Goal: Task Accomplishment & Management: Use online tool/utility

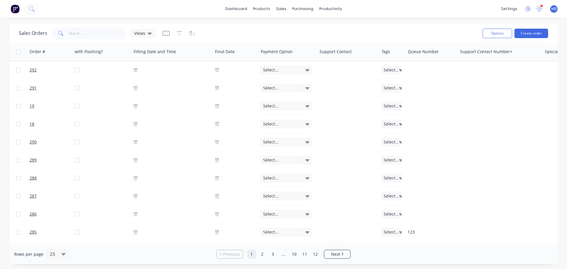
scroll to position [0, 653]
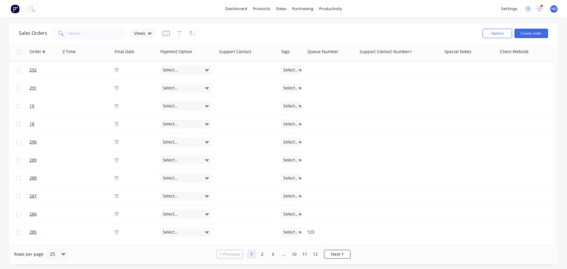
drag, startPoint x: 164, startPoint y: 34, endPoint x: 165, endPoint y: 38, distance: 4.4
click at [164, 34] on icon "button" at bounding box center [165, 33] width 7 height 6
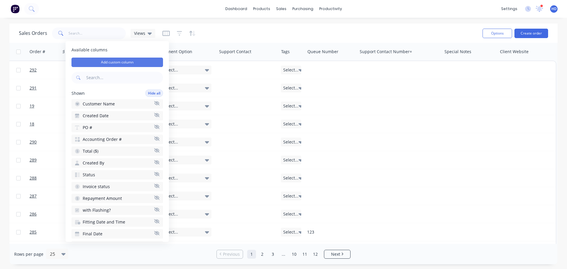
click at [134, 60] on button "Add custom column" at bounding box center [117, 62] width 92 height 9
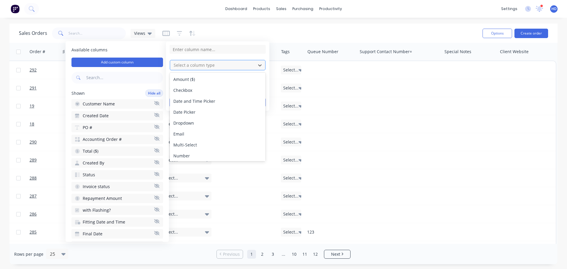
click at [214, 66] on div at bounding box center [213, 64] width 80 height 7
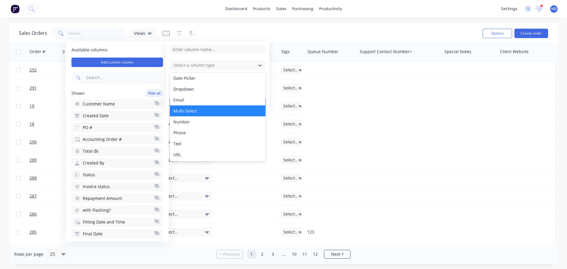
click at [206, 111] on div "Multi-Select" at bounding box center [218, 110] width 96 height 11
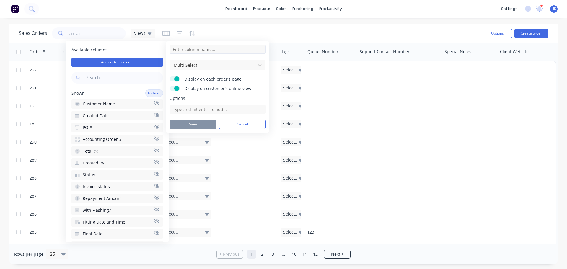
click at [215, 51] on input at bounding box center [218, 49] width 96 height 9
type input "MS -"
type input "Taggs"
click at [216, 57] on form "Taggs Multi-Select Display on each order's page Display on customer's online vi…" at bounding box center [218, 87] width 96 height 84
click at [197, 109] on input at bounding box center [218, 109] width 96 height 9
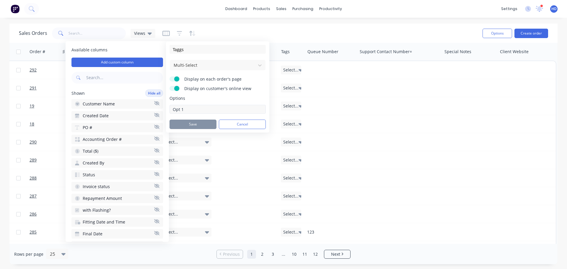
type input "Opt 1"
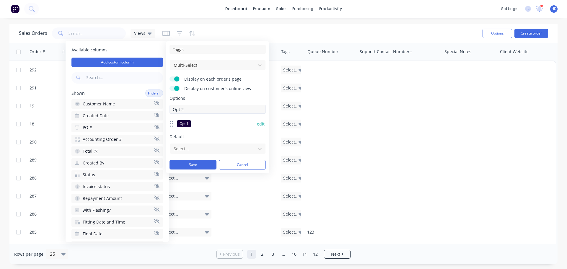
type input "Opt 2"
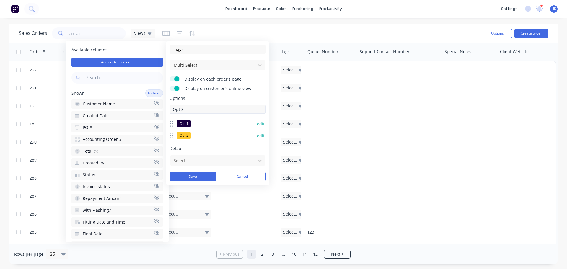
type input "Opt 3"
type input "4"
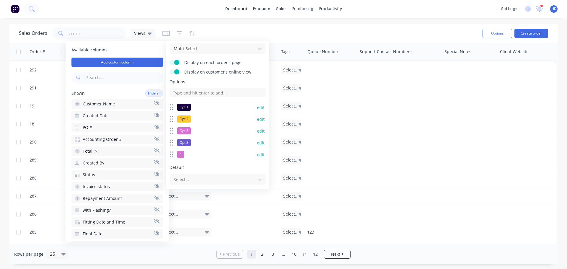
scroll to position [31, 0]
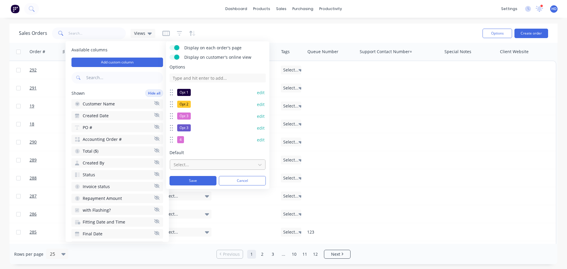
click at [196, 163] on div at bounding box center [213, 164] width 80 height 7
click at [206, 154] on span "Default" at bounding box center [218, 153] width 96 height 6
click at [196, 182] on button "Save" at bounding box center [193, 180] width 47 height 9
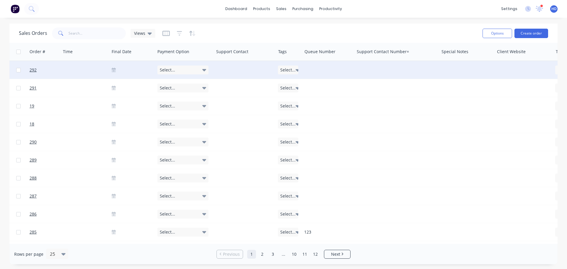
click at [297, 71] on icon at bounding box center [298, 70] width 4 height 2
drag, startPoint x: 294, startPoint y: 86, endPoint x: 302, endPoint y: 89, distance: 9.2
click at [295, 86] on div "Mark 1" at bounding box center [289, 87] width 16 height 7
drag, startPoint x: 302, startPoint y: 87, endPoint x: 302, endPoint y: 94, distance: 6.5
click at [301, 88] on button "Mark 2" at bounding box center [307, 88] width 59 height 11
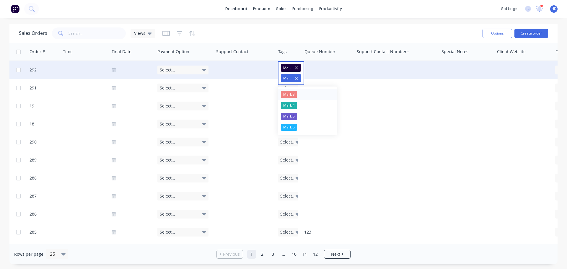
click at [303, 91] on button "Mark 3" at bounding box center [307, 94] width 59 height 11
click at [278, 34] on div "Sales Orders Views" at bounding box center [248, 33] width 459 height 14
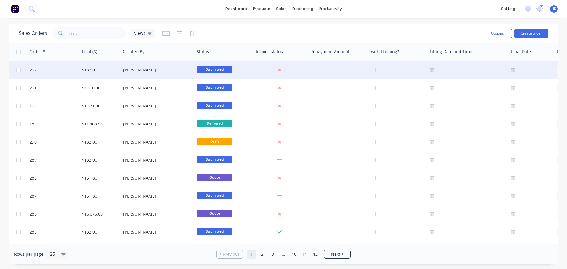
scroll to position [0, 383]
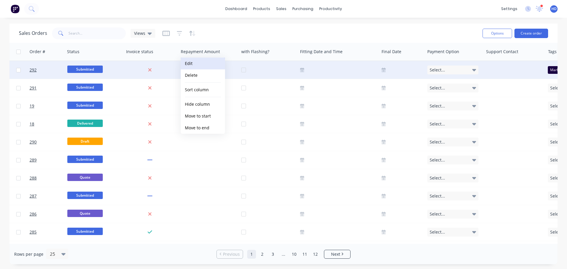
click at [204, 64] on button "Edit" at bounding box center [203, 64] width 44 height 12
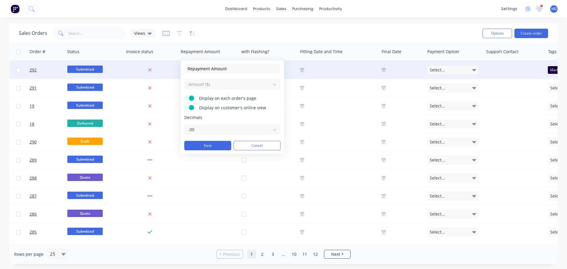
drag, startPoint x: 267, startPoint y: 146, endPoint x: 244, endPoint y: 72, distance: 78.2
click at [267, 146] on button "Cancel" at bounding box center [257, 145] width 47 height 9
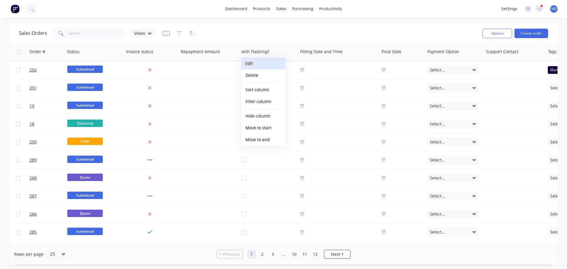
click at [267, 64] on button "Edit" at bounding box center [263, 64] width 44 height 12
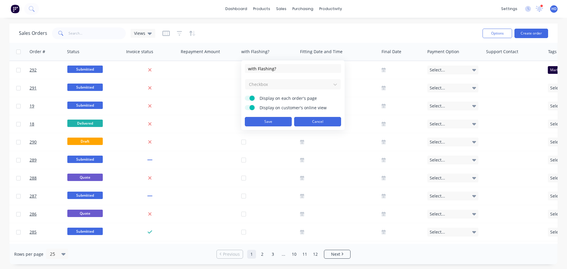
click at [314, 120] on button "Cancel" at bounding box center [317, 121] width 47 height 9
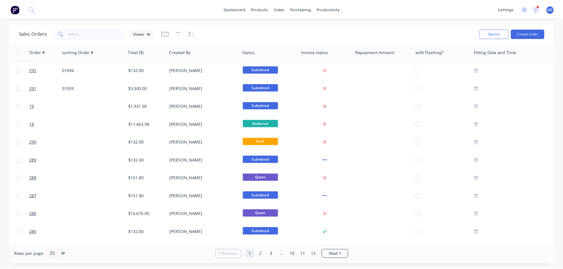
scroll to position [0, 44]
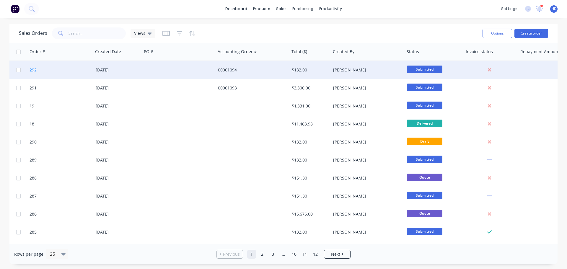
click at [58, 67] on link "292" at bounding box center [47, 70] width 35 height 18
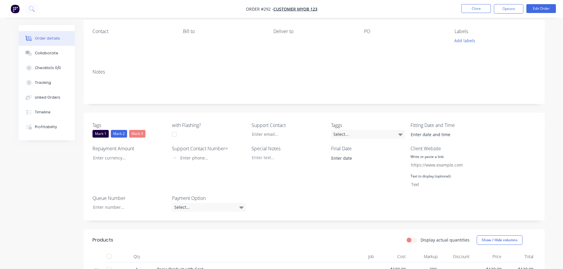
scroll to position [89, 0]
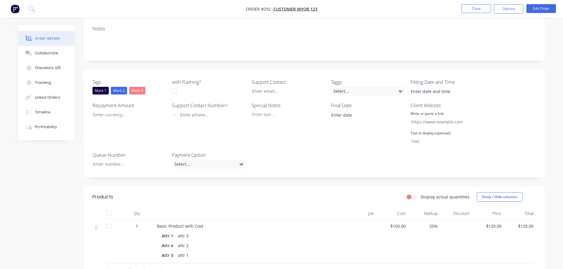
click at [128, 119] on div "Repayment Amount" at bounding box center [129, 124] width 74 height 44
click at [130, 117] on input "Tags" at bounding box center [127, 114] width 78 height 9
type input "$100.00"
click at [55, 144] on div "Created by Harry Created 02/09/25 Required 02/09/25 Assigned to Add team member…" at bounding box center [282, 161] width 526 height 448
click at [127, 159] on div "Queue Number" at bounding box center [129, 160] width 74 height 17
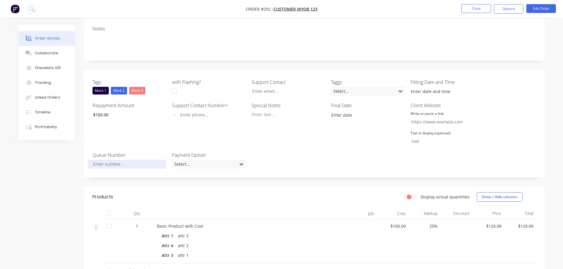
click at [123, 164] on input "Tags" at bounding box center [127, 164] width 78 height 9
type input "1"
click at [179, 142] on div "Support Contact Number= International Afghanistan Åland Islands Albania Algeria…" at bounding box center [209, 124] width 74 height 44
click at [201, 162] on div "Select..." at bounding box center [209, 164] width 74 height 9
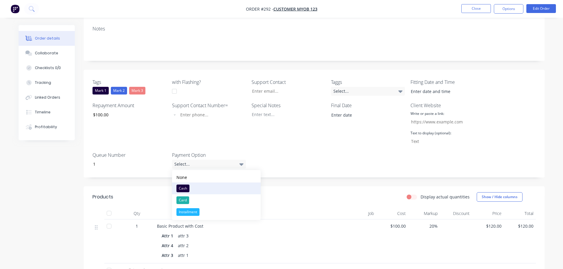
click at [201, 188] on button "Cash" at bounding box center [216, 189] width 89 height 12
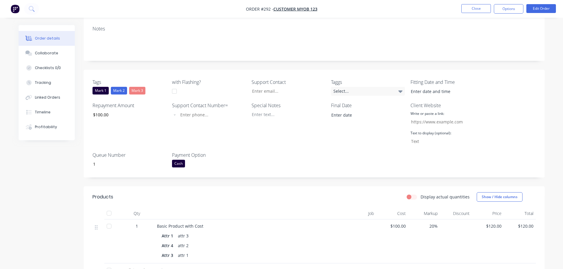
click at [175, 93] on div at bounding box center [174, 91] width 12 height 12
click at [203, 114] on input "Tags" at bounding box center [210, 114] width 61 height 7
type input "+9"
select select "LK"
type input "123"
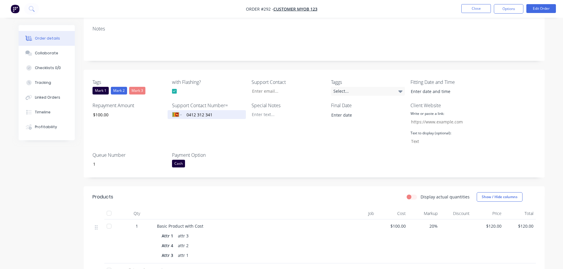
type input "0412 312 341"
click at [204, 128] on div "Support Contact Number= International Afghanistan Åland Islands Albania Algeria…" at bounding box center [209, 124] width 74 height 44
click at [181, 114] on select "International Afghanistan Åland Islands Albania Algeria American Samoa Andorra …" at bounding box center [176, 115] width 9 height 6
select select "AU"
click at [172, 112] on select "International Afghanistan Åland Islands Albania Algeria American Samoa Andorra …" at bounding box center [176, 115] width 9 height 6
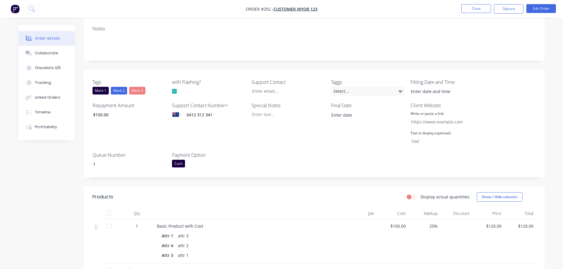
drag, startPoint x: 286, startPoint y: 186, endPoint x: 285, endPoint y: 162, distance: 24.2
click at [286, 183] on div "Created by Harry Created 02/09/25 Required 02/09/25 Assigned to Add team member…" at bounding box center [314, 156] width 461 height 439
click at [274, 95] on input "Tags" at bounding box center [286, 91] width 78 height 9
type input "harry@gmail.com"
click at [282, 115] on div at bounding box center [284, 114] width 74 height 9
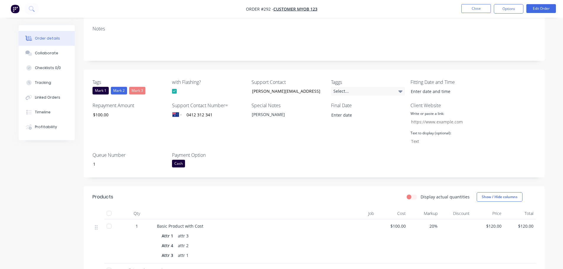
drag, startPoint x: 310, startPoint y: 138, endPoint x: 317, endPoint y: 139, distance: 7.4
click at [312, 139] on div "Special Notes trest" at bounding box center [288, 124] width 74 height 44
click at [365, 90] on div "Select..." at bounding box center [368, 91] width 74 height 9
drag, startPoint x: 338, startPoint y: 105, endPoint x: 341, endPoint y: 121, distance: 15.9
click at [339, 107] on div "button" at bounding box center [338, 105] width 12 height 12
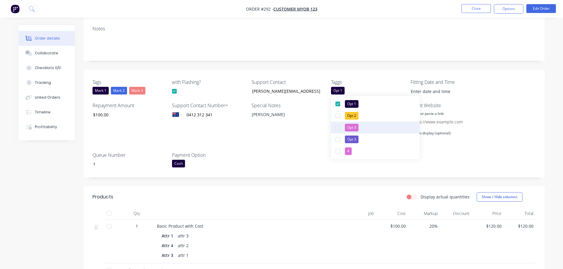
drag, startPoint x: 339, startPoint y: 115, endPoint x: 339, endPoint y: 122, distance: 6.5
click at [339, 116] on div "button" at bounding box center [338, 116] width 12 height 12
click at [339, 123] on div "button" at bounding box center [338, 128] width 12 height 12
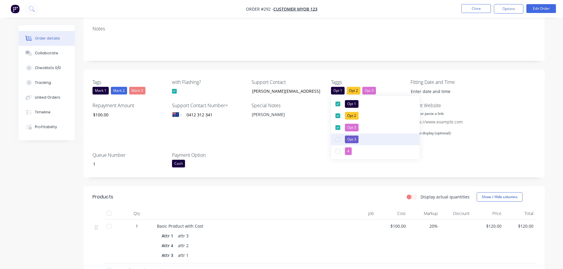
drag, startPoint x: 338, startPoint y: 131, endPoint x: 337, endPoint y: 141, distance: 10.4
click at [338, 131] on div "button" at bounding box center [338, 128] width 12 height 12
click at [337, 142] on div "button" at bounding box center [338, 139] width 12 height 12
click at [338, 132] on div "button" at bounding box center [338, 128] width 12 height 12
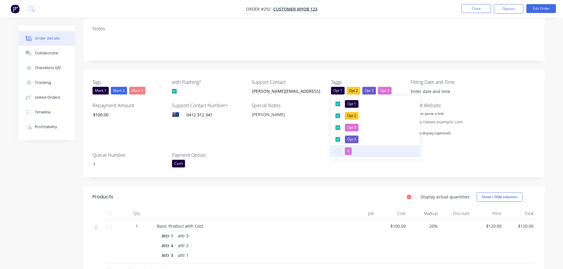
click at [337, 151] on div "button" at bounding box center [338, 151] width 12 height 12
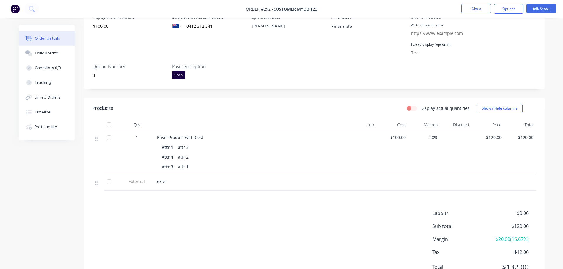
click at [321, 115] on header "Products Display actual quantities Show / Hide columns" at bounding box center [314, 108] width 461 height 21
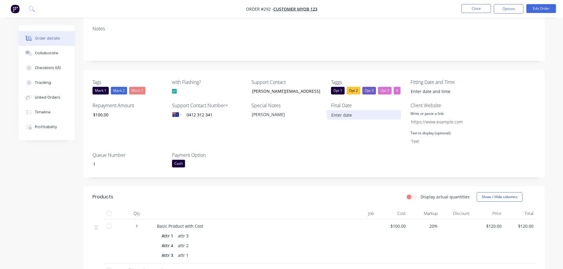
click at [351, 115] on input at bounding box center [364, 114] width 74 height 9
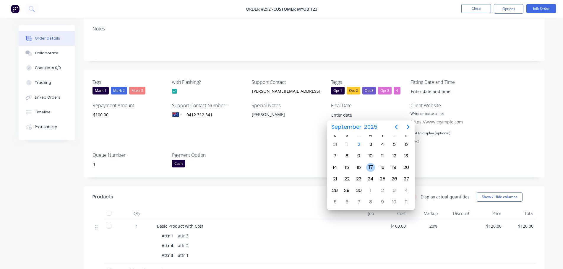
click at [371, 166] on div "17" at bounding box center [370, 167] width 9 height 9
type input "17/09/2025"
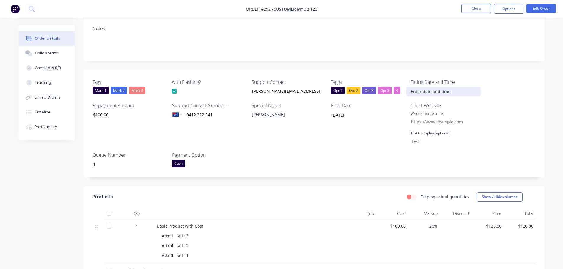
click at [435, 90] on input at bounding box center [443, 91] width 74 height 9
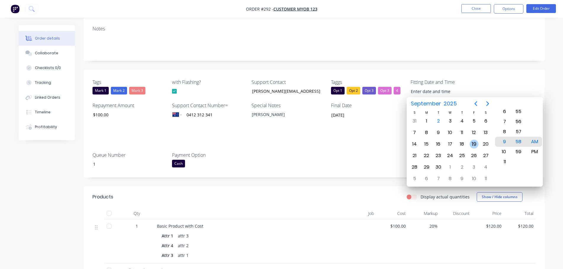
click at [469, 149] on div "19" at bounding box center [474, 144] width 12 height 11
type input "[DATE] 9:58 AM"
click at [533, 142] on div "AM" at bounding box center [534, 142] width 14 height 10
click at [379, 153] on div "Tags Mark 1 Mark 2 Mark 3 with Flashing? Support Contact harry@gmail.com Taggs …" at bounding box center [314, 124] width 461 height 108
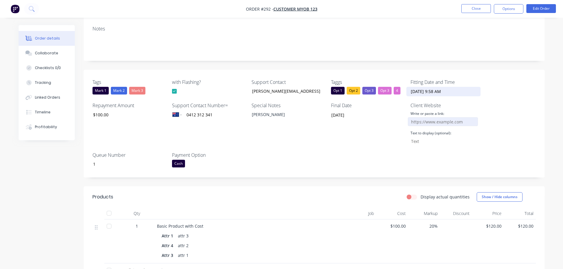
click at [432, 121] on input "Tags" at bounding box center [443, 121] width 70 height 9
type input "hd.com"
click at [376, 140] on div "Final Date 17/09/2025" at bounding box center [368, 124] width 74 height 44
click at [422, 139] on input "Tags" at bounding box center [443, 141] width 70 height 9
type input "h"
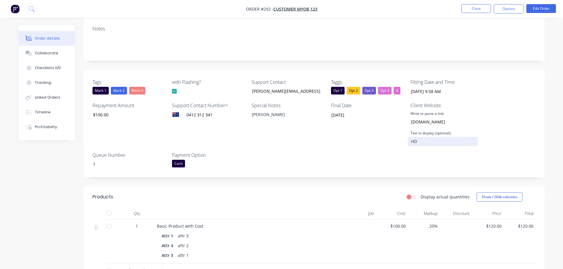
type input "HD"
click at [353, 152] on div "Tags Mark 1 Mark 2 Mark 3 with Flashing? Support Contact harry@gmail.com Taggs …" at bounding box center [314, 124] width 461 height 108
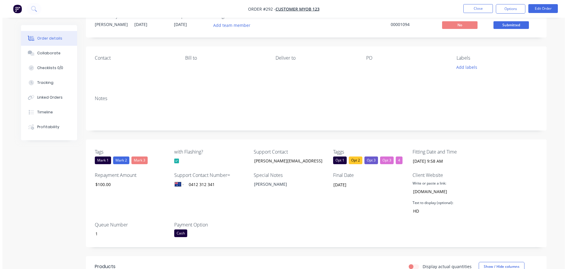
scroll to position [0, 0]
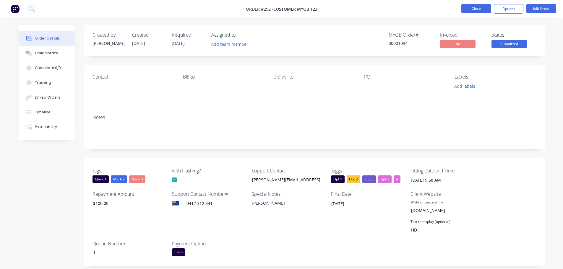
click at [482, 9] on button "Close" at bounding box center [476, 8] width 30 height 9
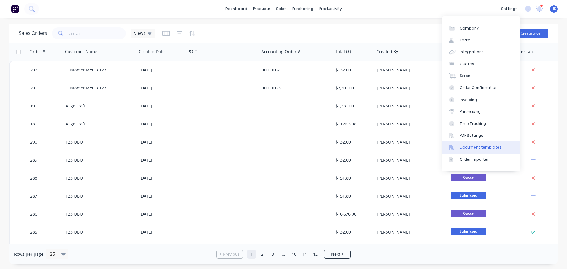
click at [491, 145] on div "Document templates" at bounding box center [481, 147] width 42 height 5
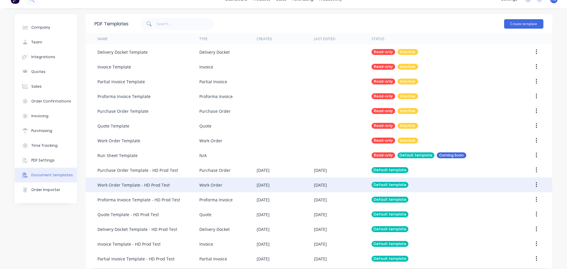
scroll to position [15, 0]
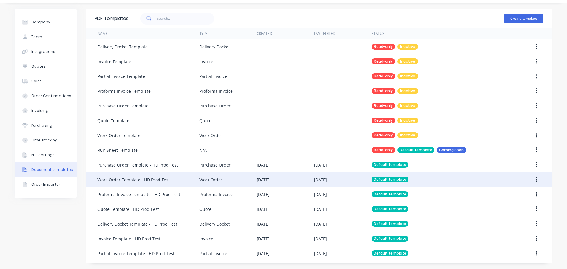
click at [171, 181] on div "Work Order Template - HD Prod Test" at bounding box center [148, 179] width 102 height 15
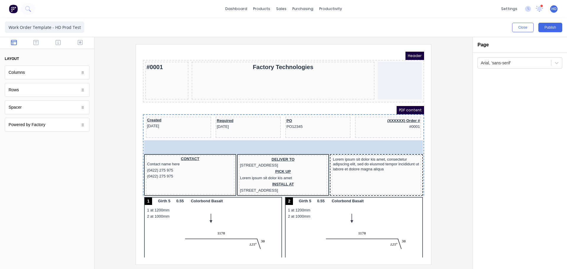
drag, startPoint x: 25, startPoint y: 92, endPoint x: 63, endPoint y: 92, distance: 39.0
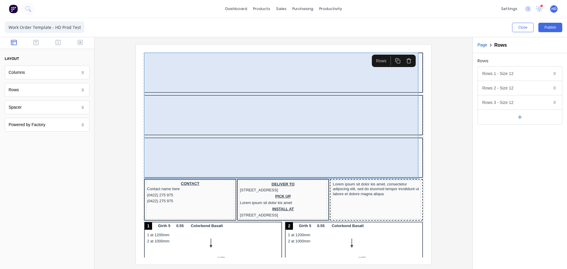
scroll to position [89, 0]
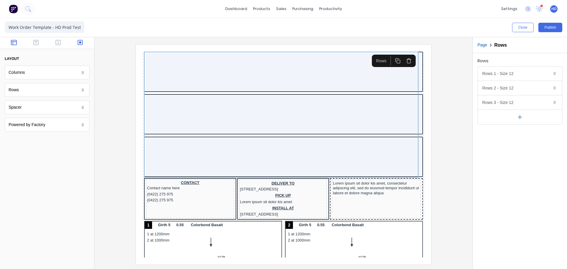
click at [81, 45] on icon "button" at bounding box center [80, 42] width 5 height 5
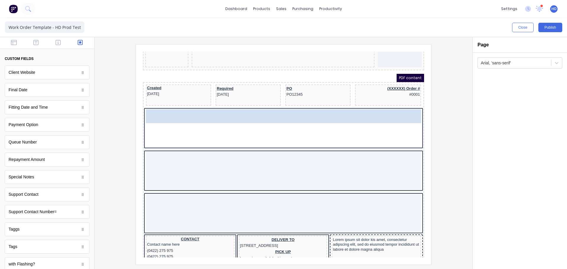
scroll to position [30, 0]
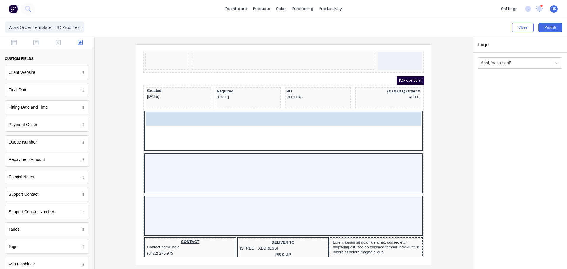
drag, startPoint x: 37, startPoint y: 74, endPoint x: 220, endPoint y: 119, distance: 189.2
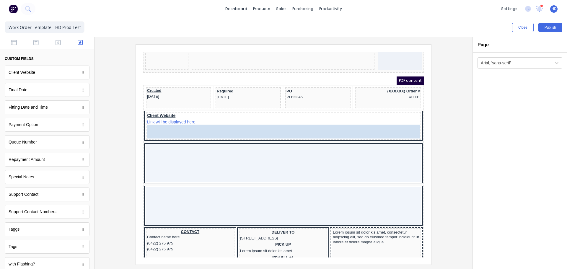
drag, startPoint x: 30, startPoint y: 89, endPoint x: 229, endPoint y: 122, distance: 201.2
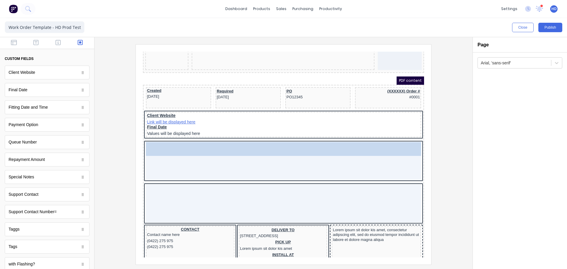
drag, startPoint x: 29, startPoint y: 105, endPoint x: 227, endPoint y: 146, distance: 202.0
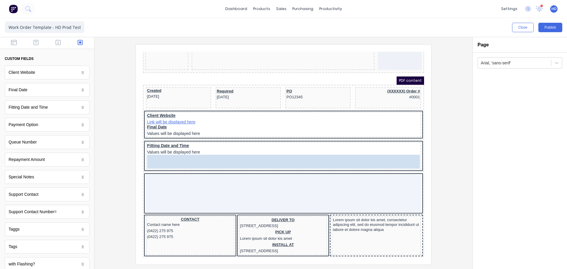
drag, startPoint x: 28, startPoint y: 124, endPoint x: 223, endPoint y: 155, distance: 196.7
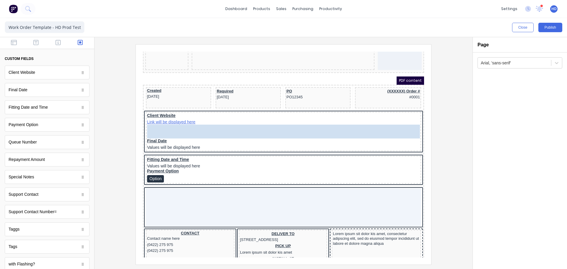
drag, startPoint x: 25, startPoint y: 144, endPoint x: 253, endPoint y: 133, distance: 227.4
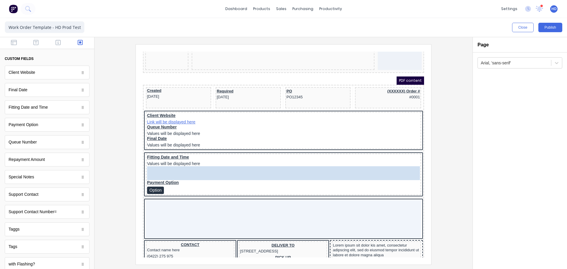
drag, startPoint x: 30, startPoint y: 161, endPoint x: 104, endPoint y: 111, distance: 89.6
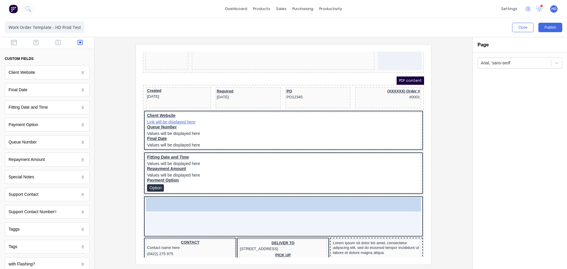
drag, startPoint x: 30, startPoint y: 179, endPoint x: 222, endPoint y: 203, distance: 193.5
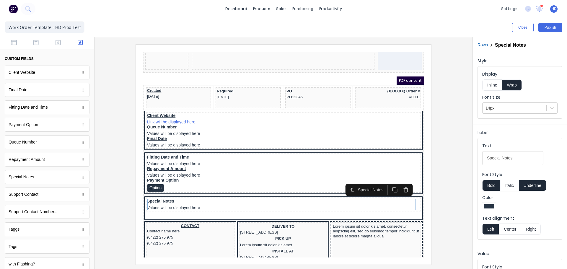
scroll to position [20, 0]
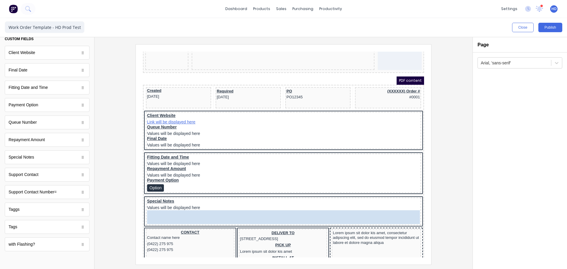
drag, startPoint x: 44, startPoint y: 177, endPoint x: 114, endPoint y: 155, distance: 73.4
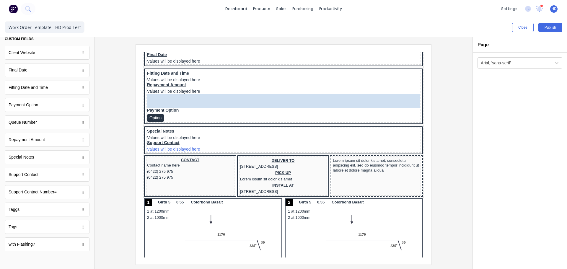
scroll to position [112, 0]
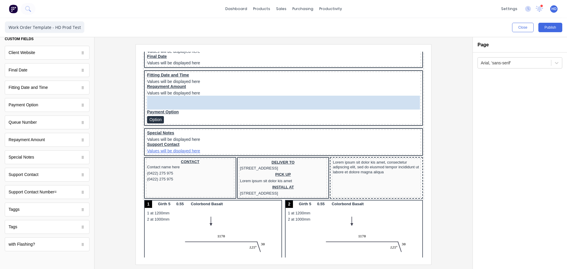
drag, startPoint x: 29, startPoint y: 213, endPoint x: 219, endPoint y: 100, distance: 221.6
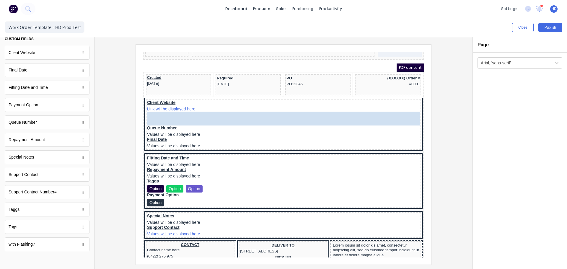
scroll to position [36, 0]
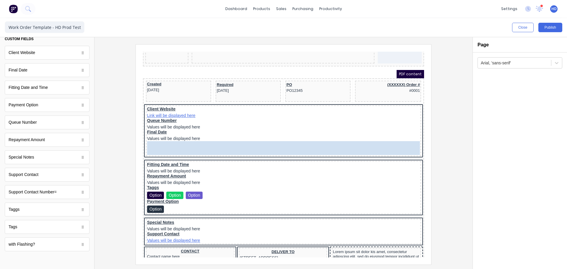
drag, startPoint x: 30, startPoint y: 228, endPoint x: 223, endPoint y: 134, distance: 214.5
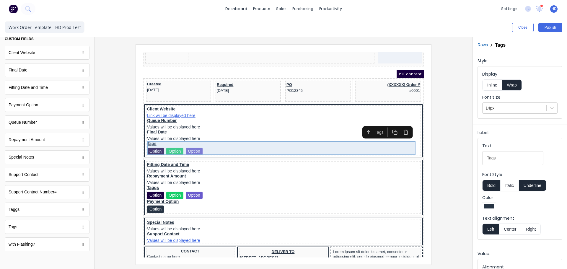
click at [213, 144] on div "Tags Option Option Option" at bounding box center [276, 141] width 273 height 14
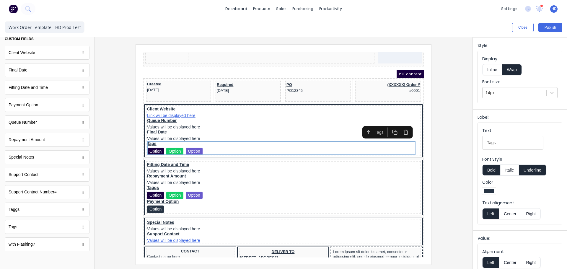
scroll to position [24, 0]
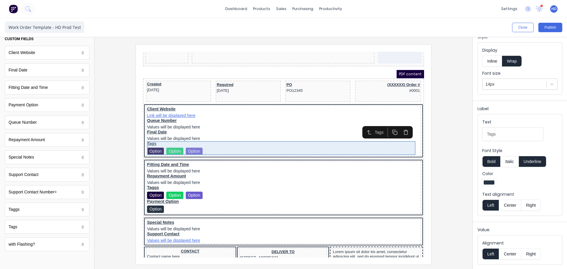
click at [186, 143] on div "Tags Option Option Option" at bounding box center [276, 141] width 273 height 14
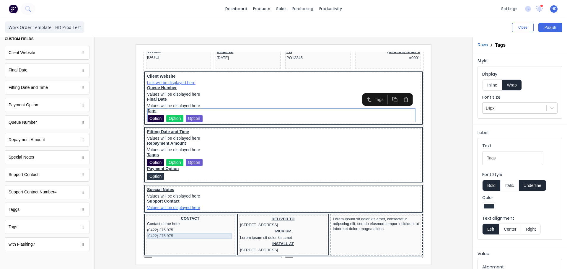
scroll to position [125, 0]
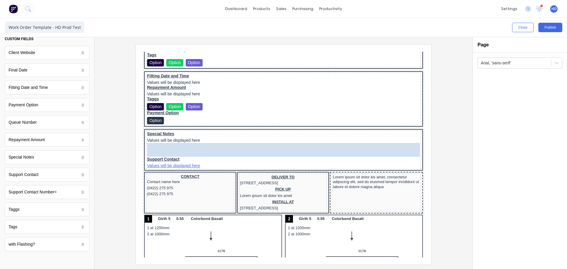
drag, startPoint x: 25, startPoint y: 245, endPoint x: 224, endPoint y: 145, distance: 222.8
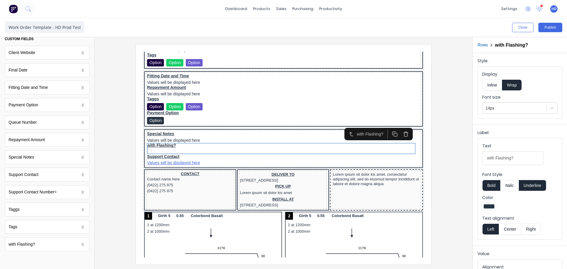
drag, startPoint x: 453, startPoint y: 205, endPoint x: 447, endPoint y: 206, distance: 6.2
click at [453, 205] on div at bounding box center [283, 154] width 369 height 220
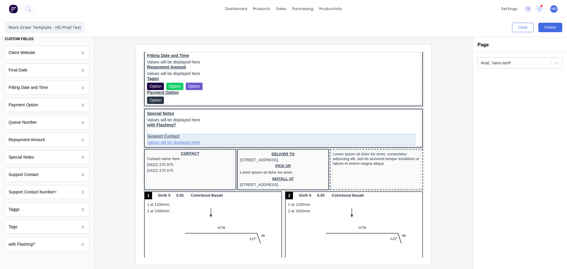
scroll to position [184, 0]
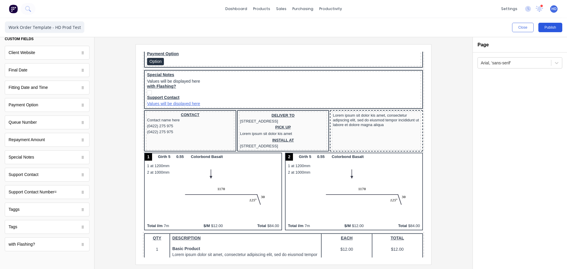
click at [557, 28] on button "Publish" at bounding box center [550, 27] width 24 height 9
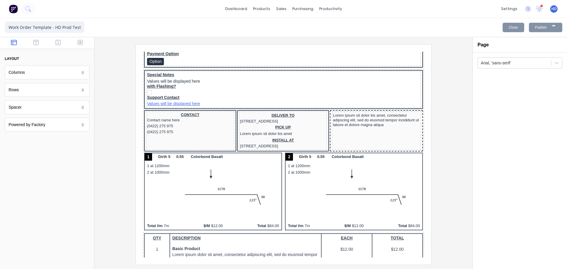
scroll to position [0, 0]
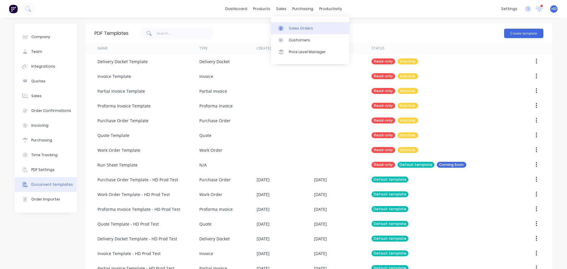
click at [300, 28] on div "Sales Orders" at bounding box center [301, 28] width 24 height 5
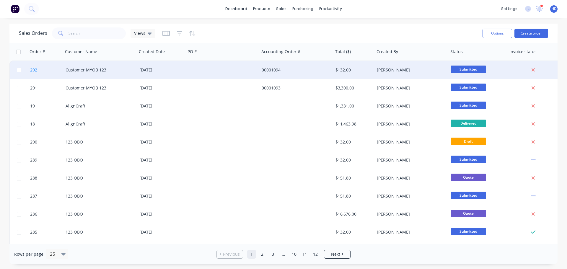
click at [45, 69] on link "292" at bounding box center [47, 70] width 35 height 18
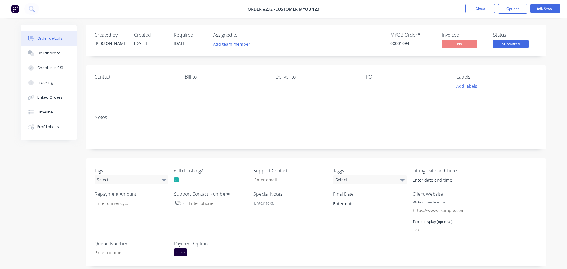
type input "19/09/2025 9:58 AM"
type input "17/09/2025"
type input "harry@gmail.com"
type input "$100.00"
select select "AU"
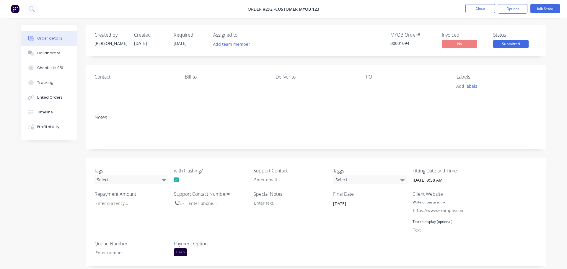
type input "0412 312 341"
type input "hd.com"
type input "HD"
type input "1"
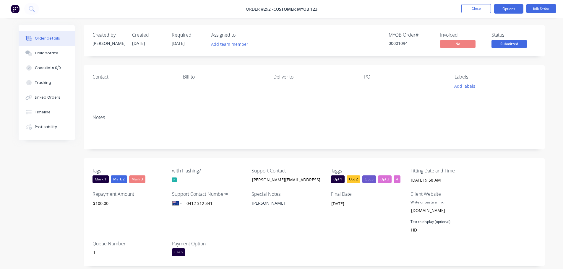
click at [510, 10] on button "Options" at bounding box center [508, 8] width 30 height 9
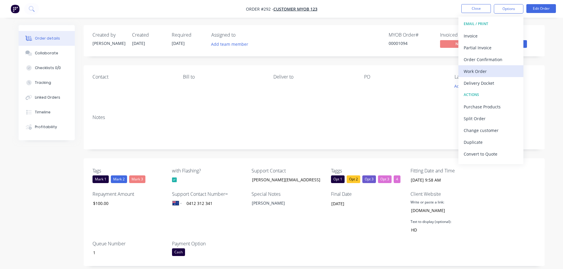
click at [486, 70] on div "Work Order" at bounding box center [490, 71] width 54 height 9
click at [482, 71] on div "Custom" at bounding box center [490, 71] width 54 height 9
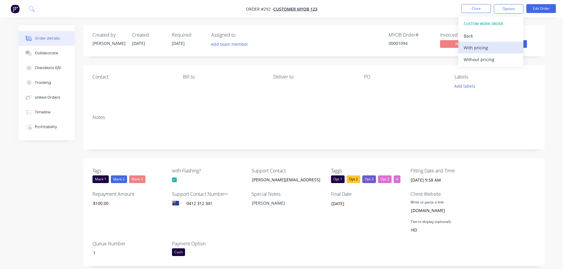
click at [482, 50] on div "With pricing" at bounding box center [490, 47] width 54 height 9
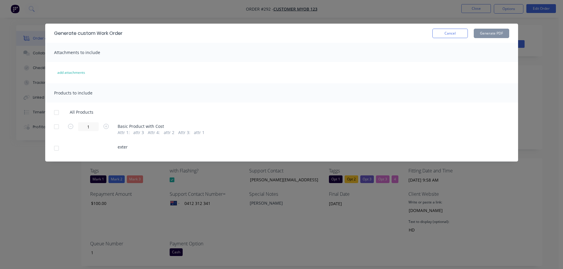
click at [55, 110] on div at bounding box center [57, 113] width 12 height 12
click at [490, 35] on button "Generate PDF" at bounding box center [490, 33] width 35 height 9
drag, startPoint x: 450, startPoint y: 33, endPoint x: 453, endPoint y: 27, distance: 6.2
click at [450, 32] on button "Cancel" at bounding box center [449, 33] width 35 height 9
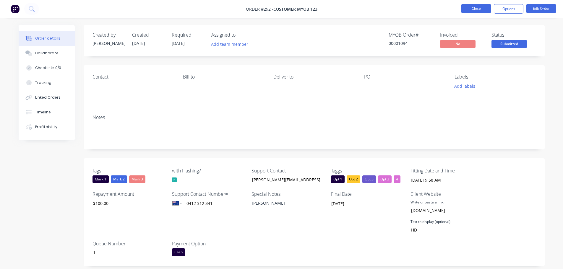
click at [474, 11] on button "Close" at bounding box center [476, 8] width 30 height 9
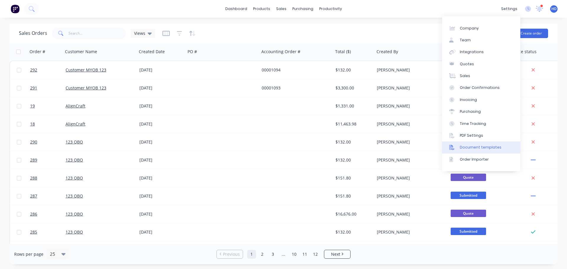
click at [477, 144] on link "Document templates" at bounding box center [481, 147] width 78 height 12
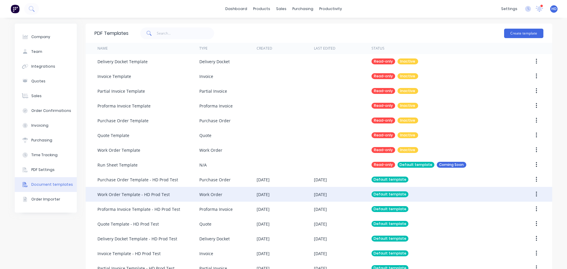
click at [162, 193] on div "Work Order Template - HD Prod Test" at bounding box center [133, 194] width 72 height 6
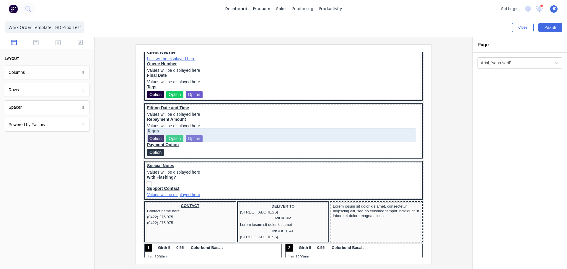
scroll to position [59, 0]
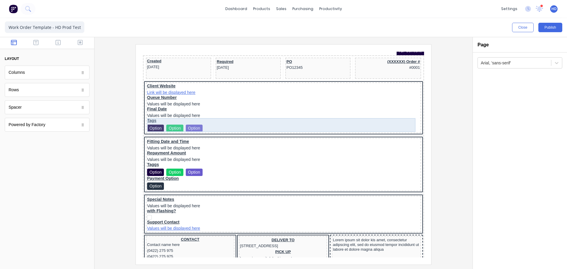
click at [210, 118] on div "Tags Option Option Option" at bounding box center [276, 118] width 273 height 14
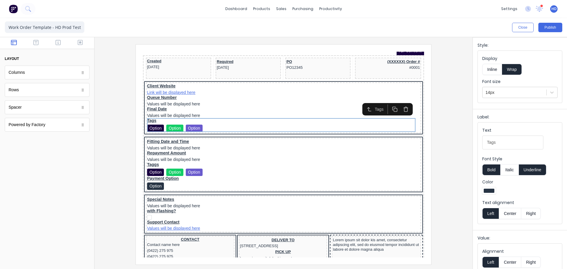
scroll to position [24, 0]
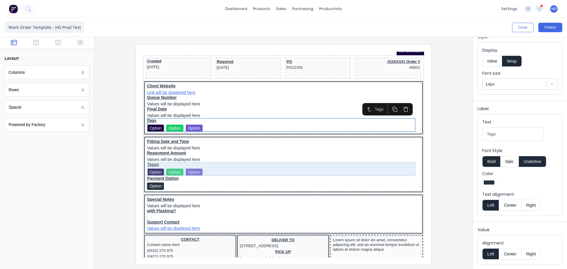
click at [200, 166] on div "Taggs Option Option Option" at bounding box center [276, 162] width 273 height 14
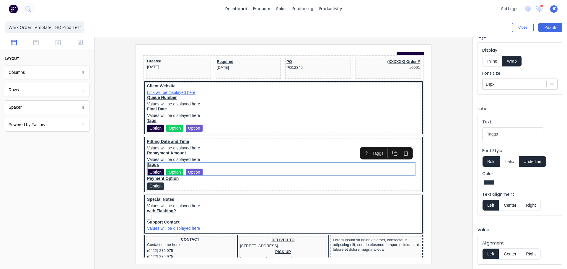
click at [511, 254] on button "Center" at bounding box center [510, 253] width 22 height 11
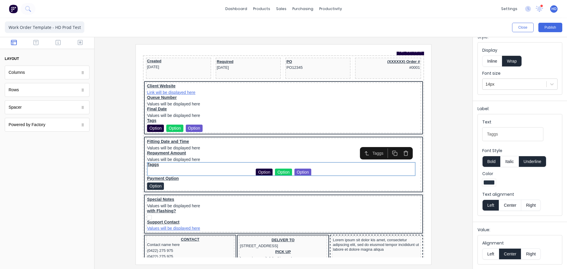
click at [535, 251] on button "Right" at bounding box center [530, 253] width 19 height 11
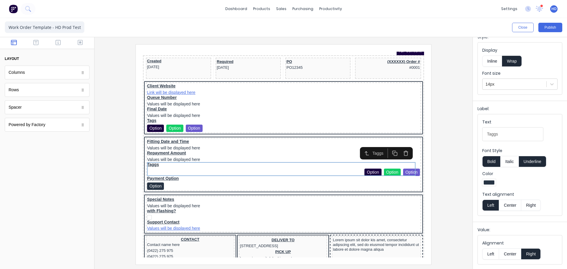
click at [512, 254] on button "Center" at bounding box center [510, 253] width 22 height 11
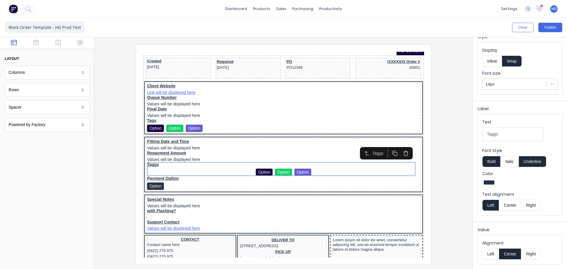
click at [488, 255] on button "Left" at bounding box center [490, 253] width 17 height 11
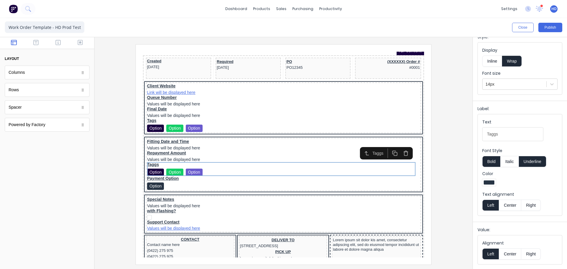
click at [513, 254] on button "Center" at bounding box center [510, 253] width 22 height 11
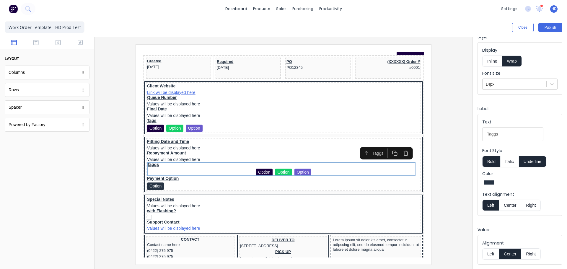
click at [491, 255] on button "Left" at bounding box center [490, 253] width 17 height 11
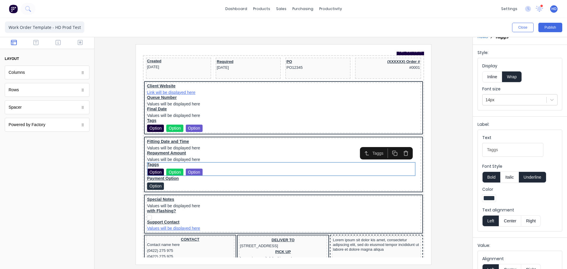
scroll to position [0, 0]
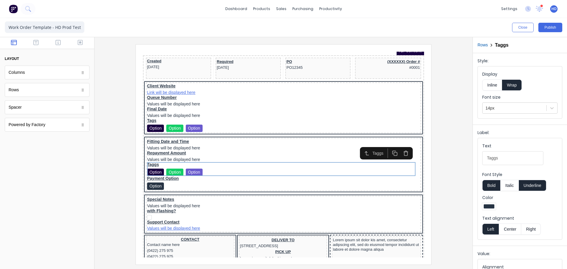
click at [502, 46] on h2 "Taggs" at bounding box center [502, 45] width 14 height 6
click at [494, 82] on button "Inline" at bounding box center [492, 84] width 20 height 11
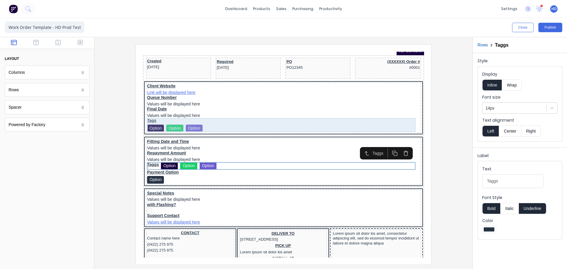
click at [212, 118] on div "Tags Option Option Option" at bounding box center [276, 118] width 273 height 14
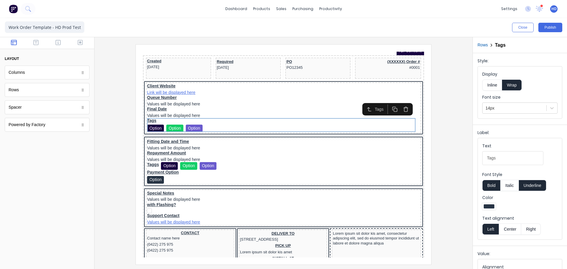
click at [495, 84] on button "Inline" at bounding box center [492, 84] width 20 height 11
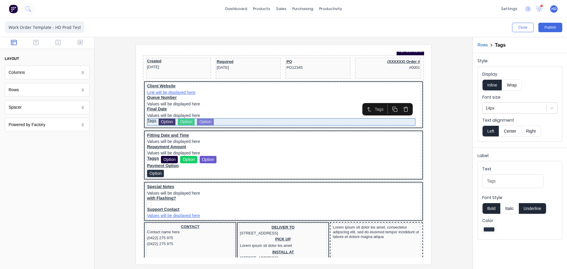
click at [215, 113] on div "Tags Option Option Option" at bounding box center [276, 115] width 273 height 8
click at [206, 114] on div "Tags Option Option Option" at bounding box center [276, 115] width 273 height 8
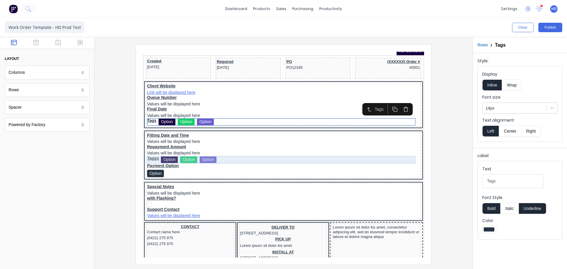
click at [201, 154] on div "Taggs Option Option Option" at bounding box center [276, 153] width 273 height 8
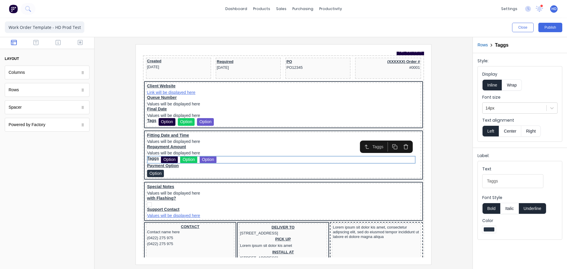
click at [487, 231] on div at bounding box center [489, 229] width 11 height 4
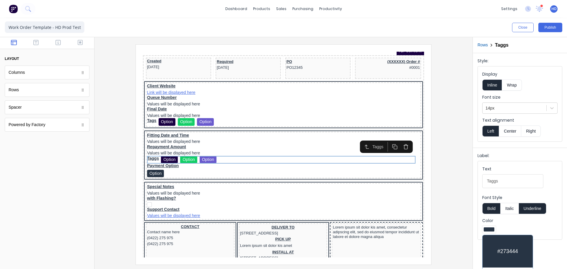
click at [548, 228] on div at bounding box center [283, 134] width 567 height 269
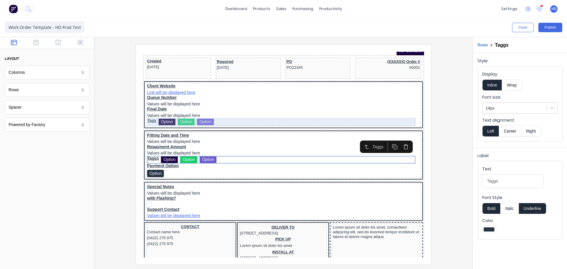
click at [210, 115] on div "Tags Option Option Option" at bounding box center [276, 115] width 273 height 8
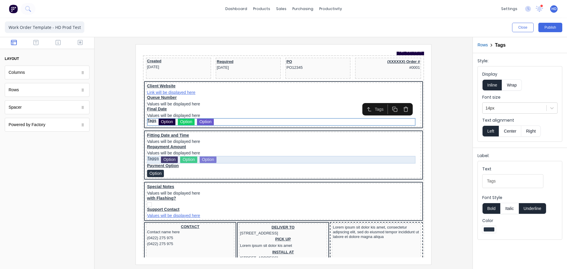
click at [160, 152] on div "Taggs Option Option Option" at bounding box center [276, 153] width 273 height 8
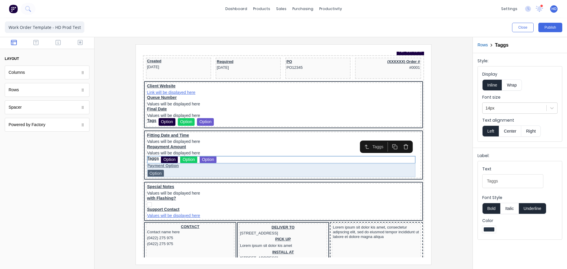
click at [160, 164] on div "Payment Option Option" at bounding box center [276, 163] width 273 height 14
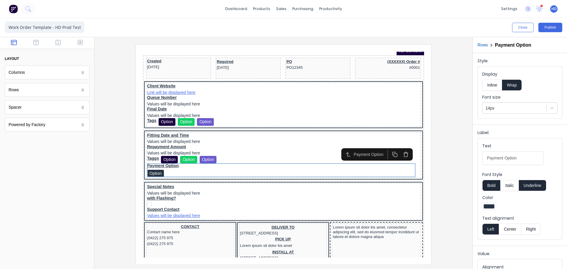
click at [491, 82] on button "Inline" at bounding box center [492, 84] width 20 height 11
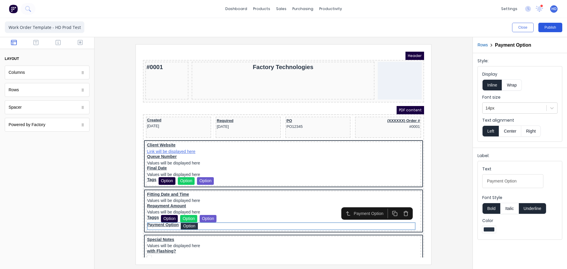
click at [553, 27] on button "Publish" at bounding box center [550, 27] width 24 height 9
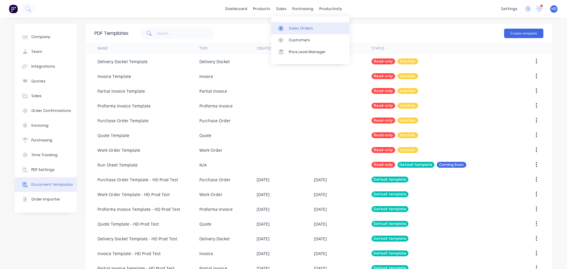
click at [301, 29] on div "Sales Orders" at bounding box center [301, 28] width 24 height 5
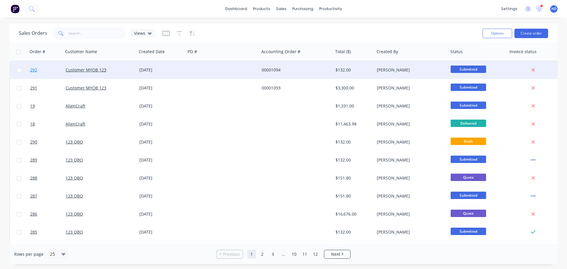
click at [37, 71] on span "292" at bounding box center [33, 70] width 7 height 6
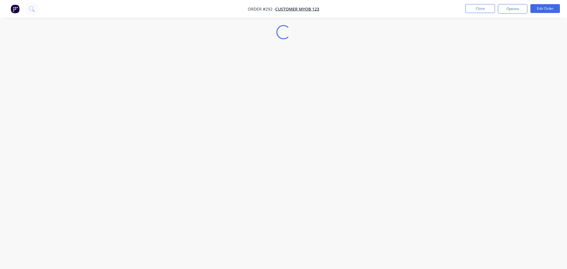
select select "AU"
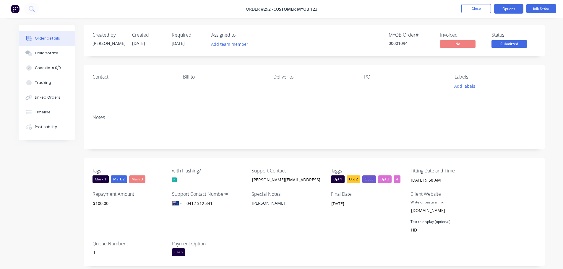
click at [517, 11] on button "Options" at bounding box center [508, 8] width 30 height 9
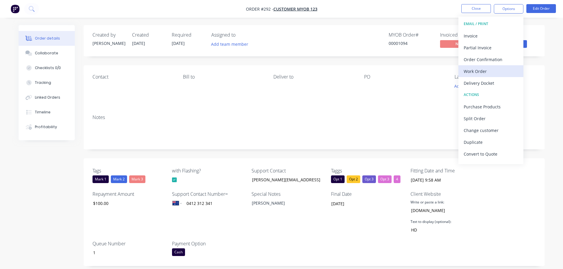
click at [480, 72] on div "Work Order" at bounding box center [490, 71] width 54 height 9
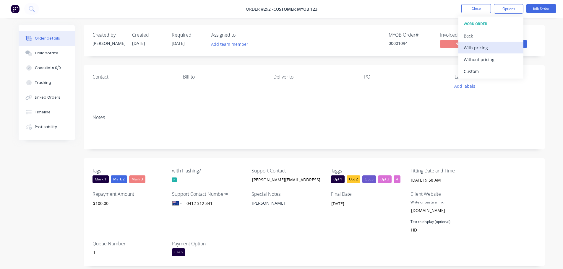
click at [488, 48] on div "With pricing" at bounding box center [490, 47] width 54 height 9
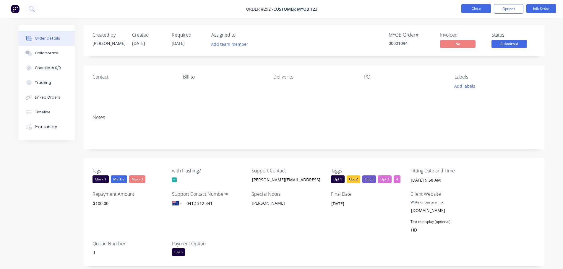
click at [484, 9] on button "Close" at bounding box center [476, 8] width 30 height 9
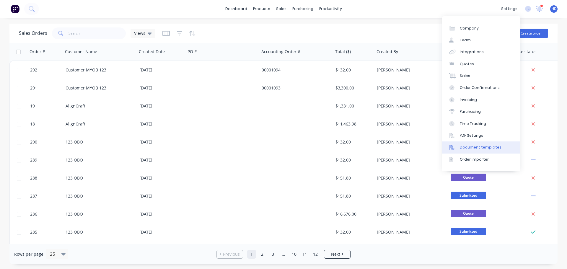
click at [481, 147] on div "Document templates" at bounding box center [481, 147] width 42 height 5
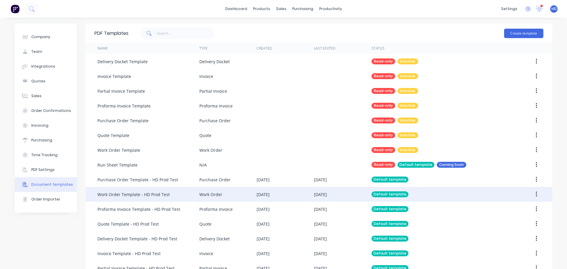
click at [133, 195] on div "Work Order Template - HD Prod Test" at bounding box center [133, 194] width 72 height 6
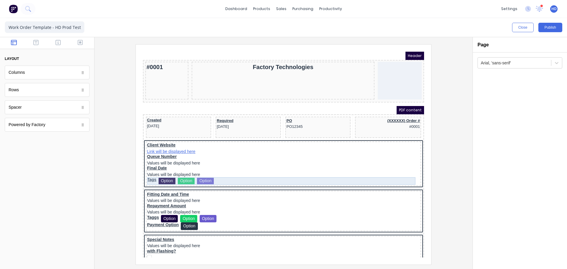
scroll to position [30, 0]
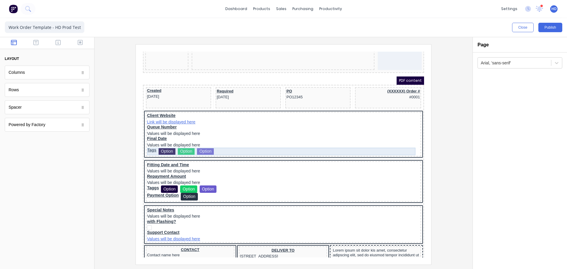
click at [225, 144] on div "Tags Option Option Option" at bounding box center [276, 145] width 273 height 8
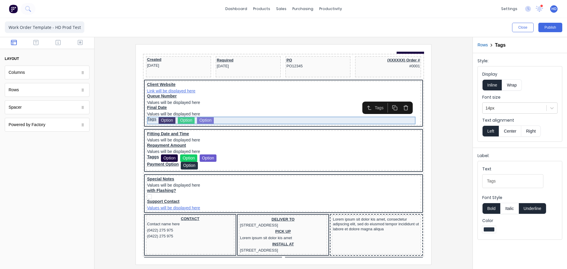
scroll to position [118, 0]
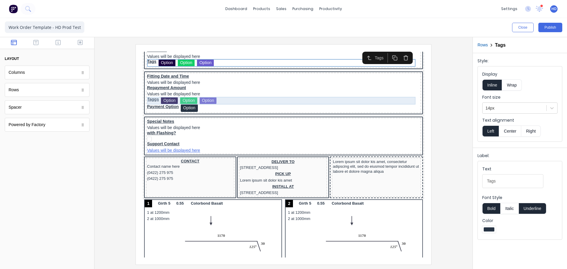
click at [214, 91] on div "Taggs Option Option Option" at bounding box center [276, 94] width 273 height 8
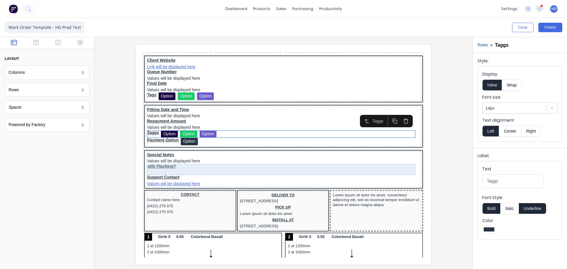
scroll to position [59, 0]
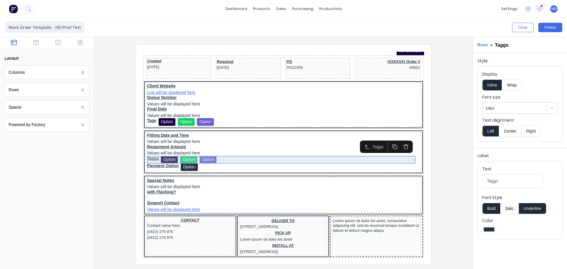
click at [224, 149] on div "Taggs Option Option Option" at bounding box center [276, 153] width 273 height 8
click at [515, 87] on button "Wrap" at bounding box center [511, 84] width 19 height 11
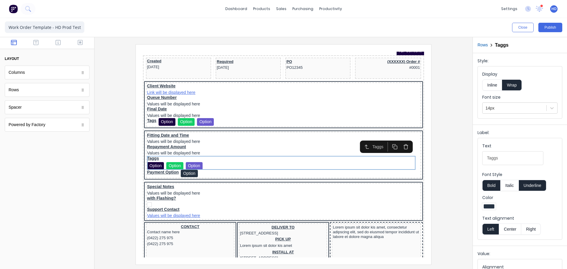
click at [501, 85] on button "Inline" at bounding box center [492, 84] width 20 height 11
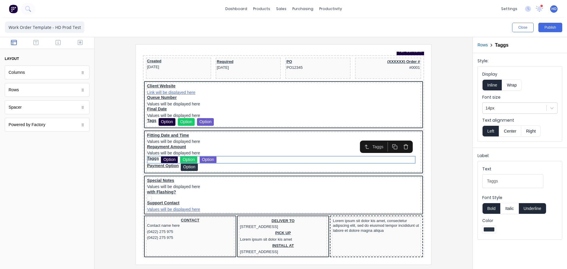
click at [511, 132] on button "Center" at bounding box center [510, 131] width 22 height 11
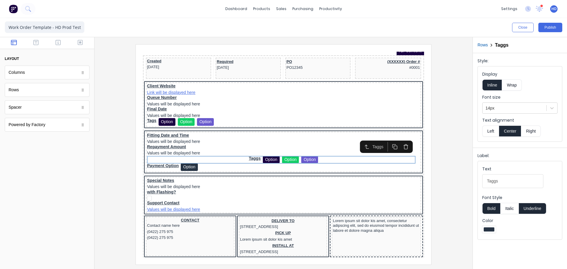
click at [534, 130] on button "Right" at bounding box center [530, 131] width 19 height 11
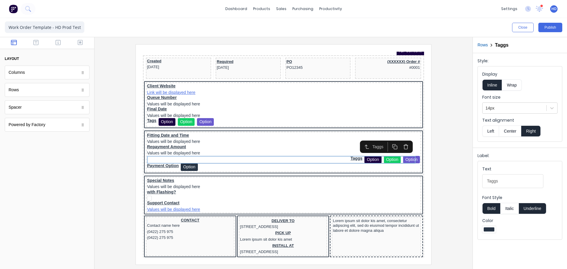
click at [488, 130] on button "Left" at bounding box center [490, 131] width 17 height 11
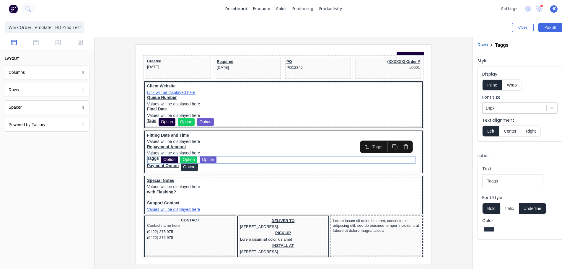
click at [129, 87] on div at bounding box center [283, 154] width 369 height 220
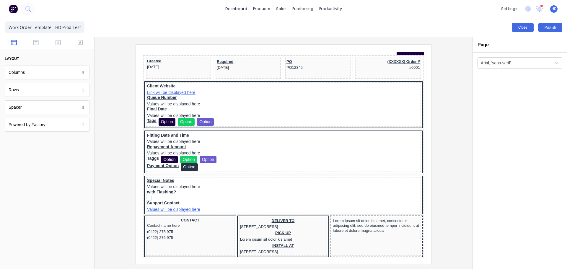
click at [525, 28] on button "Close" at bounding box center [523, 27] width 22 height 9
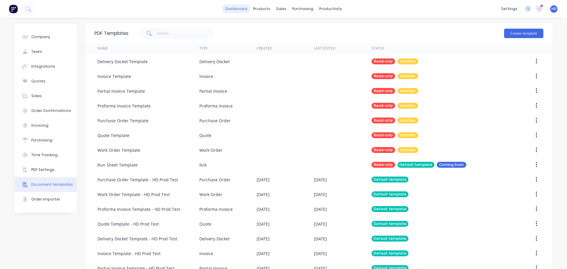
click at [236, 12] on link "dashboard" at bounding box center [236, 8] width 28 height 9
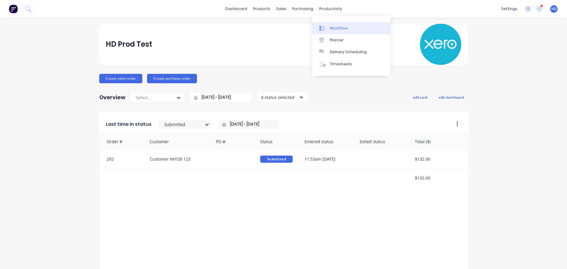
click at [342, 30] on div "Workflow" at bounding box center [339, 28] width 18 height 5
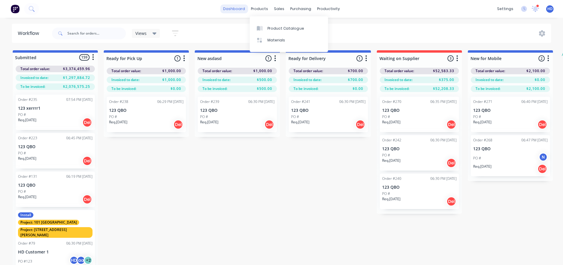
click at [234, 9] on link "dashboard" at bounding box center [234, 8] width 28 height 9
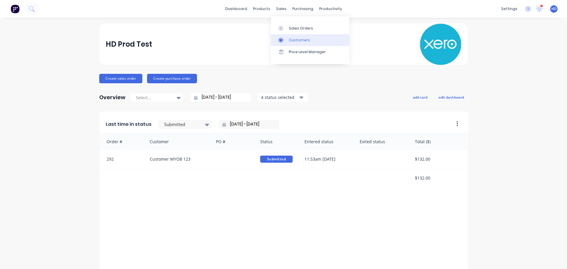
drag, startPoint x: 299, startPoint y: 27, endPoint x: 297, endPoint y: 34, distance: 7.8
click at [299, 27] on div "Sales Orders" at bounding box center [301, 28] width 24 height 5
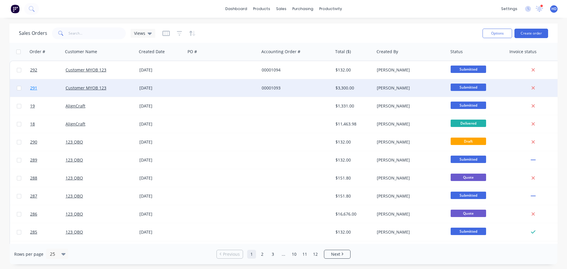
click at [48, 86] on link "291" at bounding box center [47, 88] width 35 height 18
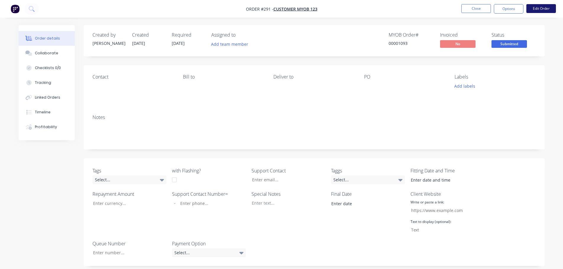
click at [537, 6] on button "Edit Order" at bounding box center [541, 8] width 30 height 9
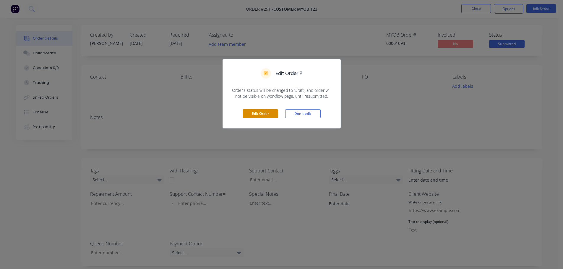
click at [269, 117] on button "Edit Order" at bounding box center [259, 113] width 35 height 9
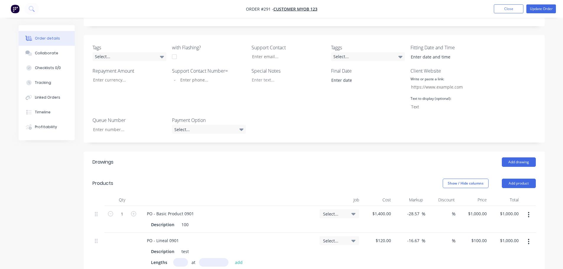
scroll to position [148, 0]
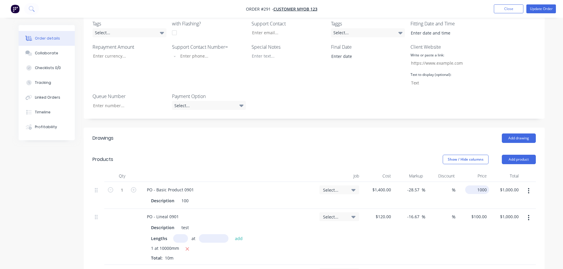
click at [478, 190] on input "1000" at bounding box center [478, 189] width 22 height 9
type input "100"
type input "-92.86"
type input "$100.00"
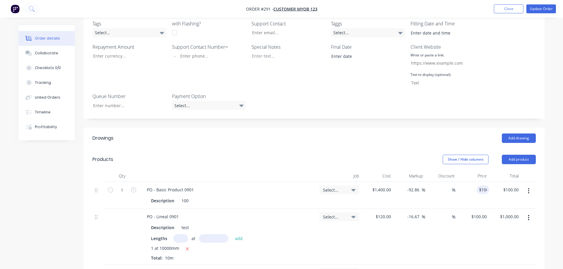
drag, startPoint x: 419, startPoint y: 229, endPoint x: 423, endPoint y: 230, distance: 4.2
click at [419, 231] on div "-16.67 -16.67 %" at bounding box center [409, 237] width 32 height 56
click at [542, 10] on button "Update Order" at bounding box center [541, 8] width 30 height 9
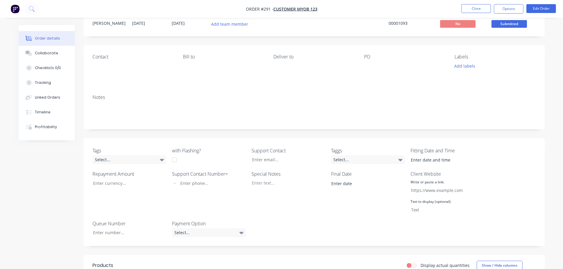
scroll to position [0, 0]
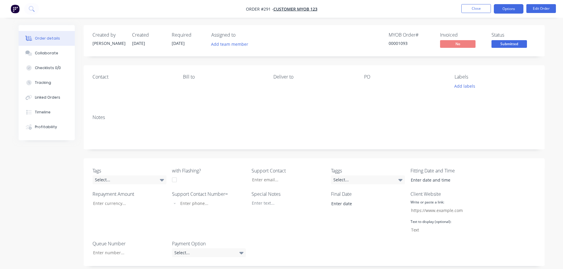
click at [512, 8] on button "Options" at bounding box center [508, 8] width 30 height 9
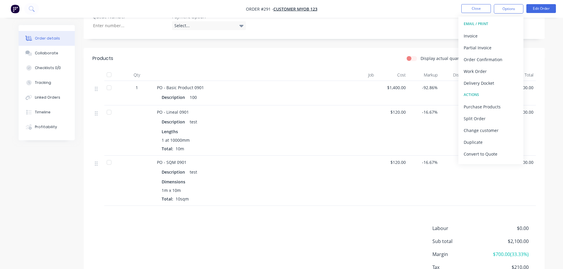
scroll to position [269, 0]
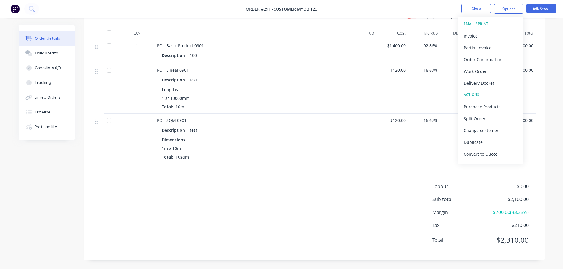
click at [550, 193] on div "Order details Collaborate Checklists 0/0 Tracking Linked Orders Timeline Profit…" at bounding box center [281, 12] width 537 height 513
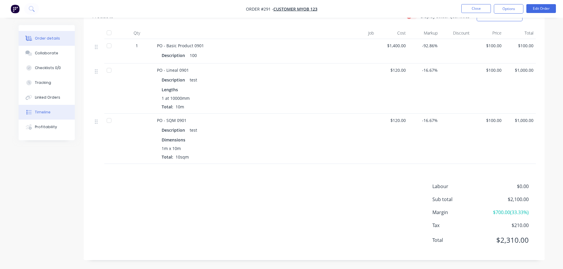
click at [56, 112] on button "Timeline" at bounding box center [47, 112] width 56 height 15
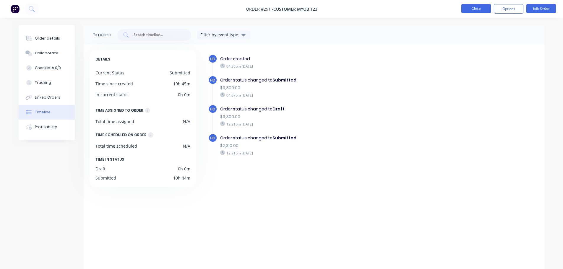
click at [472, 5] on button "Close" at bounding box center [476, 8] width 30 height 9
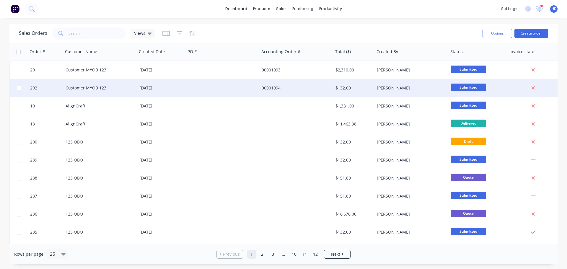
click at [470, 87] on span "Submitted" at bounding box center [468, 87] width 35 height 7
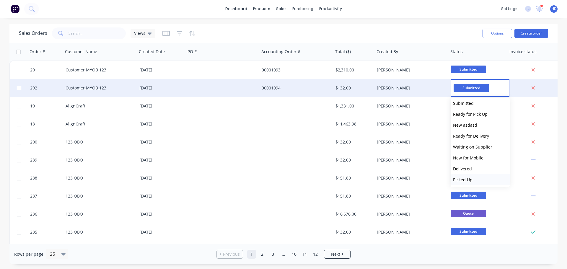
scroll to position [4, 0]
click at [474, 146] on span "Waiting on Supplier" at bounding box center [472, 147] width 39 height 6
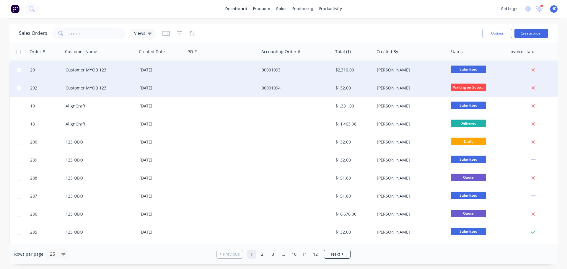
click at [468, 69] on span "Submitted" at bounding box center [468, 69] width 35 height 7
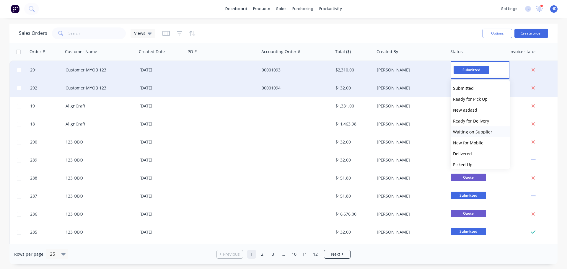
click at [480, 132] on span "Waiting on Supplier" at bounding box center [472, 132] width 39 height 6
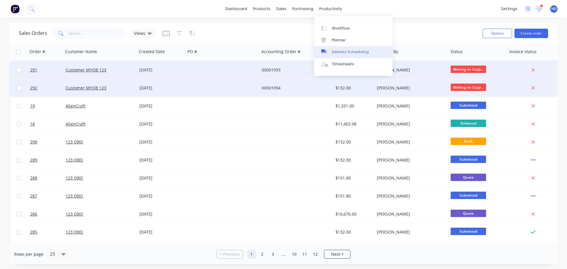
drag, startPoint x: 344, startPoint y: 26, endPoint x: 358, endPoint y: 48, distance: 25.7
click at [344, 26] on div "Workflow" at bounding box center [341, 28] width 18 height 5
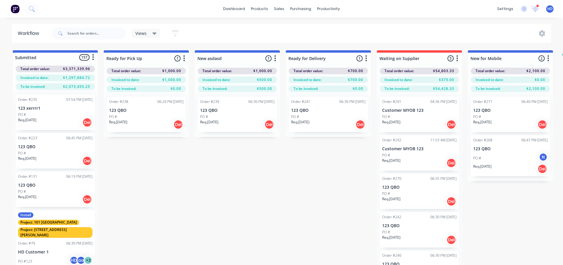
drag, startPoint x: 226, startPoint y: 190, endPoint x: 219, endPoint y: 189, distance: 7.2
click at [226, 190] on div "Submitted 157 Status colour #4169E1 hex #4169E1 Save Cancel Summaries Total ord…" at bounding box center [360, 167] width 728 height 235
click at [283, 190] on div "Submitted 157 Status colour #4169E1 hex #4169E1 Save Cancel Summaries Total ord…" at bounding box center [360, 167] width 728 height 235
drag, startPoint x: 229, startPoint y: 3, endPoint x: 227, endPoint y: 4, distance: 3.2
click at [227, 4] on div "dashboard products sales purchasing productivity dashboard products Product Cat…" at bounding box center [281, 9] width 563 height 18
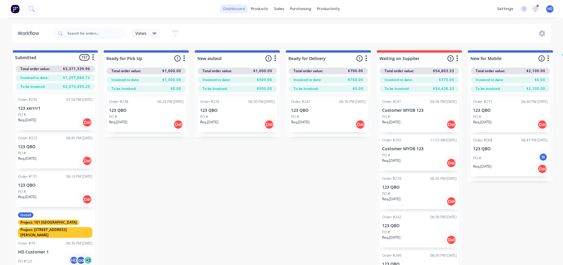
click at [237, 11] on link "dashboard" at bounding box center [234, 8] width 28 height 9
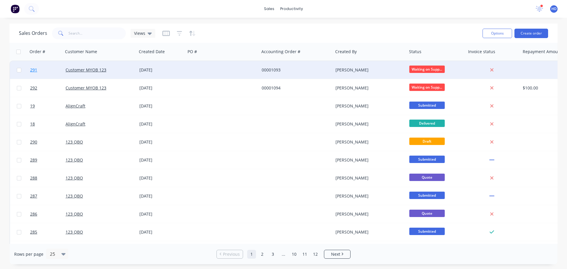
click at [44, 68] on link "291" at bounding box center [47, 70] width 35 height 18
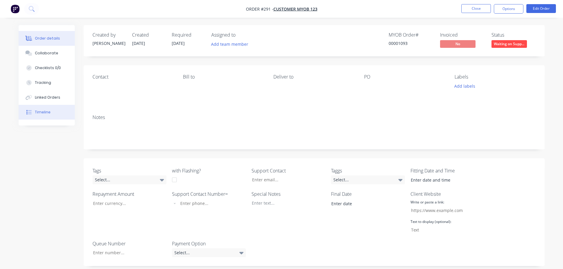
click at [49, 106] on button "Timeline" at bounding box center [47, 112] width 56 height 15
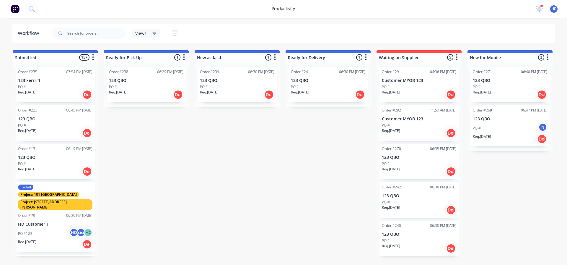
click at [411, 87] on div "PO #" at bounding box center [419, 86] width 74 height 5
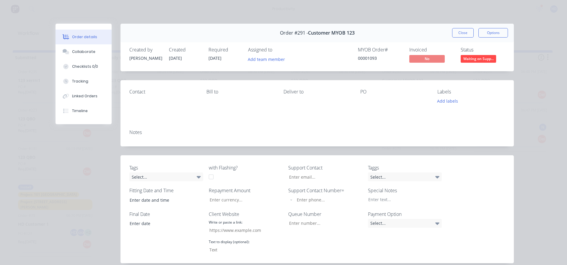
drag, startPoint x: 466, startPoint y: 34, endPoint x: 463, endPoint y: 35, distance: 3.3
click at [466, 34] on button "Close" at bounding box center [463, 32] width 22 height 9
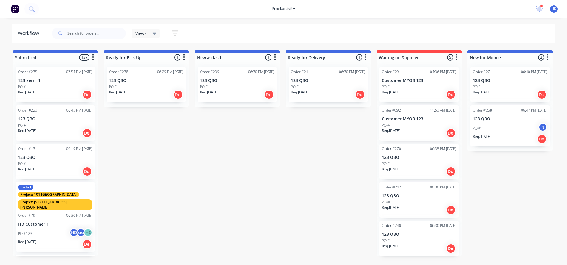
click at [169, 13] on div "productivity productivity Workflow Planner Delivery Scheduling Timesheets 10 ne…" at bounding box center [283, 9] width 567 height 18
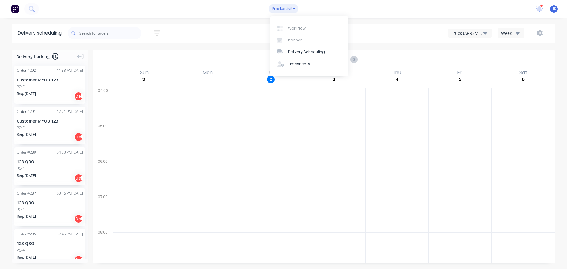
click at [281, 9] on div "productivity" at bounding box center [283, 8] width 29 height 9
click at [36, 84] on div "Order # 292 11:53 AM 02/09/25 Customer MYOB 123 PO # Req. 02/09/25 Del" at bounding box center [49, 85] width 71 height 38
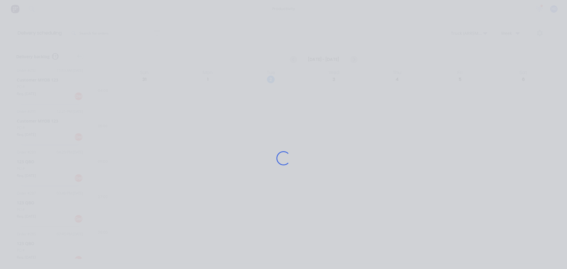
select select "AU"
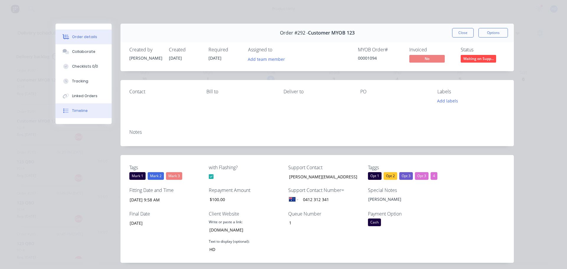
click at [86, 110] on button "Timeline" at bounding box center [84, 110] width 56 height 15
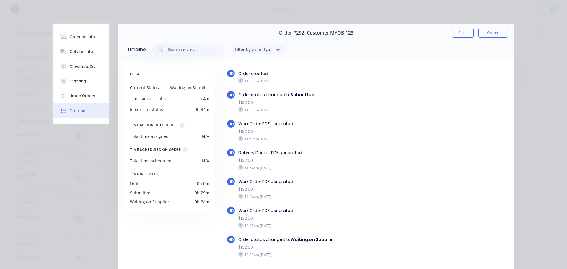
click at [467, 33] on button "Close" at bounding box center [463, 32] width 22 height 9
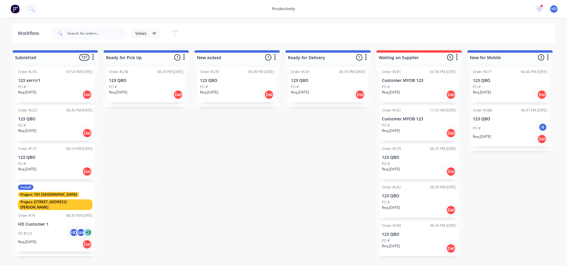
click at [414, 86] on div "PO #" at bounding box center [419, 86] width 74 height 5
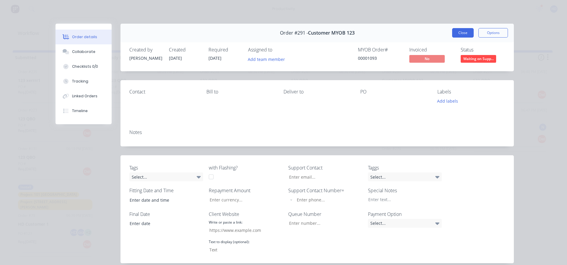
click at [459, 33] on button "Close" at bounding box center [463, 32] width 22 height 9
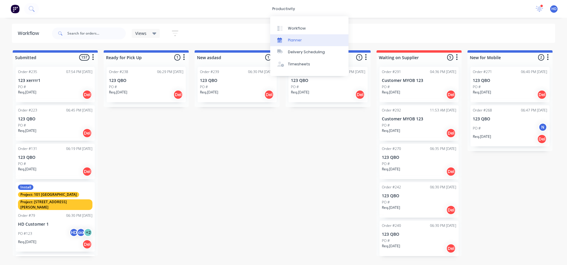
click at [308, 41] on link "Planner" at bounding box center [309, 40] width 78 height 12
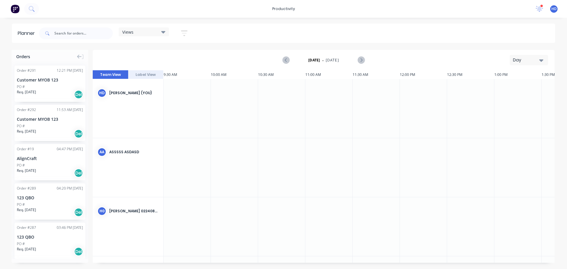
scroll to position [0, 48]
click at [56, 89] on div "Req. 01/09/25 Del" at bounding box center [50, 94] width 66 height 10
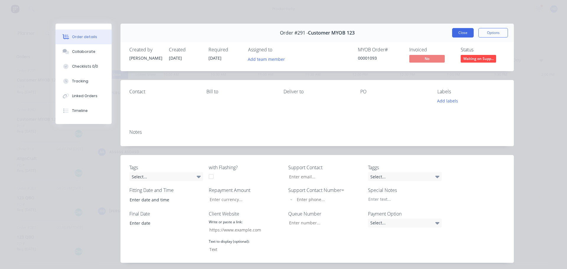
drag, startPoint x: 452, startPoint y: 33, endPoint x: 352, endPoint y: 1, distance: 105.4
click at [452, 33] on button "Close" at bounding box center [463, 32] width 22 height 9
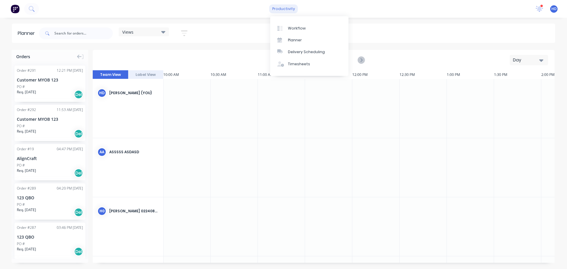
click at [286, 9] on div "productivity" at bounding box center [283, 8] width 29 height 9
click at [292, 27] on div "Workflow" at bounding box center [297, 28] width 18 height 5
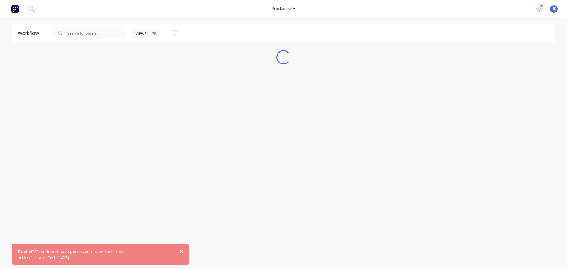
click at [159, 17] on div "productivity productivity Workflow Planner Delivery Scheduling Timesheets 10 ne…" at bounding box center [283, 9] width 567 height 18
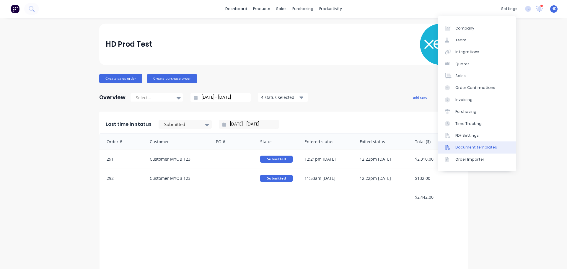
click at [480, 146] on div "Document templates" at bounding box center [476, 147] width 42 height 5
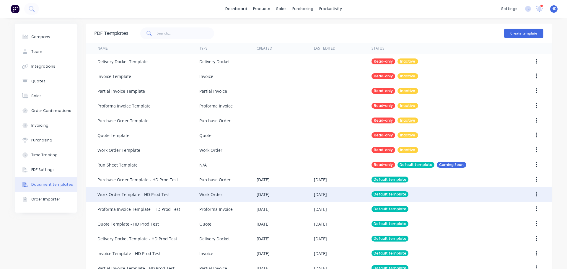
click at [142, 196] on div "Work Order Template - HD Prod Test" at bounding box center [133, 194] width 72 height 6
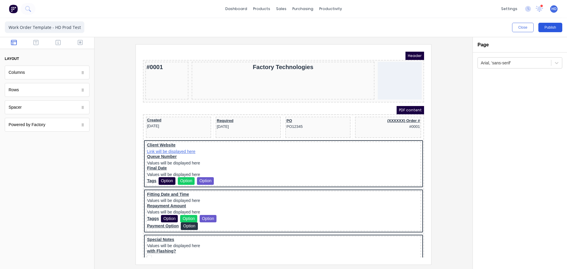
click at [554, 28] on button "Publish" at bounding box center [550, 27] width 24 height 9
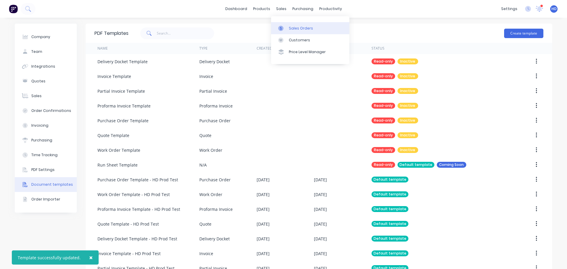
click at [290, 24] on link "Sales Orders" at bounding box center [310, 28] width 78 height 12
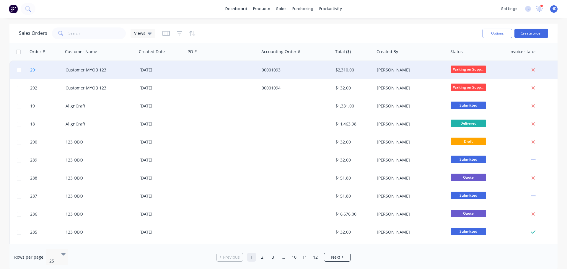
click at [48, 70] on link "291" at bounding box center [47, 70] width 35 height 18
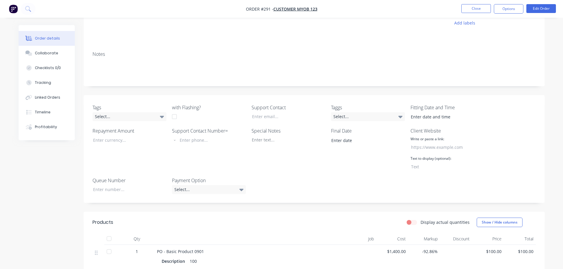
scroll to position [59, 0]
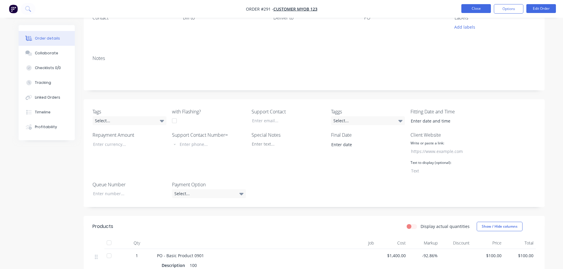
click at [482, 7] on button "Close" at bounding box center [476, 8] width 30 height 9
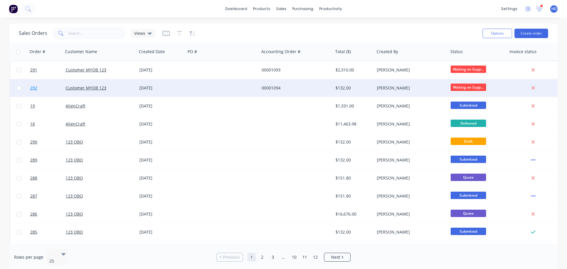
click at [53, 90] on link "292" at bounding box center [47, 88] width 35 height 18
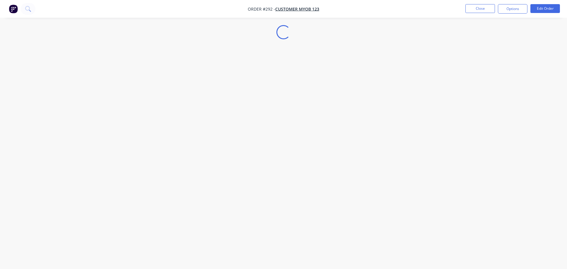
select select "AU"
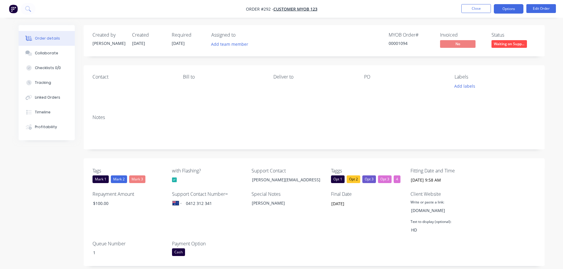
click at [514, 8] on button "Options" at bounding box center [508, 8] width 30 height 9
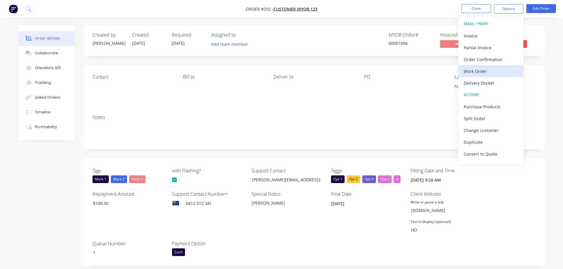
click at [494, 68] on div "Work Order" at bounding box center [490, 71] width 54 height 9
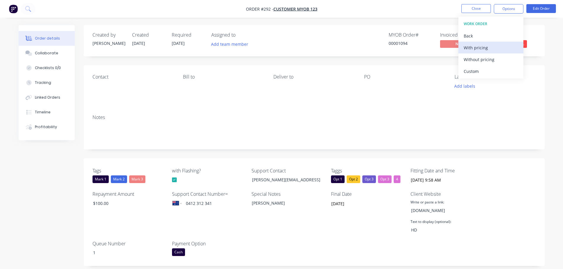
click at [499, 49] on div "With pricing" at bounding box center [490, 47] width 54 height 9
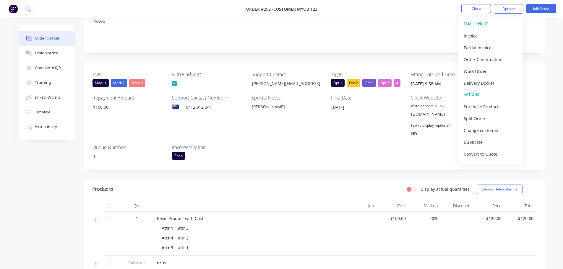
scroll to position [148, 0]
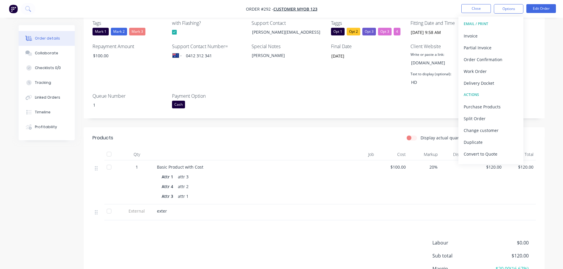
click at [274, 152] on div at bounding box center [242, 155] width 177 height 12
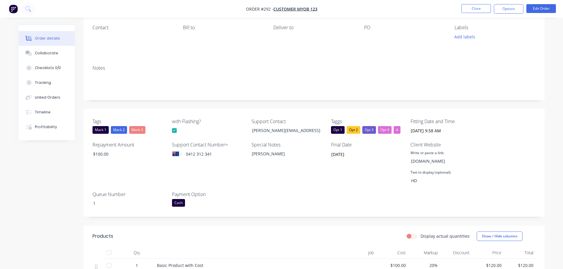
scroll to position [0, 0]
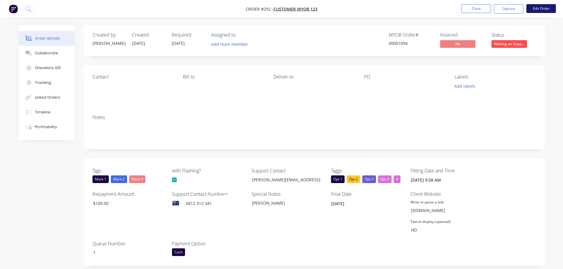
click at [537, 7] on button "Edit Order" at bounding box center [541, 8] width 30 height 9
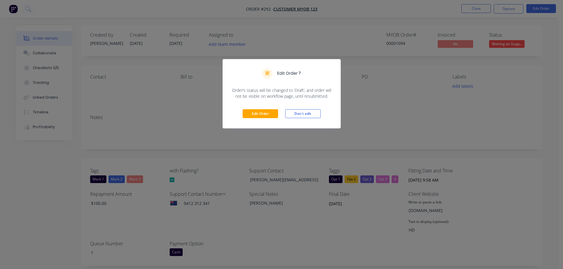
click at [265, 108] on div "Edit Order Don't edit" at bounding box center [282, 113] width 118 height 29
click at [262, 116] on button "Edit Order" at bounding box center [259, 113] width 35 height 9
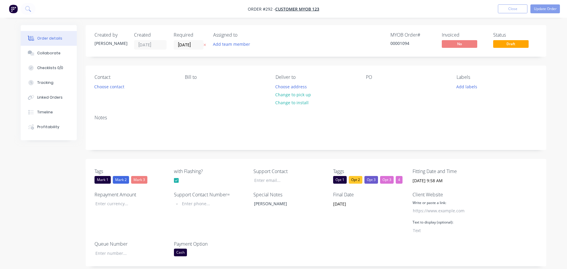
type input "[PERSON_NAME][EMAIL_ADDRESS][DOMAIN_NAME]"
type input "$100.00"
type input "0412 312 341"
type input "[DOMAIN_NAME]"
type input "HD"
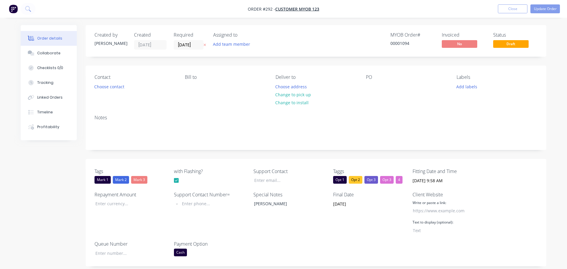
type input "1"
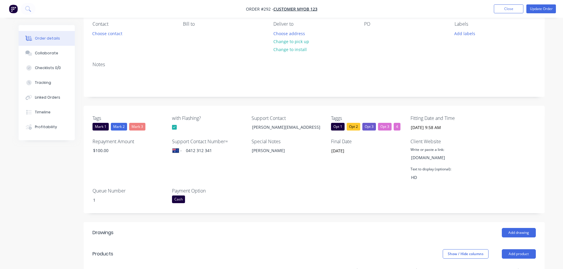
scroll to position [118, 0]
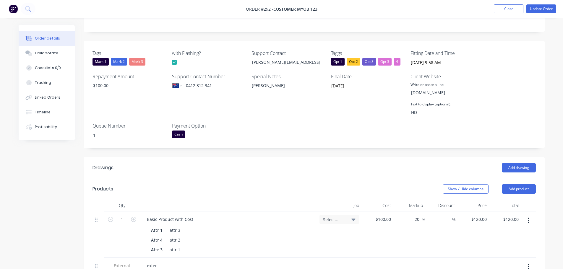
click at [510, 162] on header "Drawings Add drawing" at bounding box center [314, 167] width 461 height 21
click at [517, 169] on button "Add drawing" at bounding box center [518, 167] width 34 height 9
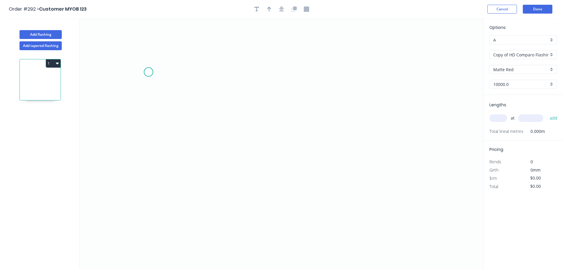
click at [148, 72] on icon "0" at bounding box center [281, 143] width 403 height 251
click at [290, 81] on icon "0" at bounding box center [281, 143] width 403 height 251
click at [223, 82] on rect at bounding box center [220, 78] width 12 height 8
click at [311, 103] on icon "0 1" at bounding box center [281, 143] width 403 height 251
type input "$100.00"
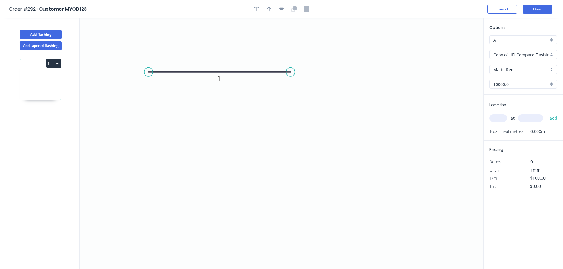
click at [502, 118] on input "text" at bounding box center [498, 118] width 18 height 8
type input "1"
click at [535, 119] on input "text" at bounding box center [530, 118] width 25 height 8
type input "10000"
click at [546, 113] on button "add" at bounding box center [553, 118] width 14 height 10
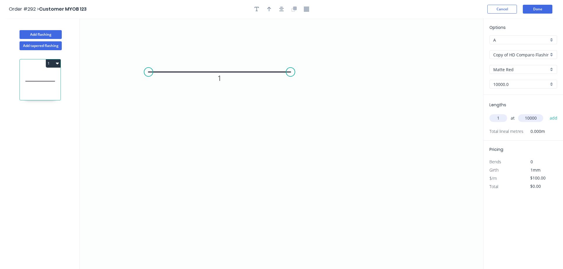
type input "$1,000.00"
click at [240, 157] on icon "0 1" at bounding box center [281, 143] width 403 height 251
click at [388, 131] on icon "0 1" at bounding box center [281, 143] width 403 height 251
click at [538, 13] on button "Done" at bounding box center [537, 9] width 30 height 9
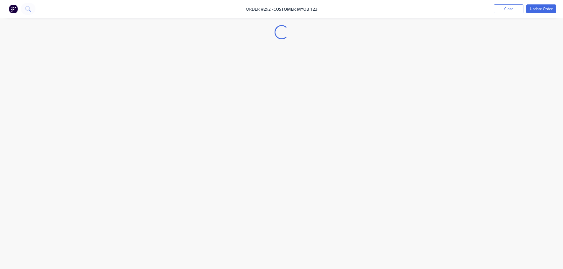
select select "AU"
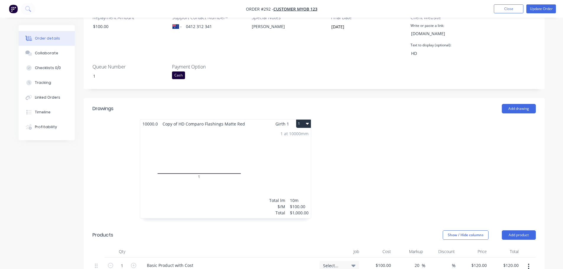
click at [273, 164] on div "1 at 10000mm Total lm $/M Total 10m $100.00 $1,000.00" at bounding box center [225, 173] width 171 height 90
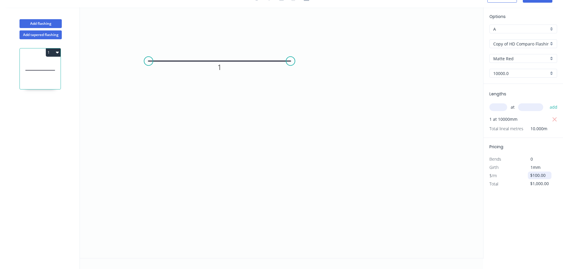
click at [534, 175] on input "$100.00" at bounding box center [540, 175] width 20 height 8
click at [444, 179] on icon "0 1" at bounding box center [281, 132] width 403 height 251
drag, startPoint x: 459, startPoint y: 216, endPoint x: 514, endPoint y: 216, distance: 54.9
click at [459, 215] on icon "0 1" at bounding box center [281, 132] width 403 height 251
type input "$1,000.00"
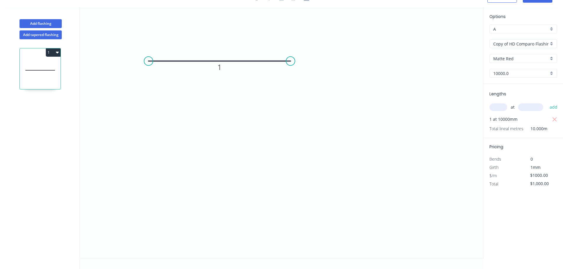
type input "$10,000.00"
click at [537, 217] on div "Options A A Copy of HD Comparo Flashings Copy of HD Comparo Flashings Matte Red…" at bounding box center [523, 132] width 80 height 251
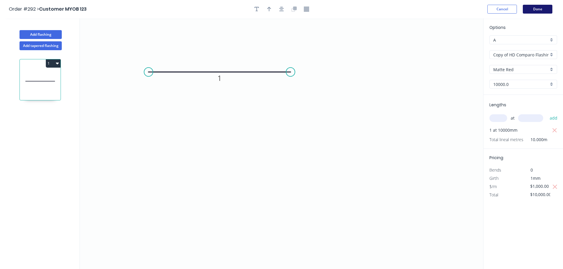
click at [535, 6] on button "Done" at bounding box center [537, 9] width 30 height 9
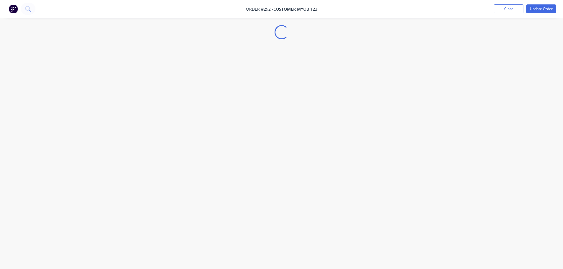
select select "AU"
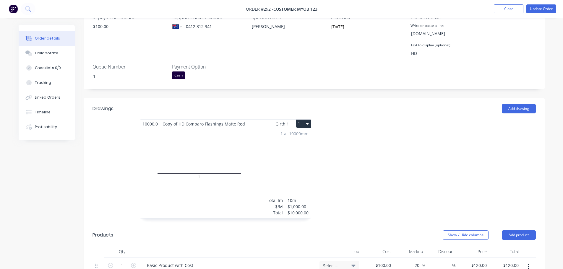
click at [203, 153] on div "1 at 10000mm Total lm $/M Total 10m $1,000.00 $10,000.00" at bounding box center [225, 173] width 171 height 90
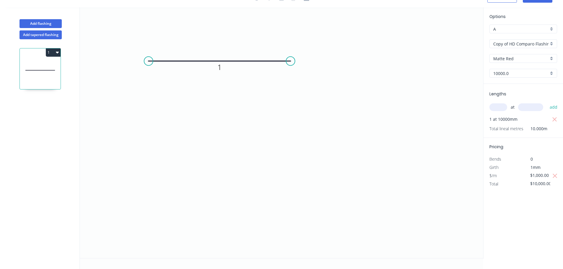
scroll to position [11, 0]
click at [39, 35] on button "Add tapered flashing" at bounding box center [40, 34] width 42 height 9
type input "$0.00"
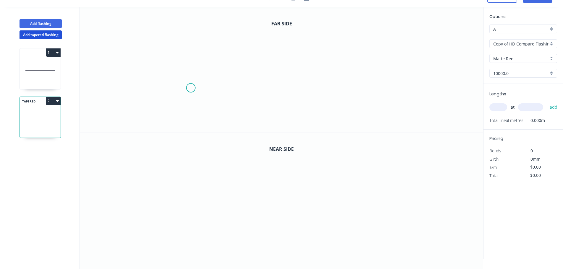
click at [175, 76] on icon "0" at bounding box center [281, 69] width 403 height 125
click at [319, 76] on icon "0" at bounding box center [281, 69] width 403 height 125
click at [245, 86] on tspan "?" at bounding box center [245, 84] width 3 height 10
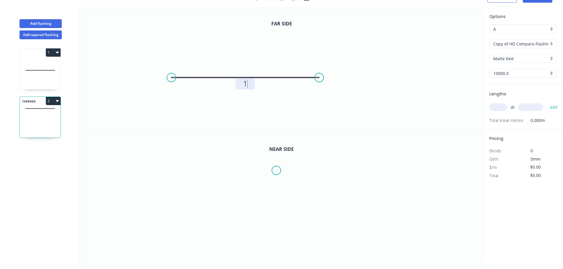
click at [276, 171] on icon "0" at bounding box center [281, 196] width 403 height 126
click at [189, 182] on icon "0" at bounding box center [281, 196] width 403 height 126
click at [230, 184] on rect at bounding box center [233, 183] width 12 height 8
click at [441, 205] on icon "0 1" at bounding box center [281, 196] width 403 height 126
type input "$100.00"
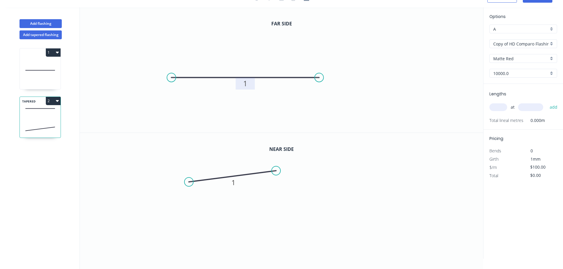
scroll to position [0, 0]
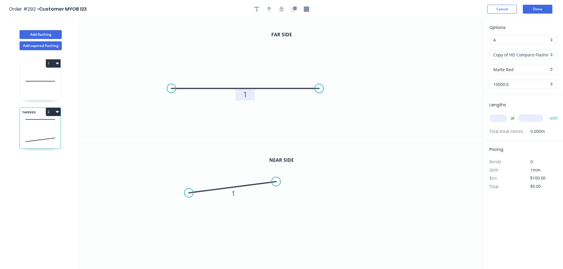
click at [501, 117] on input "text" at bounding box center [498, 118] width 18 height 8
type input "1"
type input "10000"
click at [546, 113] on button "add" at bounding box center [553, 118] width 14 height 10
type input "$1,000.00"
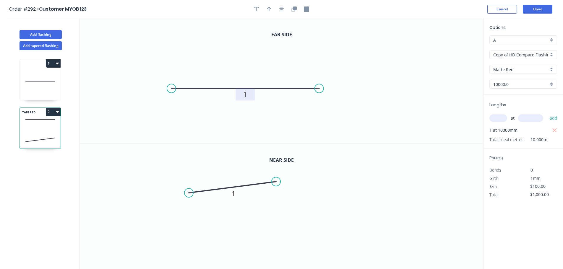
click at [519, 224] on div "Options A A Copy of HD Comparo Flashings Copy of HD Comparo Flashings Matte Red…" at bounding box center [523, 143] width 80 height 251
click at [536, 185] on input "$100.00" at bounding box center [540, 186] width 20 height 8
type input "$1,040.00"
type input "$10,400.00"
click at [524, 238] on div "Options A A Copy of HD Comparo Flashings Copy of HD Comparo Flashings Matte Red…" at bounding box center [523, 143] width 80 height 251
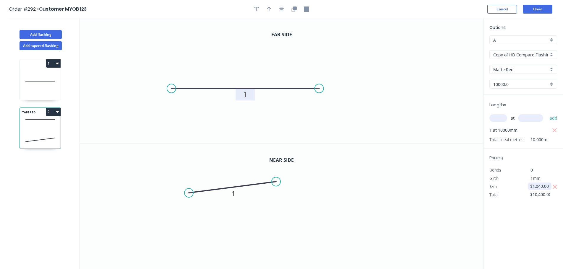
click at [536, 184] on input "$1,040.00" at bounding box center [540, 186] width 20 height 8
type input "$13,040.00"
type input "$130,400.00"
click at [531, 234] on div "Options A A Copy of HD Comparo Flashings Copy of HD Comparo Flashings Matte Red…" at bounding box center [523, 143] width 80 height 251
click at [544, 8] on button "Done" at bounding box center [537, 9] width 30 height 9
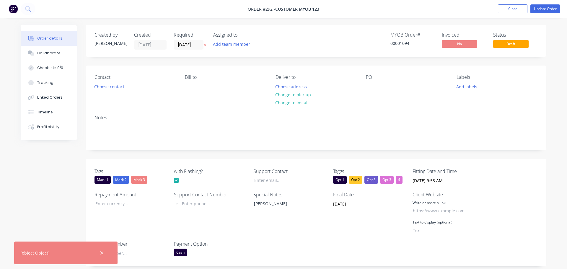
type input "[PERSON_NAME][EMAIL_ADDRESS][DOMAIN_NAME]"
type input "$100.00"
type input "0412 312 341"
type input "[DOMAIN_NAME]"
type input "HD"
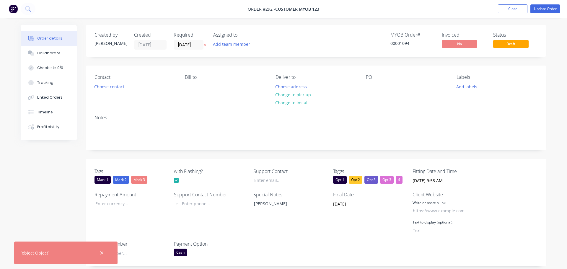
type input "1"
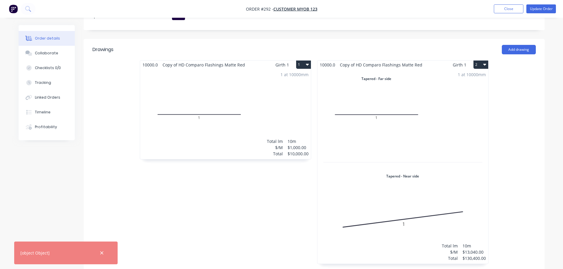
click at [414, 133] on div "1 at 10000mm Total lm $/M Total 10m $13,040.00 $130,400.00" at bounding box center [402, 166] width 171 height 195
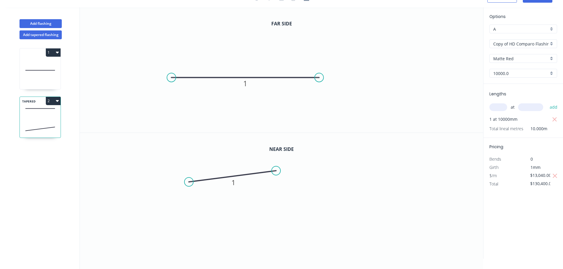
scroll to position [11, 0]
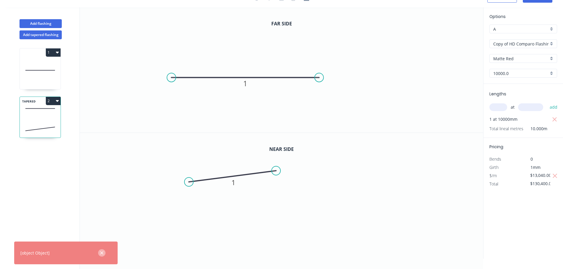
click at [100, 252] on icon "button" at bounding box center [101, 252] width 3 height 3
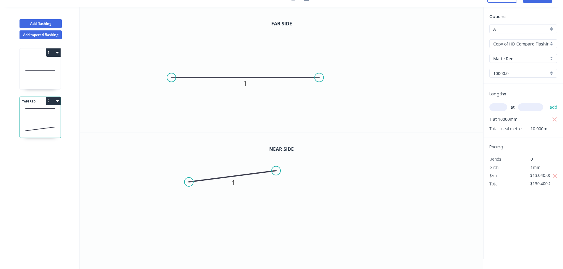
click at [54, 55] on button "1" at bounding box center [53, 52] width 15 height 8
drag, startPoint x: 122, startPoint y: 64, endPoint x: 117, endPoint y: 65, distance: 4.8
click at [121, 64] on icon "0 1" at bounding box center [281, 69] width 403 height 125
click at [27, 51] on div "1 Duplicate Delete" at bounding box center [40, 52] width 41 height 8
type input "$1,000.00"
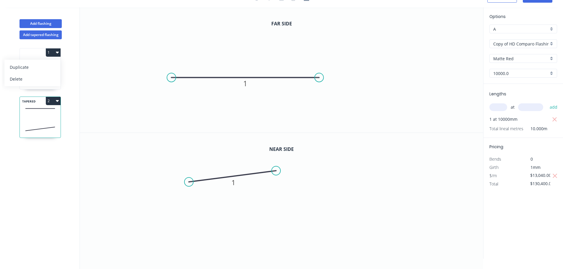
type input "$10,000.00"
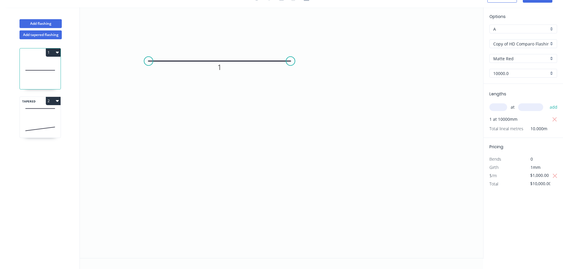
click at [42, 123] on icon at bounding box center [40, 128] width 41 height 17
type input "$13,040.00"
type input "$130,400.00"
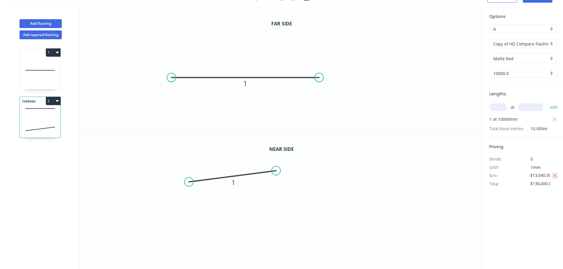
drag, startPoint x: 554, startPoint y: 175, endPoint x: 539, endPoint y: 180, distance: 15.1
click at [553, 175] on icon "button" at bounding box center [554, 175] width 5 height 7
type input "$100.00"
type input "$1,000.00"
click at [535, 177] on input "$100.00" at bounding box center [540, 175] width 20 height 8
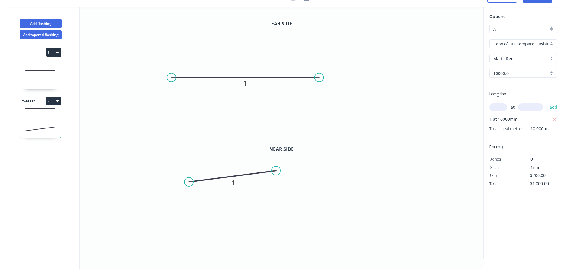
type input "$200.00"
type input "$2,000.00"
click at [527, 227] on div "Options A A Copy of HD Comparo Flashings Copy of HD Comparo Flashings Matte Red…" at bounding box center [523, 132] width 80 height 251
click at [41, 69] on icon at bounding box center [40, 70] width 41 height 38
type input "$1,000.00"
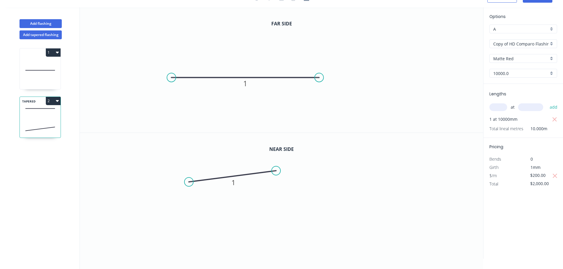
type input "$10,000.00"
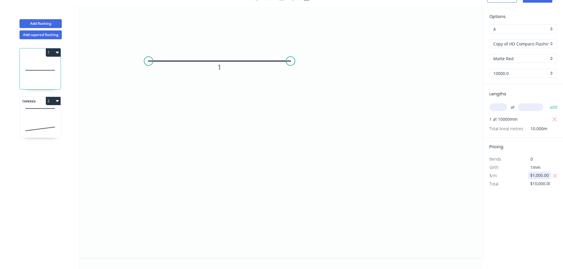
click at [539, 175] on input "$1,000.00" at bounding box center [540, 175] width 20 height 8
type input "$1,300.00"
type input "$13,000.00"
click at [531, 213] on div "Options A A Copy of HD Comparo Flashings Copy of HD Comparo Flashings Matte Red…" at bounding box center [523, 132] width 80 height 251
click at [47, 120] on div "TAPERED 2" at bounding box center [39, 117] width 41 height 41
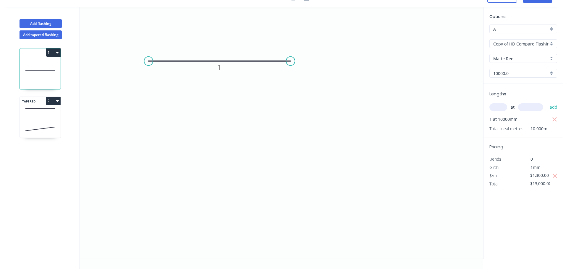
type input "$200.00"
type input "$2,000.00"
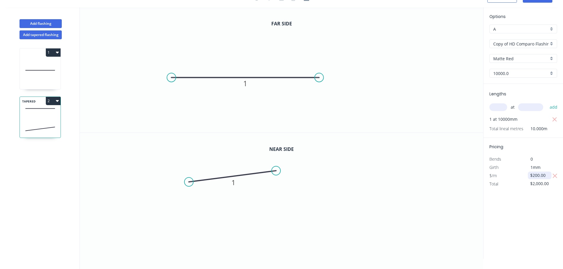
click at [534, 176] on input "$200.00" at bounding box center [540, 175] width 20 height 8
type input "$300.00"
type input "$3,000.00"
click at [539, 209] on div "Options A A Copy of HD Comparo Flashings Copy of HD Comparo Flashings Matte Red…" at bounding box center [523, 132] width 80 height 251
click at [31, 65] on icon at bounding box center [40, 70] width 41 height 38
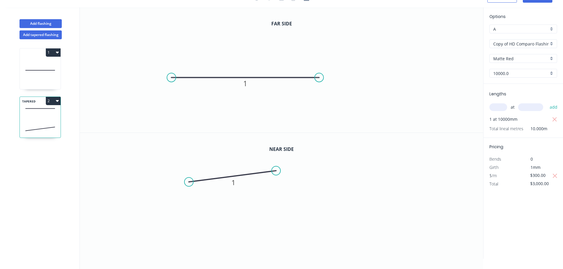
type input "$1,300.00"
type input "$13,000.00"
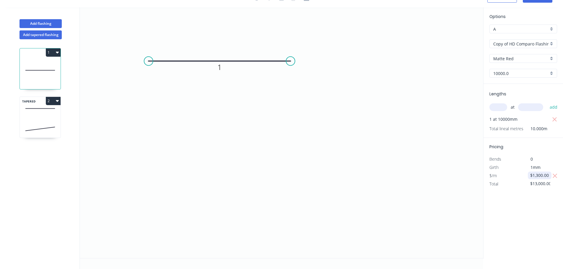
click at [538, 175] on input "$1,300.00" at bounding box center [540, 175] width 20 height 8
type input "$100.00"
type input "$1,000.00"
click at [522, 222] on div "Options A A Copy of HD Comparo Flashings Copy of HD Comparo Flashings Matte Red…" at bounding box center [523, 132] width 80 height 251
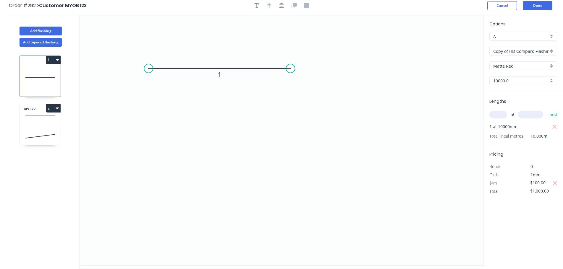
scroll to position [0, 0]
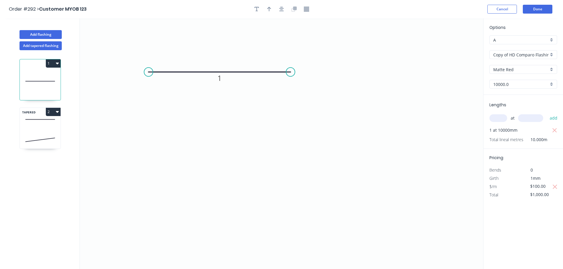
click at [545, 15] on header "Order #292 > Customer MYOB 123 Cancel Done" at bounding box center [281, 9] width 563 height 18
click at [545, 11] on button "Done" at bounding box center [537, 9] width 30 height 9
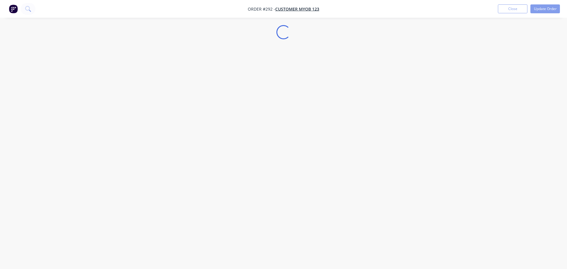
select select "AU"
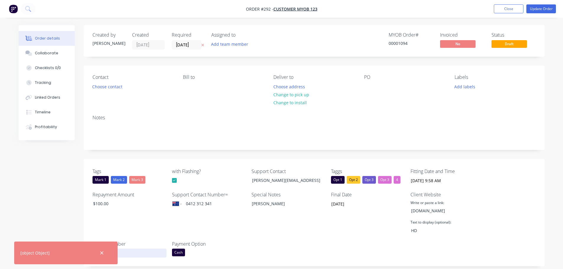
drag, startPoint x: 103, startPoint y: 254, endPoint x: 122, endPoint y: 250, distance: 19.3
click at [103, 254] on icon "button" at bounding box center [101, 252] width 3 height 3
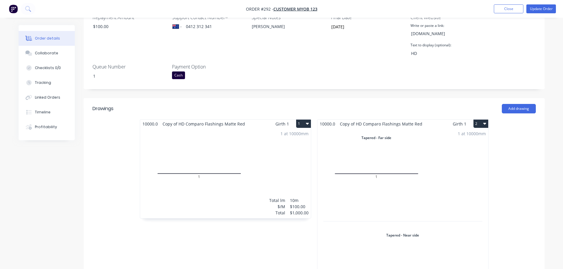
click at [190, 170] on div "1 at 10000mm Total lm $/M Total 10m $100.00 $1,000.00" at bounding box center [225, 173] width 171 height 90
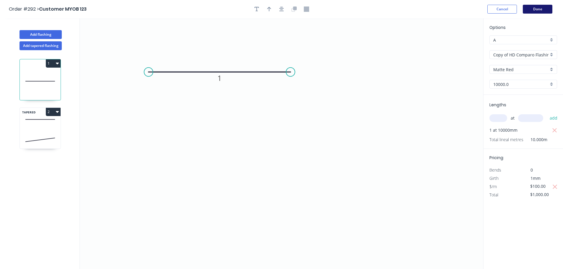
click at [535, 6] on button "Done" at bounding box center [537, 9] width 30 height 9
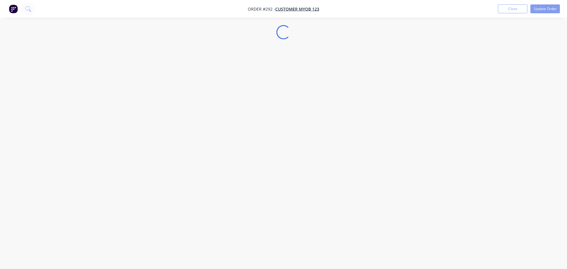
select select "AU"
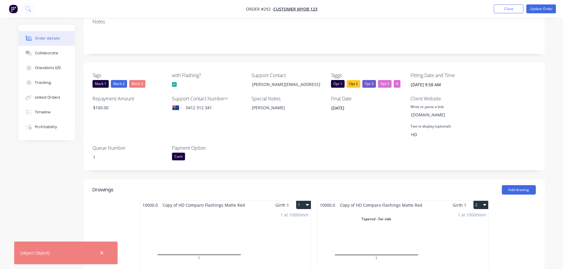
scroll to position [177, 0]
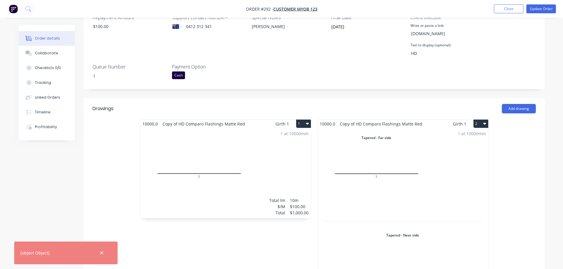
click at [262, 150] on div "1 at 10000mm Total lm $/M Total 10m $100.00 $1,000.00" at bounding box center [225, 173] width 171 height 90
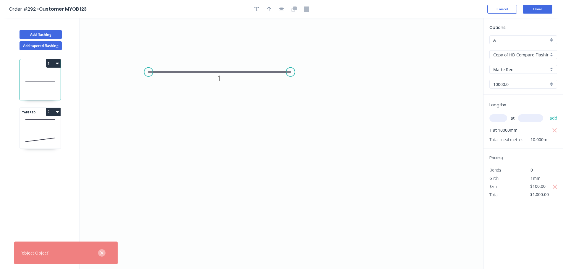
click at [105, 253] on button "button" at bounding box center [101, 252] width 7 height 7
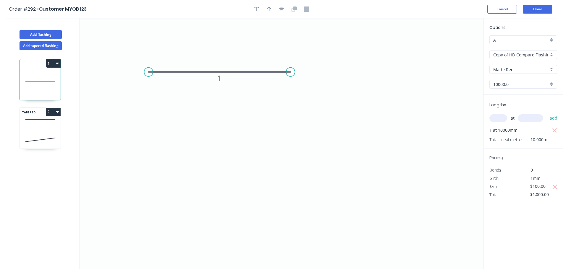
click at [42, 133] on icon at bounding box center [40, 139] width 41 height 17
type input "$300.00"
type input "$3,000.00"
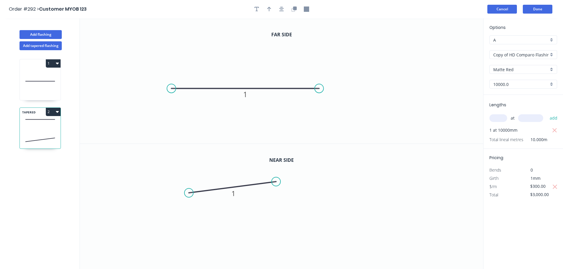
click at [512, 6] on button "Cancel" at bounding box center [502, 9] width 30 height 9
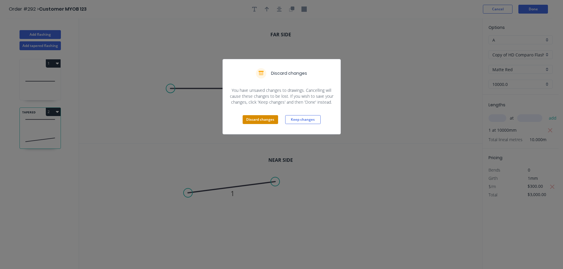
click at [260, 118] on button "Discard changes" at bounding box center [259, 119] width 35 height 9
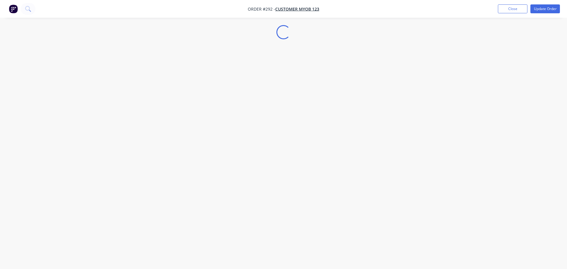
select select "AU"
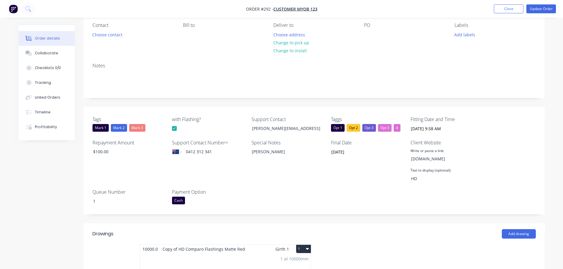
scroll to position [148, 0]
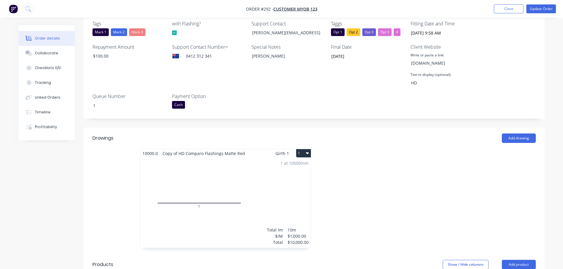
click at [139, 31] on div "Mark 3" at bounding box center [137, 32] width 16 height 8
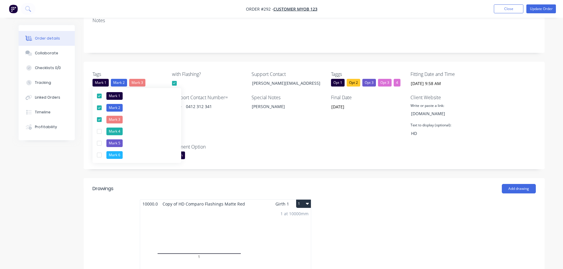
scroll to position [30, 0]
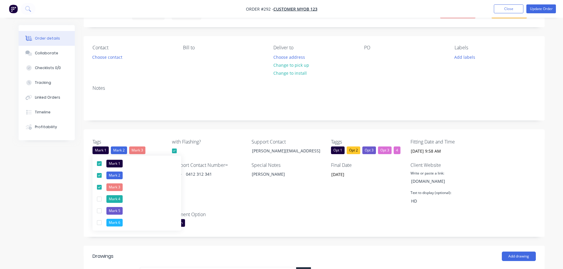
click at [359, 234] on div "Tags Mark 1 Mark 2 Mark 3 with Flashing? Support Contact [PERSON_NAME][EMAIL_AD…" at bounding box center [314, 183] width 461 height 108
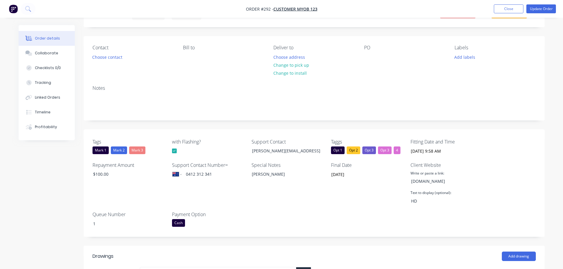
click at [369, 150] on div "Opt 3" at bounding box center [369, 150] width 14 height 8
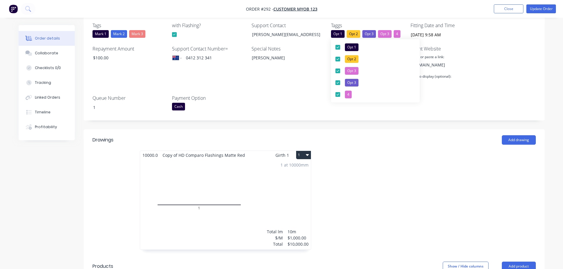
scroll to position [148, 0]
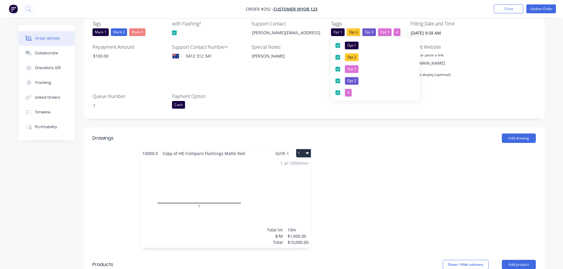
click at [386, 133] on header "Drawings Add drawing" at bounding box center [314, 138] width 461 height 21
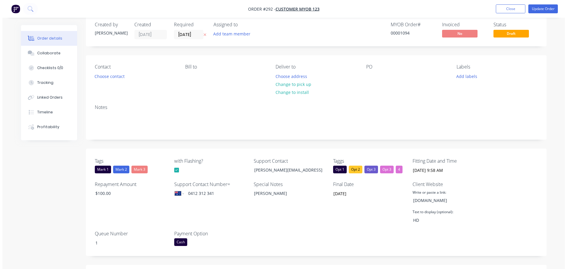
scroll to position [0, 0]
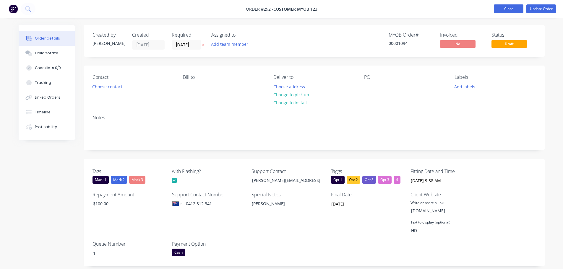
click at [506, 11] on button "Close" at bounding box center [508, 8] width 30 height 9
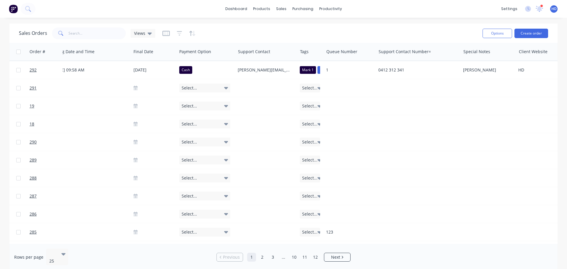
scroll to position [0, 650]
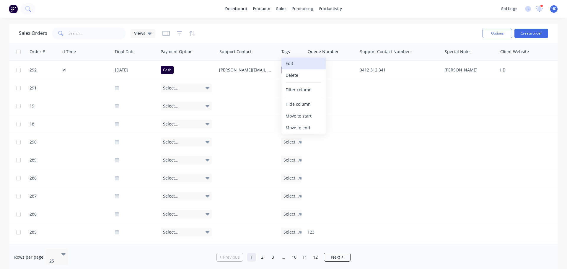
click at [296, 66] on button "Edit" at bounding box center [303, 64] width 44 height 12
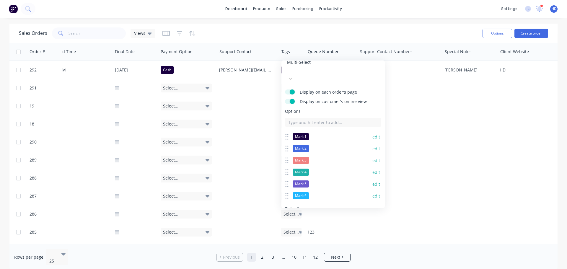
scroll to position [43, 0]
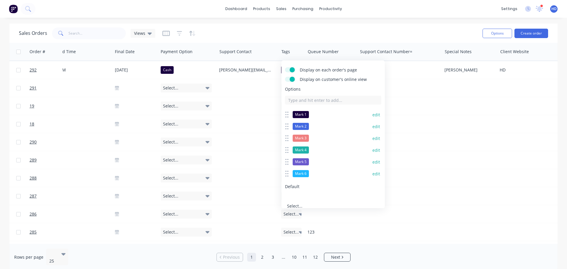
click at [307, 194] on div at bounding box center [329, 197] width 85 height 7
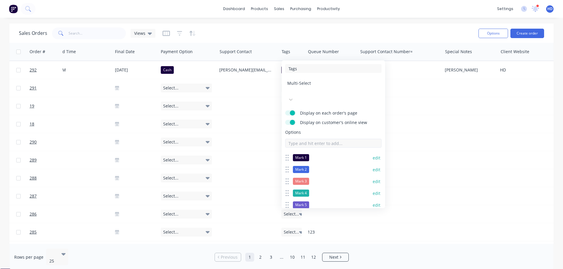
click at [320, 139] on input at bounding box center [333, 143] width 96 height 9
click at [320, 139] on input "Mark" at bounding box center [333, 143] width 96 height 9
type input "Mark 7"
paste input "Mark"
type input "Mark 8"
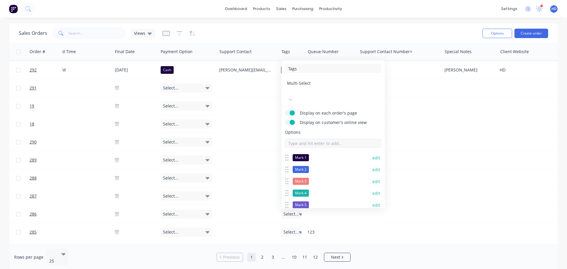
paste input "Mark"
type input "Mark 9"
paste input "Mark"
type input "Mark x"
paste input "Mark"
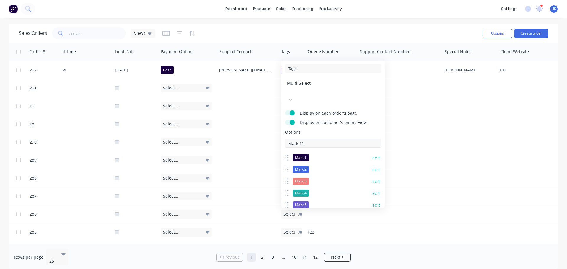
type input "Mark 11"
paste input "Mark"
type input "Mark 12"
paste input "Mark"
type input "Mark 13"
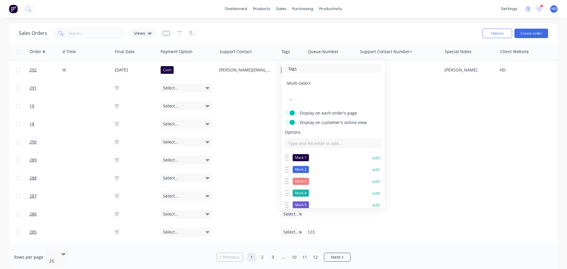
paste input "Mark"
type input "Mark 14"
paste input "Mark"
type input "Mark 15"
paste input "Mark"
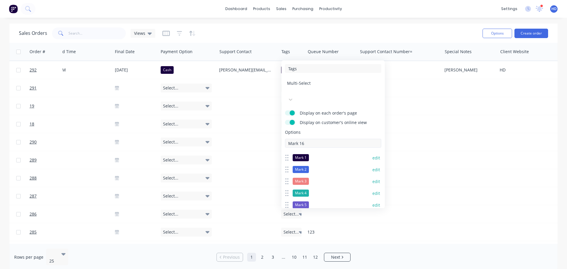
type input "Mark 16"
paste input "Mark"
type input "Mark 17"
paste input "Mark"
type input "Mark 189"
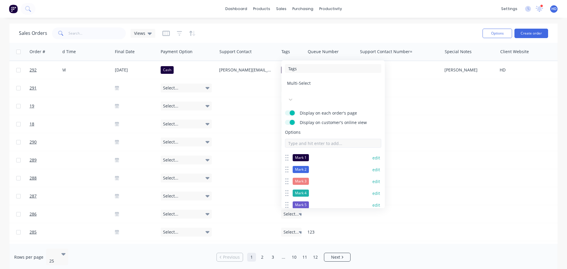
paste input "Mark"
type input "Mark 19"
paste input "Mark"
type input "Mark 20"
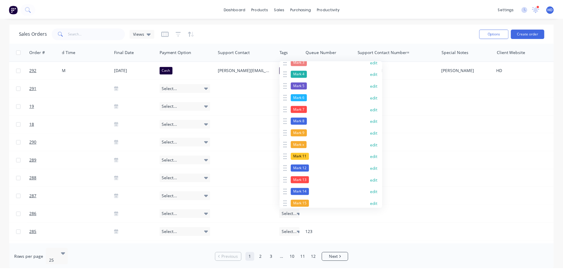
scroll to position [209, 0]
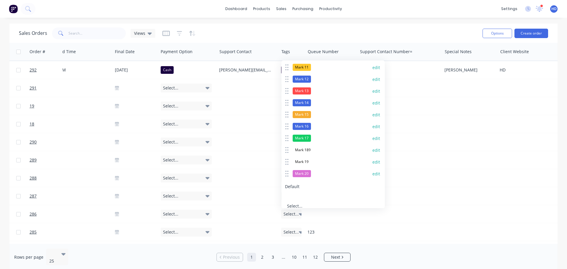
click at [305, 226] on button "Save" at bounding box center [308, 230] width 47 height 9
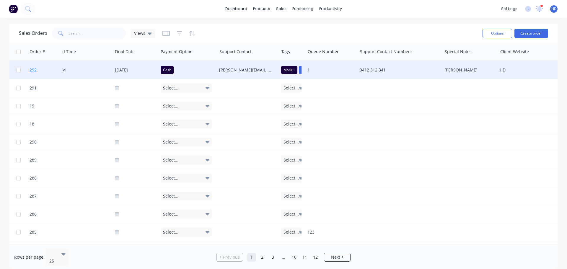
click at [50, 68] on link "292" at bounding box center [47, 70] width 35 height 18
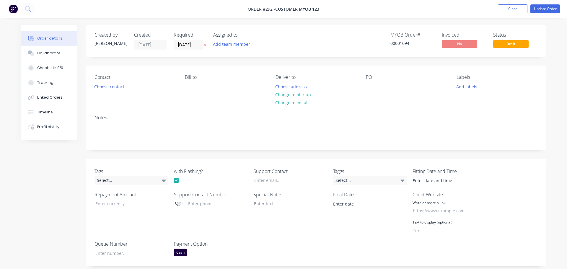
type input "[DATE] 9:58 AM"
type input "[DATE]"
type input "$100.00"
type input "20"
type input "$120.00"
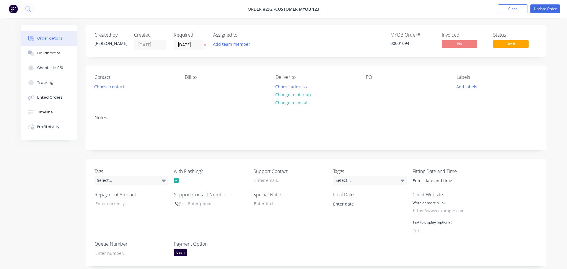
type input "$120.00"
type input "[PERSON_NAME][EMAIL_ADDRESS][DOMAIN_NAME]"
type input "$100.00"
type input "0412 312 341"
type input "[DOMAIN_NAME]"
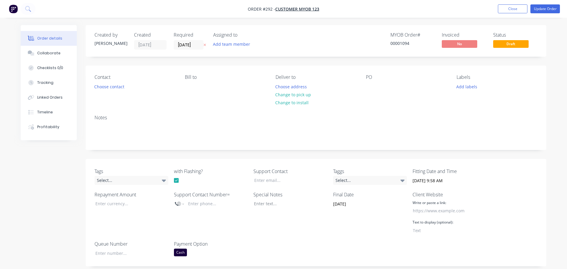
type input "HD"
type input "1"
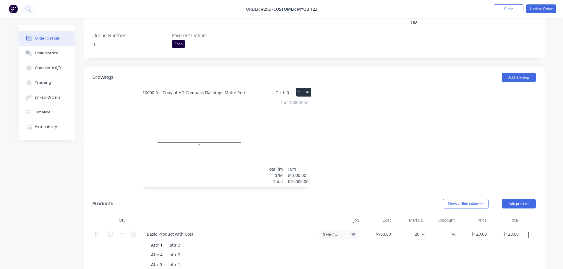
scroll to position [177, 0]
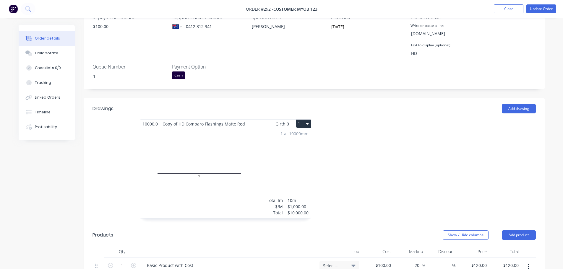
click at [271, 171] on div "1 at 10000mm Total lm $/M Total 10m $1,000.00 $10,000.00" at bounding box center [225, 173] width 171 height 90
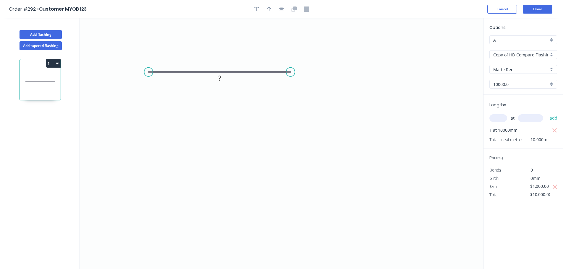
click at [530, 219] on div "Options A A Copy of HD Comparo Flashings Copy of HD Comparo Flashings Matte Red…" at bounding box center [523, 143] width 80 height 251
click at [535, 185] on input "$1,000.00" at bounding box center [540, 186] width 20 height 8
type input "$100.00"
type input "$1,000.00"
click at [545, 231] on div "Options A A Copy of HD Comparo Flashings Copy of HD Comparo Flashings Matte Red…" at bounding box center [523, 143] width 80 height 251
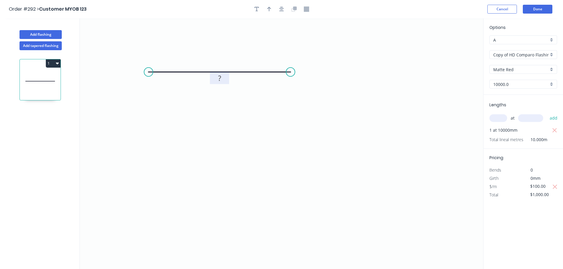
click at [221, 84] on rect at bounding box center [219, 78] width 19 height 12
click at [217, 78] on rect at bounding box center [220, 78] width 12 height 8
click at [265, 98] on icon "0 1" at bounding box center [281, 143] width 403 height 251
click at [547, 9] on button "Done" at bounding box center [537, 9] width 30 height 9
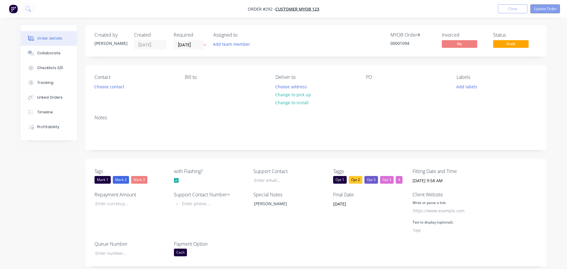
type input "[PERSON_NAME][EMAIL_ADDRESS][DOMAIN_NAME]"
type input "$100.00"
type input "0412 312 341"
type input "[DOMAIN_NAME]"
type input "HD"
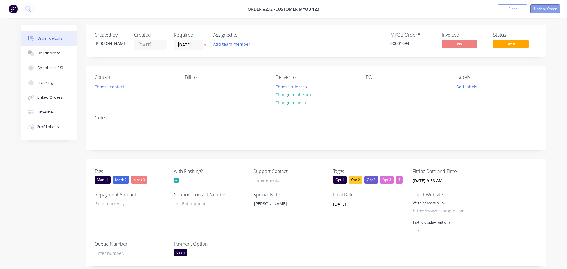
type input "1"
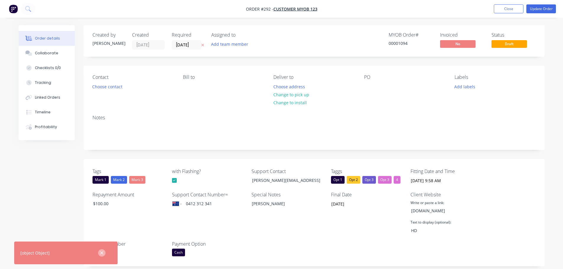
drag, startPoint x: 101, startPoint y: 252, endPoint x: 203, endPoint y: 222, distance: 105.9
click at [101, 252] on icon "button" at bounding box center [102, 252] width 4 height 5
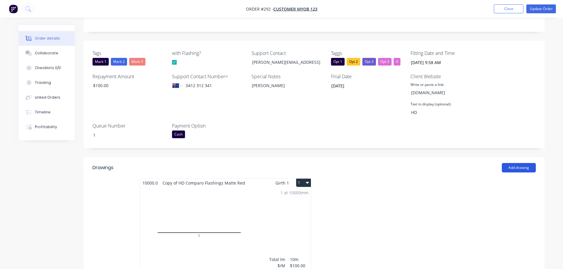
click at [526, 170] on button "Add drawing" at bounding box center [518, 167] width 34 height 9
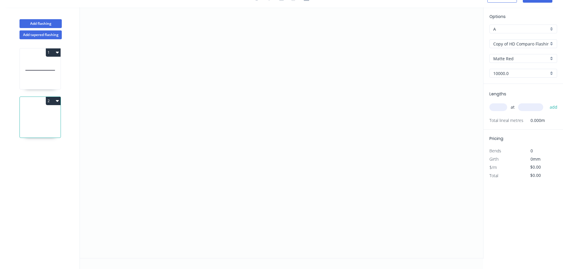
scroll to position [11, 0]
click at [46, 37] on button "Add tapered flashing" at bounding box center [40, 34] width 42 height 9
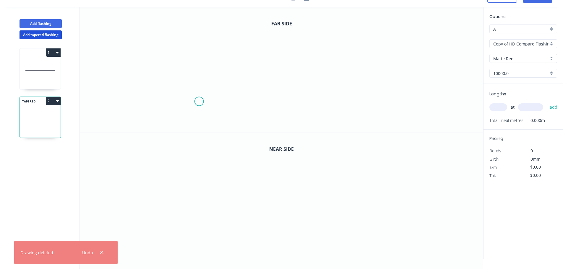
click at [182, 87] on icon "0" at bounding box center [281, 69] width 403 height 125
click at [342, 84] on icon "0" at bounding box center [281, 69] width 403 height 125
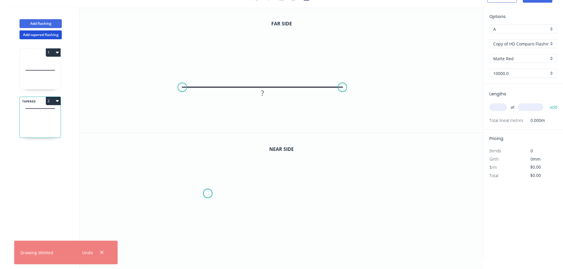
drag, startPoint x: 208, startPoint y: 193, endPoint x: 228, endPoint y: 196, distance: 20.3
click at [215, 194] on icon "0" at bounding box center [281, 196] width 403 height 126
click at [387, 202] on icon "0 ?" at bounding box center [281, 196] width 403 height 126
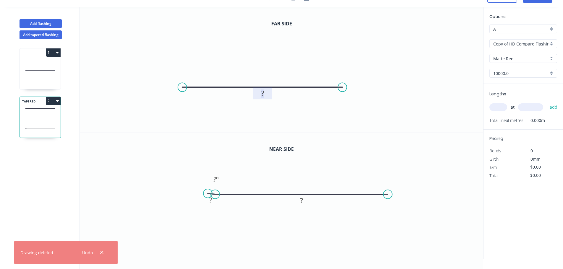
click at [261, 96] on tspan "?" at bounding box center [262, 93] width 3 height 10
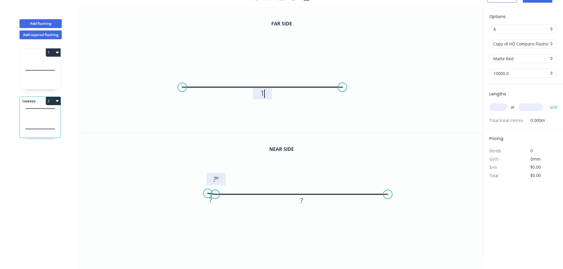
click at [216, 181] on tspan "º" at bounding box center [217, 179] width 3 height 10
type input "$200.00"
drag, startPoint x: 440, startPoint y: 165, endPoint x: 498, endPoint y: 141, distance: 62.5
click at [441, 165] on icon "0 1 1 1 º" at bounding box center [281, 196] width 403 height 126
click at [498, 107] on input "text" at bounding box center [498, 107] width 18 height 8
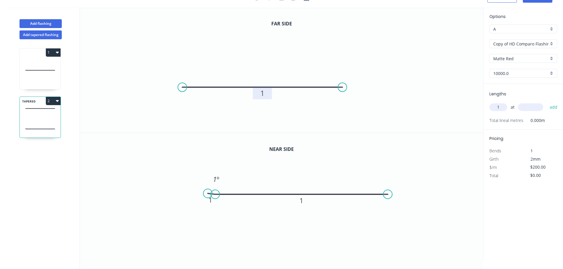
type input "1"
type input "10000"
click at [546, 102] on button "add" at bounding box center [553, 107] width 14 height 10
type input "$2,000.00"
drag, startPoint x: 534, startPoint y: 225, endPoint x: 533, endPoint y: 207, distance: 18.6
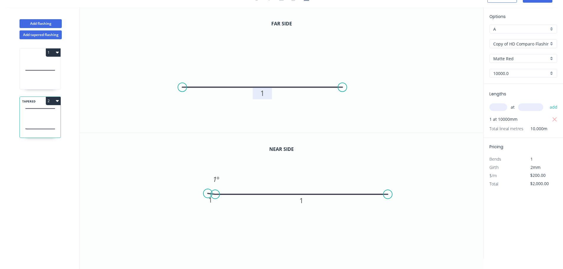
click at [535, 219] on div "Options A A Copy of HD Comparo Flashings Copy of HD Comparo Flashings Matte Red…" at bounding box center [523, 132] width 80 height 251
click at [536, 175] on input "$200.00" at bounding box center [540, 175] width 20 height 8
type input "$300.00"
type input "$3,000.00"
click at [538, 190] on div "Options A A Copy of HD Comparo Flashings Copy of HD Comparo Flashings Matte Red…" at bounding box center [523, 132] width 80 height 251
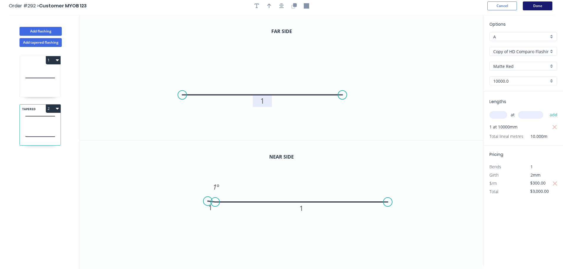
scroll to position [0, 0]
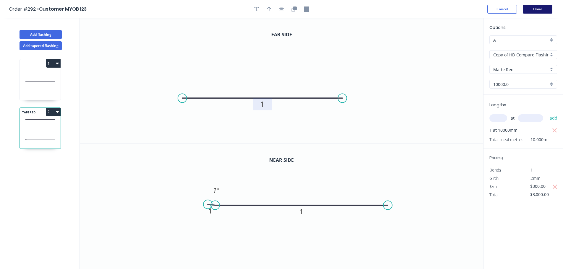
click at [542, 7] on button "Done" at bounding box center [537, 9] width 30 height 9
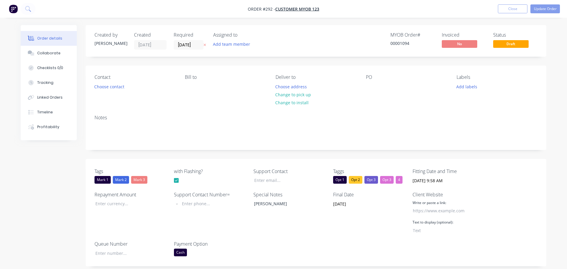
type input "[PERSON_NAME][EMAIL_ADDRESS][DOMAIN_NAME]"
type input "$100.00"
type input "0412 312 341"
type input "[DOMAIN_NAME]"
type input "HD"
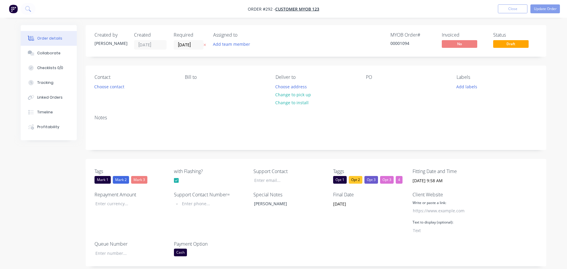
type input "1"
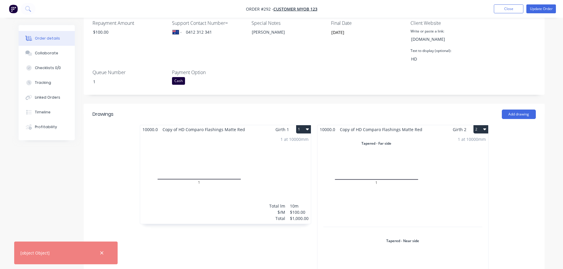
scroll to position [266, 0]
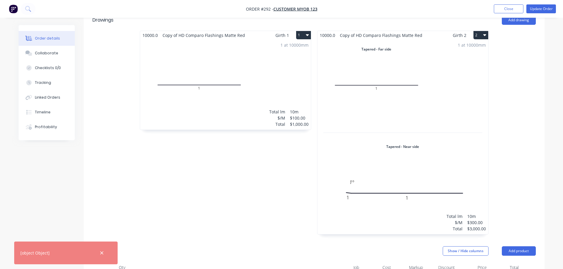
click at [434, 89] on div "1 at 10000mm Total lm $/M Total 10m $300.00 $3,000.00" at bounding box center [402, 137] width 171 height 195
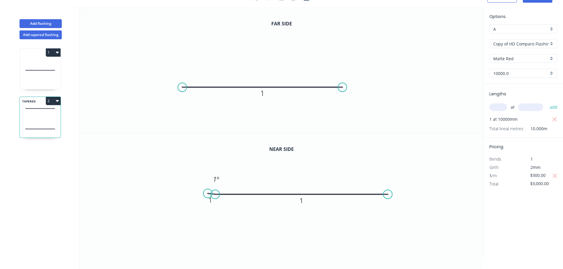
scroll to position [11, 0]
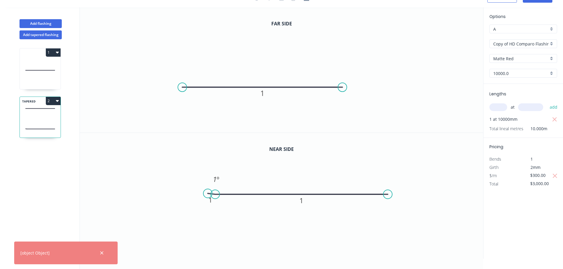
drag, startPoint x: 488, startPoint y: 175, endPoint x: 507, endPoint y: 175, distance: 19.5
click at [506, 175] on div "$/m" at bounding box center [504, 176] width 38 height 8
drag, startPoint x: 490, startPoint y: 176, endPoint x: 501, endPoint y: 175, distance: 11.6
click at [500, 175] on div "$/m" at bounding box center [504, 176] width 38 height 8
click at [514, 202] on div "Options A A Copy of HD Comparo Flashings Copy of HD Comparo Flashings Matte Red…" at bounding box center [523, 132] width 80 height 251
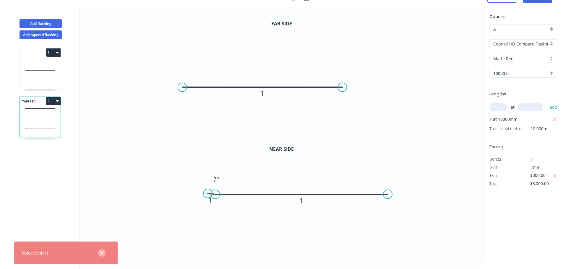
click at [100, 253] on icon "button" at bounding box center [102, 252] width 4 height 5
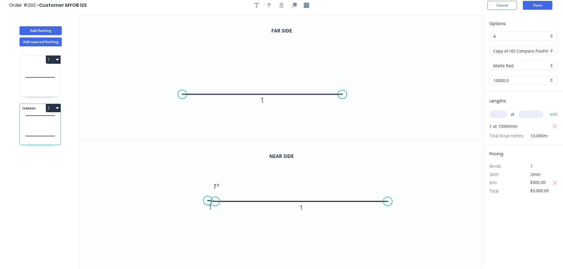
scroll to position [0, 0]
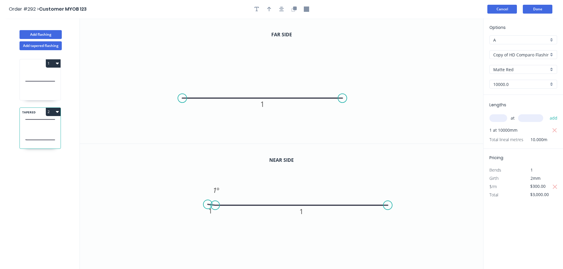
click at [503, 9] on button "Cancel" at bounding box center [502, 9] width 30 height 9
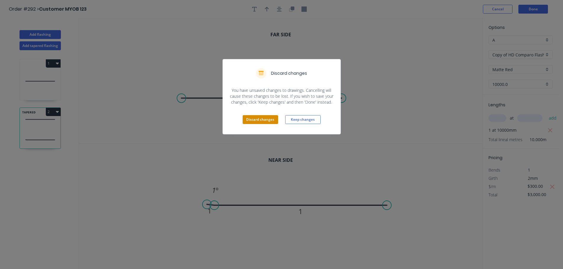
click at [266, 118] on button "Discard changes" at bounding box center [259, 119] width 35 height 9
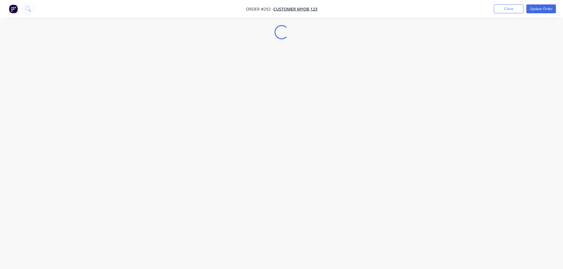
select select "AU"
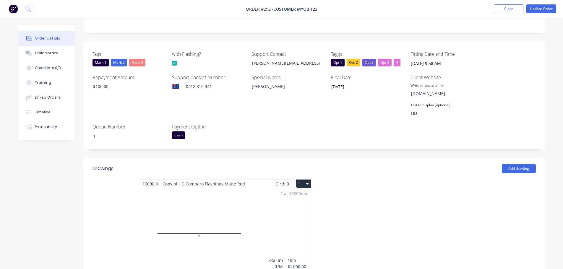
scroll to position [148, 0]
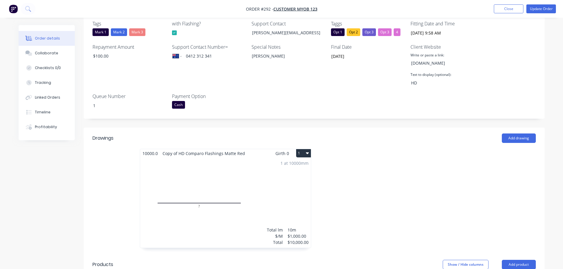
click at [305, 153] on button "1" at bounding box center [303, 153] width 15 height 8
click at [274, 191] on div "Delete" at bounding box center [282, 191] width 45 height 9
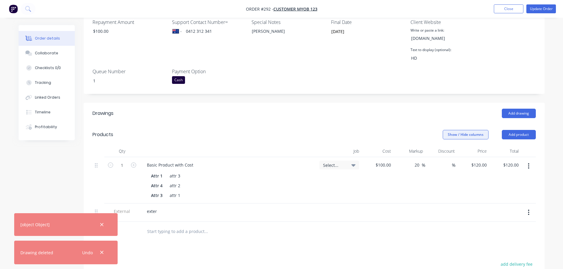
scroll to position [207, 0]
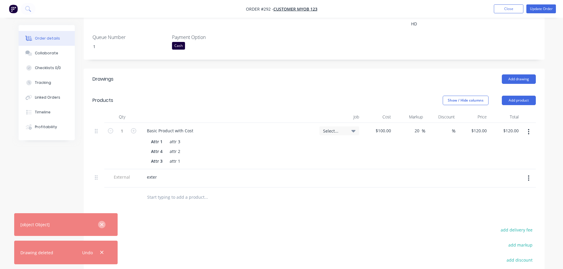
click at [102, 224] on icon "button" at bounding box center [101, 224] width 3 height 3
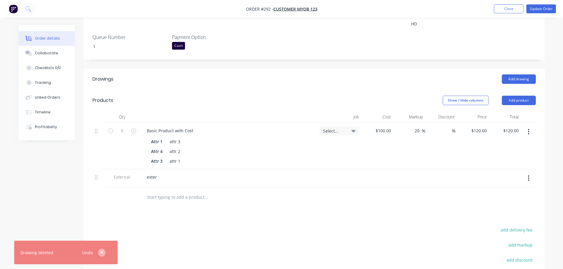
click at [102, 253] on icon "button" at bounding box center [101, 252] width 3 height 3
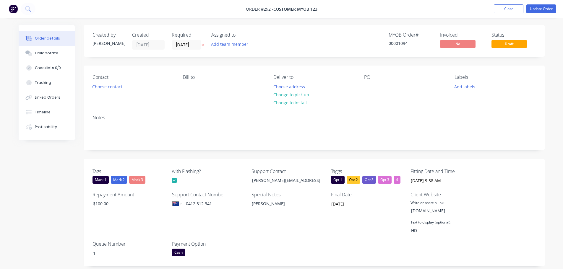
scroll to position [59, 0]
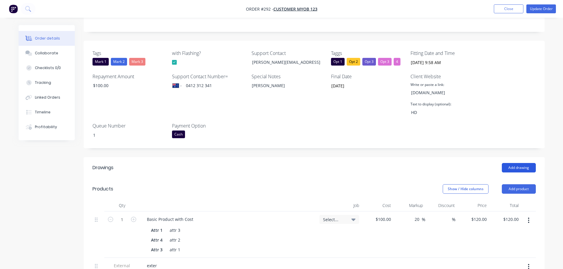
click at [525, 167] on button "Add drawing" at bounding box center [518, 167] width 34 height 9
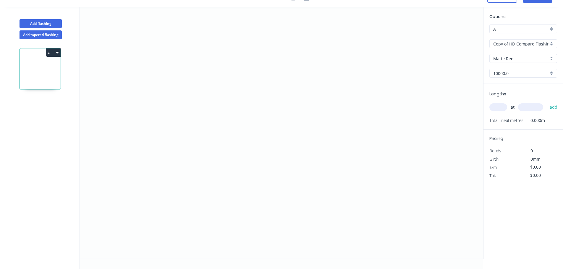
scroll to position [11, 0]
click at [193, 51] on icon "0" at bounding box center [281, 132] width 403 height 251
click at [286, 62] on icon "0" at bounding box center [281, 132] width 403 height 251
click at [238, 64] on tspan "?" at bounding box center [238, 63] width 3 height 10
drag, startPoint x: 316, startPoint y: 78, endPoint x: 461, endPoint y: 84, distance: 145.4
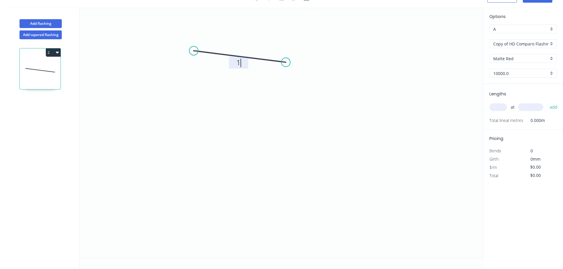
click at [317, 78] on icon "0 1" at bounding box center [281, 132] width 403 height 251
type input "$100.00"
click at [501, 109] on input "text" at bounding box center [498, 107] width 18 height 8
type input "1"
type input "10000"
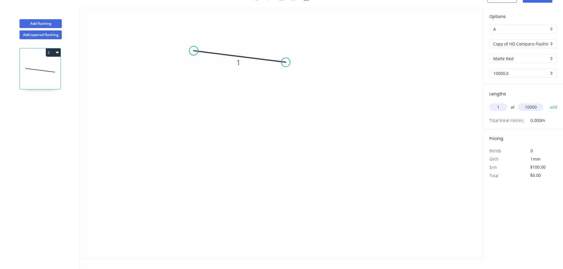
click at [546, 102] on button "add" at bounding box center [553, 107] width 14 height 10
type input "$1,000.00"
click at [398, 127] on icon "0 1" at bounding box center [281, 132] width 403 height 251
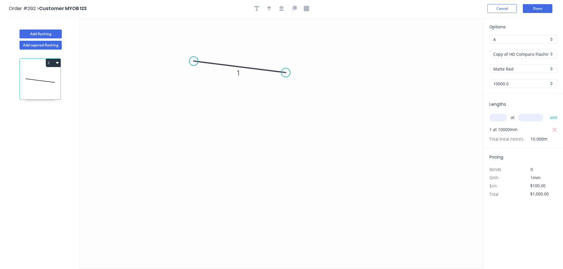
scroll to position [0, 0]
click at [544, 12] on button "Done" at bounding box center [537, 9] width 30 height 9
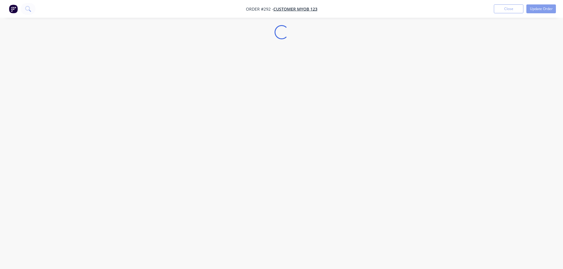
select select "AU"
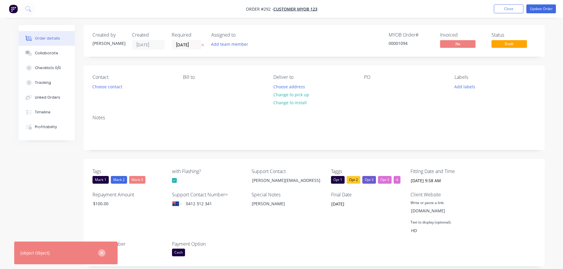
click at [104, 253] on button "button" at bounding box center [101, 252] width 7 height 7
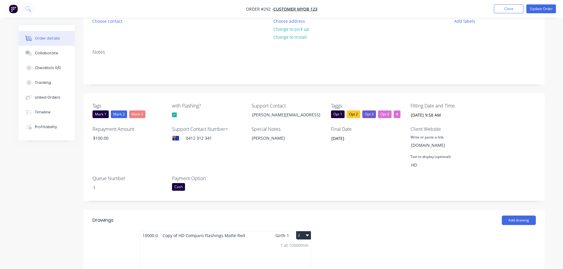
scroll to position [118, 0]
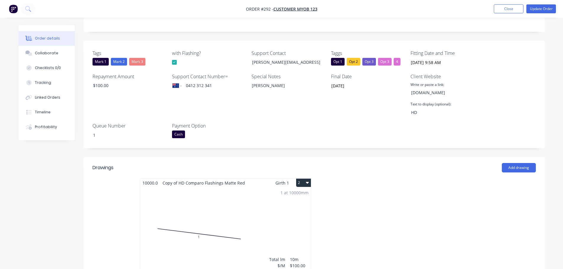
click at [140, 62] on div "Mark 3" at bounding box center [137, 62] width 16 height 8
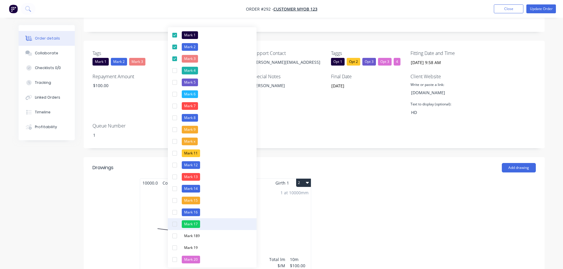
click at [187, 223] on div "Mark 17" at bounding box center [191, 224] width 18 height 8
click at [355, 197] on div at bounding box center [402, 230] width 177 height 105
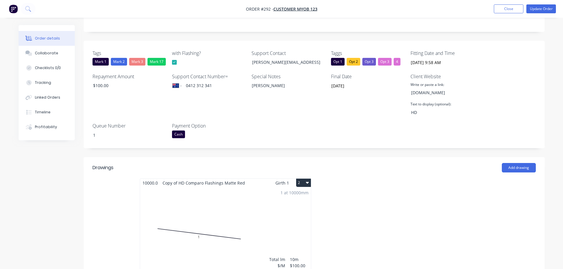
click at [154, 61] on div "Mark 17" at bounding box center [156, 62] width 18 height 8
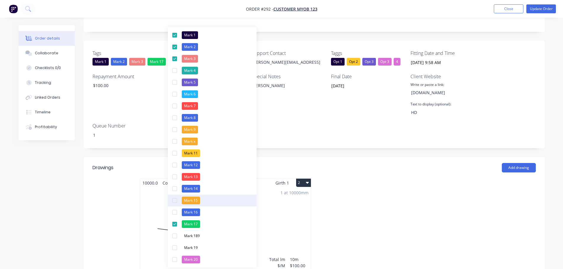
click at [175, 202] on div "button" at bounding box center [175, 201] width 12 height 12
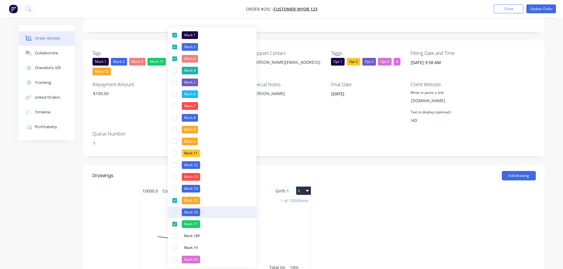
click at [175, 216] on div "button" at bounding box center [175, 212] width 12 height 12
click at [174, 247] on div "button" at bounding box center [175, 248] width 12 height 12
click at [390, 226] on div at bounding box center [402, 238] width 177 height 105
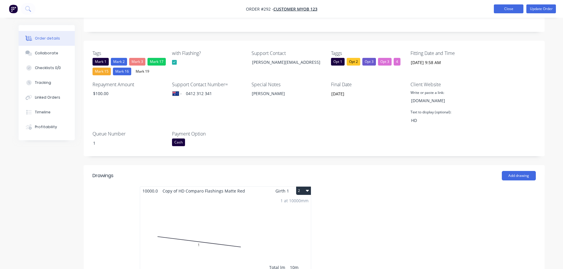
click at [501, 10] on button "Close" at bounding box center [508, 8] width 30 height 9
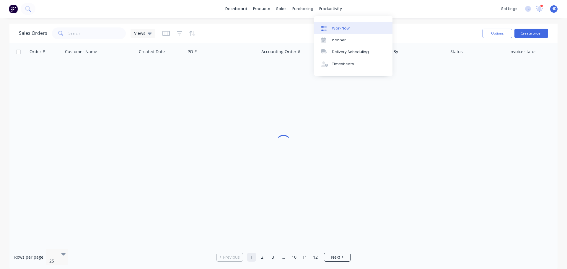
click at [349, 27] on link "Workflow" at bounding box center [353, 28] width 78 height 12
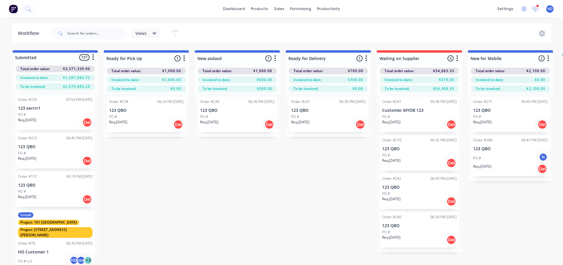
click at [413, 123] on div "Order #291 04:36 PM [DATE] Customer MYOB 123 PO # Req. [DATE] Del Order #270 06…" at bounding box center [419, 172] width 85 height 160
click at [400, 119] on p "Req. [DATE]" at bounding box center [391, 121] width 18 height 5
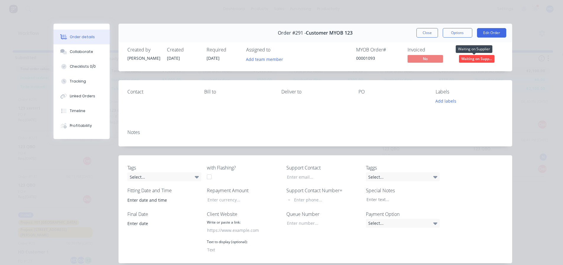
click at [471, 59] on span "Waiting on Supp..." at bounding box center [476, 58] width 35 height 7
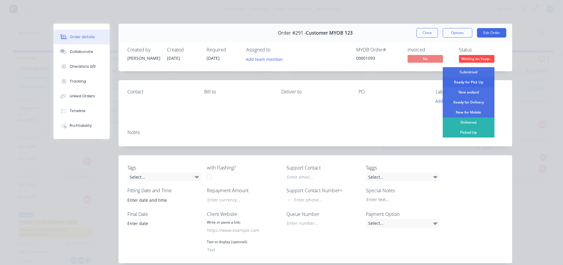
click at [463, 85] on div "Ready for Pick Up" at bounding box center [468, 82] width 52 height 10
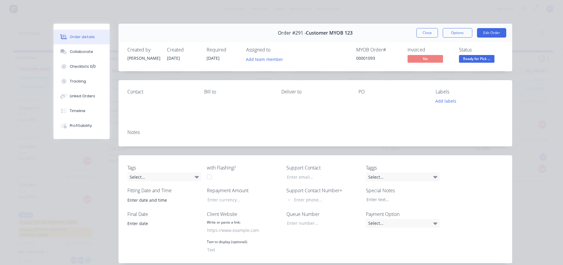
click at [466, 57] on span "Ready for Pick ..." at bounding box center [476, 58] width 35 height 7
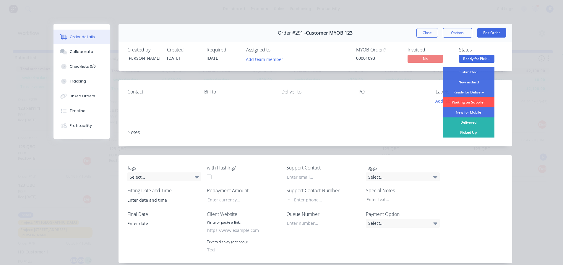
click at [465, 83] on div "New asdasd" at bounding box center [468, 82] width 52 height 10
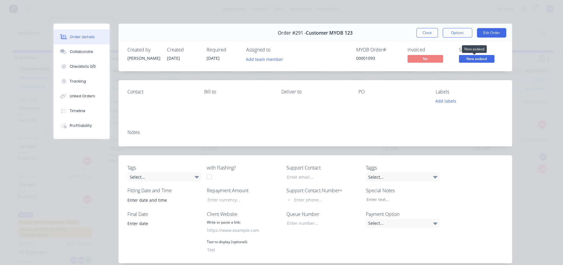
click at [483, 56] on span "New asdasd" at bounding box center [476, 58] width 35 height 7
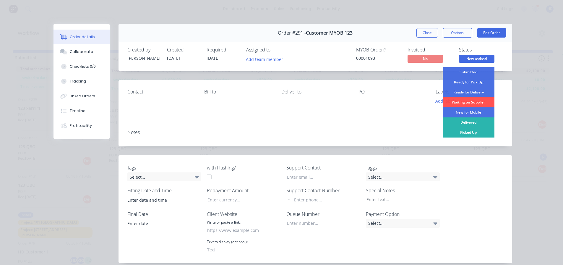
drag, startPoint x: 475, startPoint y: 91, endPoint x: 472, endPoint y: 84, distance: 7.4
click at [475, 91] on div "Ready for Delivery" at bounding box center [468, 92] width 52 height 10
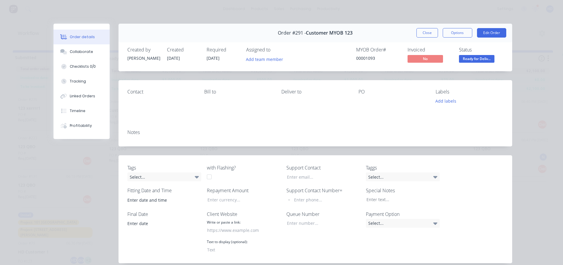
click at [478, 58] on span "Ready for Deliv..." at bounding box center [476, 58] width 35 height 7
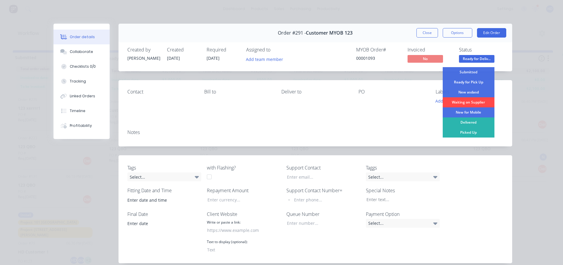
click at [467, 102] on div "Waiting on Supplier" at bounding box center [468, 102] width 52 height 10
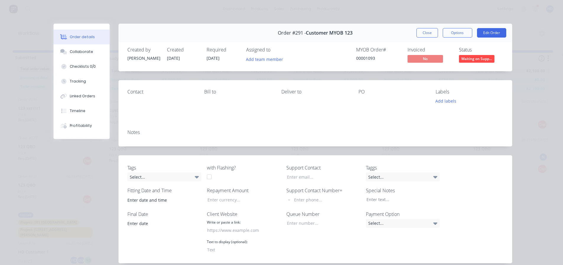
click at [481, 56] on span "Waiting on Supp..." at bounding box center [476, 58] width 35 height 7
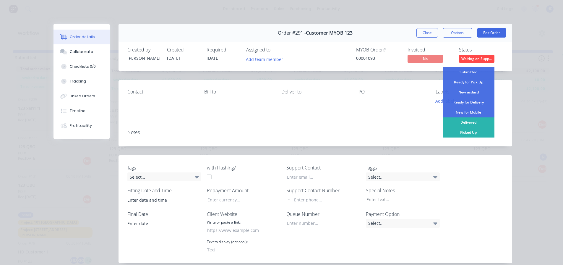
drag, startPoint x: 470, startPoint y: 113, endPoint x: 473, endPoint y: 82, distance: 32.0
click at [470, 113] on div "New for Mobile" at bounding box center [468, 112] width 52 height 10
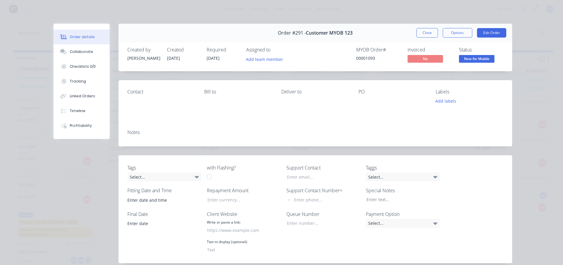
click at [476, 60] on span "New for Mobile" at bounding box center [476, 58] width 35 height 7
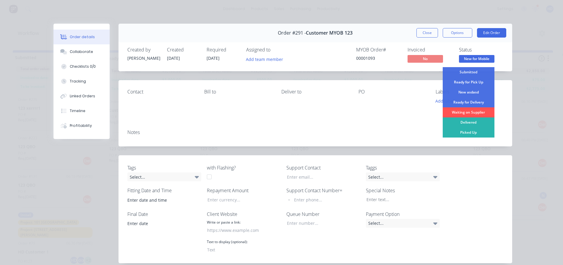
drag, startPoint x: 470, startPoint y: 122, endPoint x: 474, endPoint y: 80, distance: 42.7
click at [471, 121] on div "Delivered" at bounding box center [468, 122] width 52 height 10
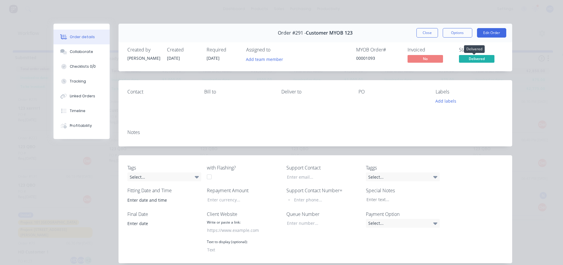
drag, startPoint x: 479, startPoint y: 57, endPoint x: 478, endPoint y: 67, distance: 9.5
click at [479, 58] on span "Delivered" at bounding box center [476, 58] width 35 height 7
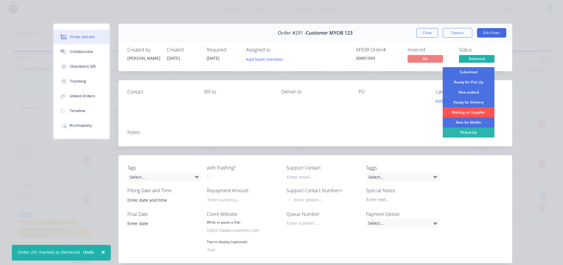
drag, startPoint x: 468, startPoint y: 130, endPoint x: 471, endPoint y: 122, distance: 8.5
click at [468, 130] on div "Picked Up" at bounding box center [468, 132] width 52 height 10
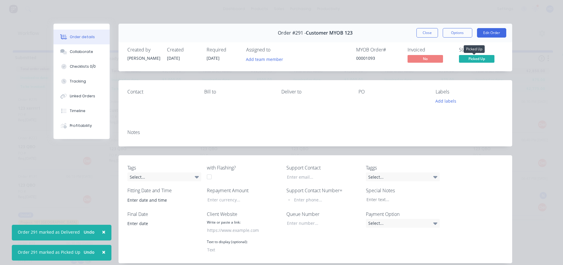
click at [482, 60] on span "Picked Up" at bounding box center [476, 58] width 35 height 7
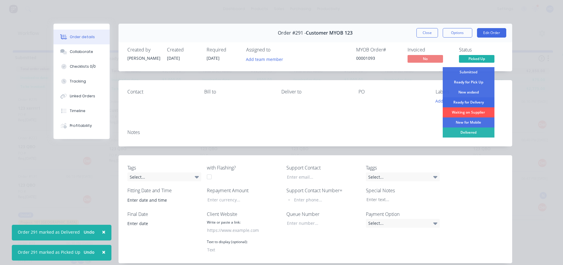
click at [470, 101] on div "Ready for Delivery" at bounding box center [468, 102] width 52 height 10
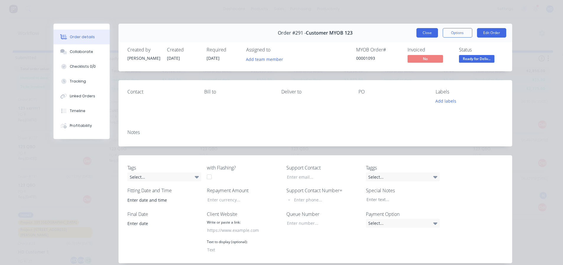
click at [428, 31] on button "Close" at bounding box center [427, 32] width 22 height 9
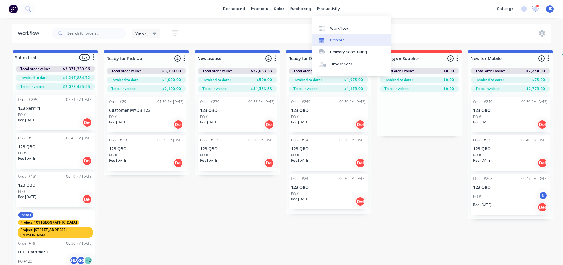
click at [344, 42] on link "Planner" at bounding box center [351, 40] width 78 height 12
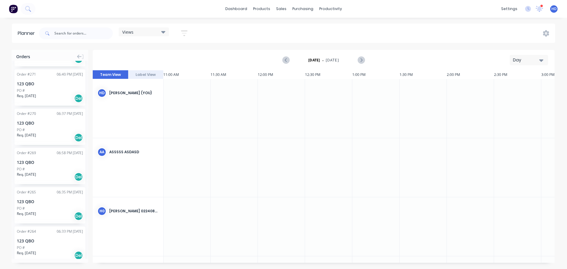
scroll to position [611, 0]
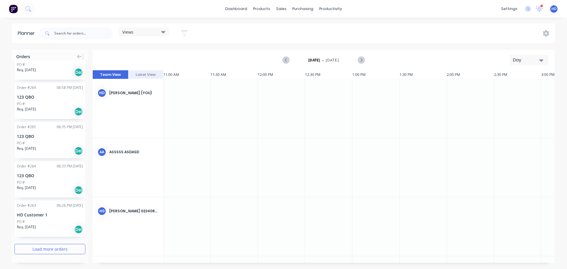
click at [48, 249] on button "Load more orders" at bounding box center [49, 249] width 71 height 10
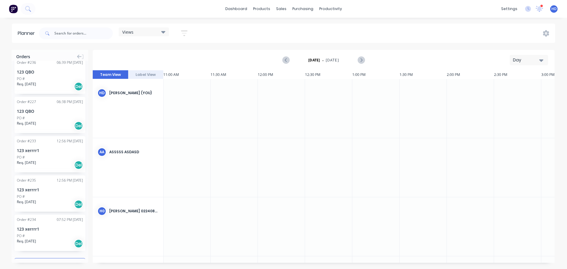
scroll to position [1413, 0]
click at [97, 33] on input "text" at bounding box center [83, 33] width 58 height 12
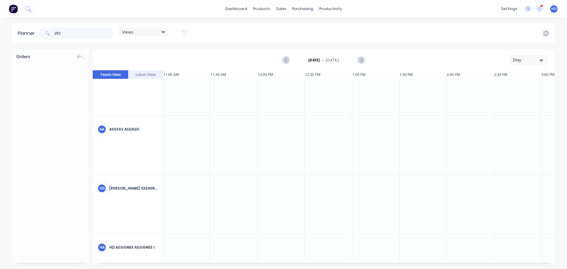
scroll to position [0, 142]
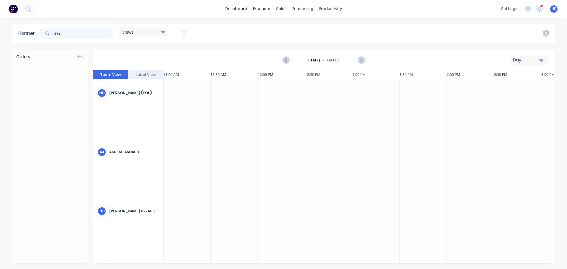
click at [82, 31] on input "292" at bounding box center [83, 33] width 58 height 12
type input "290"
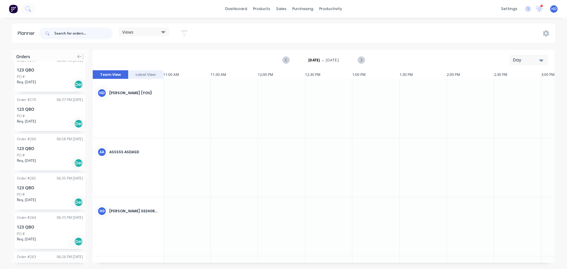
scroll to position [611, 0]
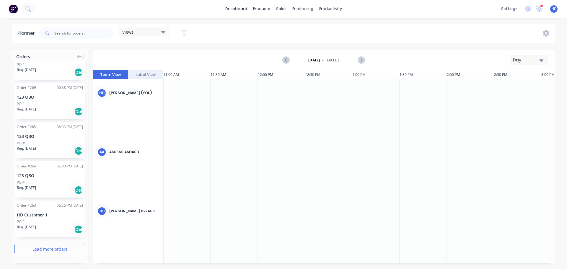
click at [41, 248] on button "Load more orders" at bounding box center [49, 249] width 71 height 10
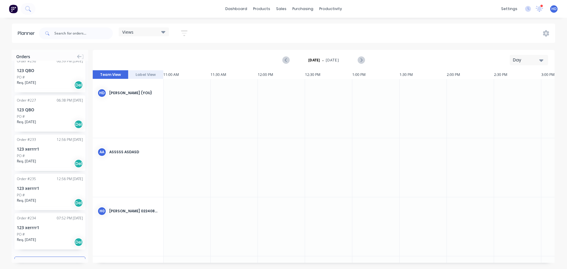
click at [57, 257] on button "Load more orders" at bounding box center [49, 262] width 71 height 10
drag, startPoint x: 64, startPoint y: 246, endPoint x: 56, endPoint y: 233, distance: 15.3
click at [64, 257] on button "Load more orders" at bounding box center [49, 262] width 71 height 10
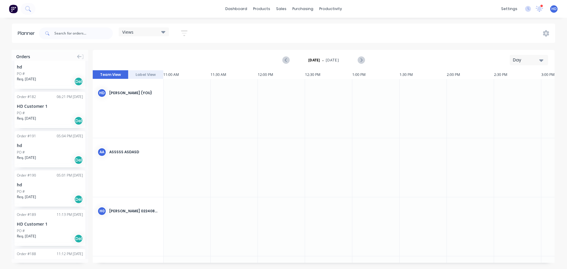
scroll to position [2984, 0]
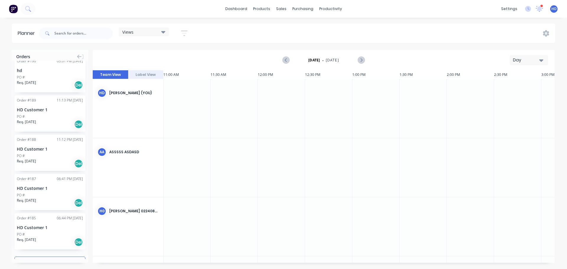
click at [49, 257] on button "Load more orders" at bounding box center [49, 262] width 71 height 10
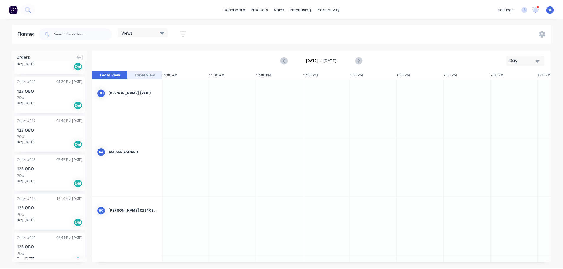
scroll to position [0, 0]
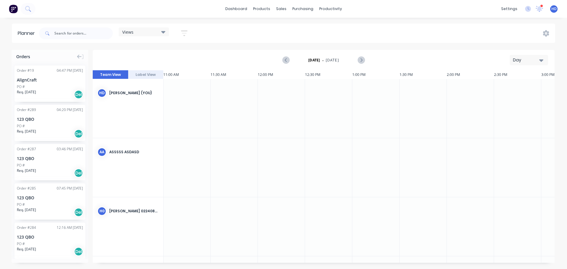
click at [49, 126] on div "PO #" at bounding box center [50, 125] width 66 height 5
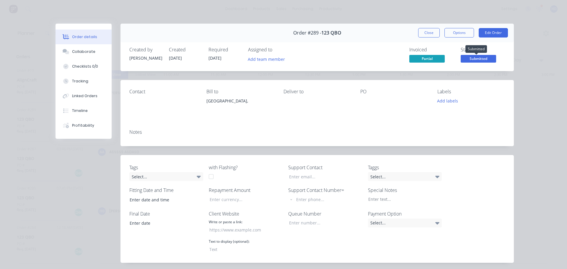
click at [467, 57] on span "Submitted" at bounding box center [478, 58] width 35 height 7
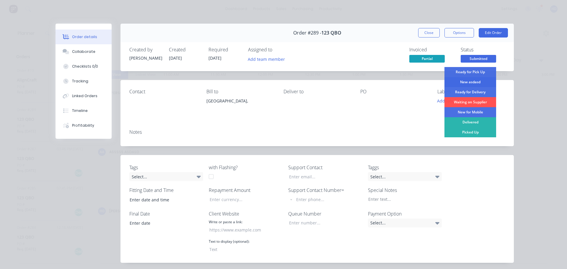
click at [469, 79] on div "New asdasd" at bounding box center [470, 82] width 52 height 10
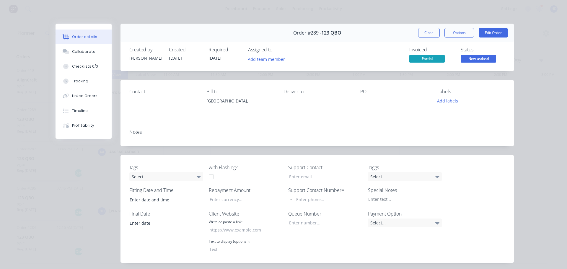
click at [488, 58] on span "New asdasd" at bounding box center [478, 58] width 35 height 7
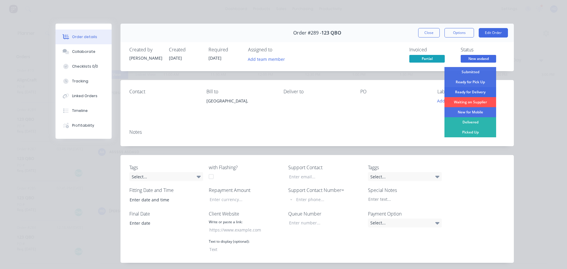
click at [468, 88] on div "Ready for Delivery" at bounding box center [470, 92] width 52 height 10
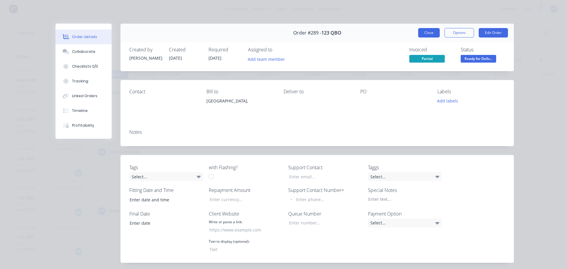
click at [426, 34] on button "Close" at bounding box center [429, 32] width 22 height 9
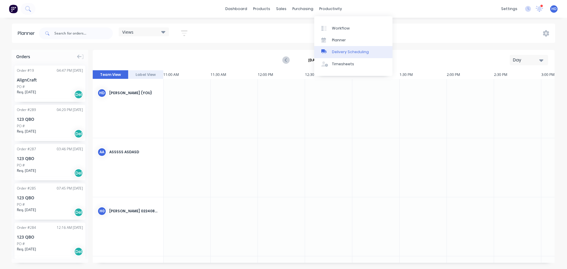
click at [338, 51] on div "Delivery Scheduling" at bounding box center [350, 51] width 37 height 5
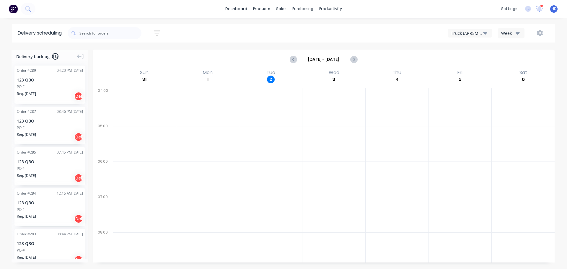
click at [36, 82] on div "123 QBO" at bounding box center [50, 80] width 66 height 6
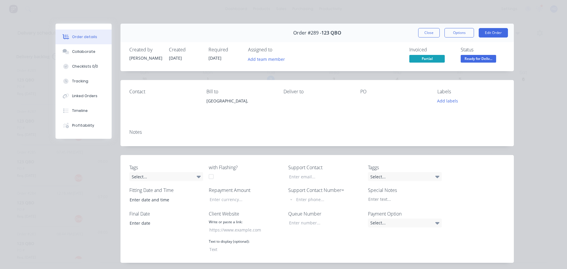
click at [470, 58] on span "Ready for Deliv..." at bounding box center [478, 58] width 35 height 7
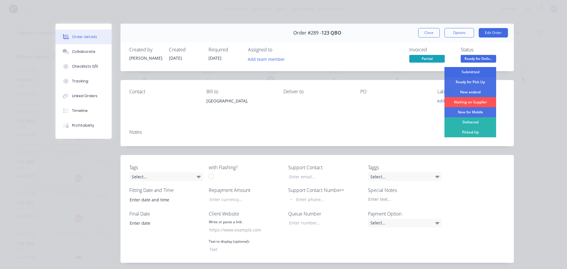
click at [471, 71] on div "Submitted" at bounding box center [470, 72] width 52 height 10
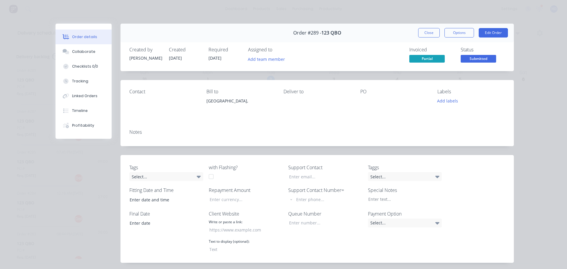
click at [471, 58] on span "Submitted" at bounding box center [478, 58] width 35 height 7
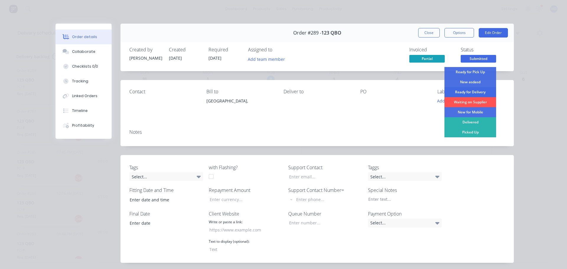
click at [471, 91] on div "Ready for Delivery" at bounding box center [470, 92] width 52 height 10
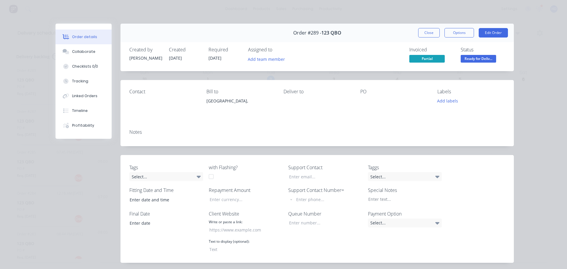
click at [472, 56] on span "Ready for Deliv..." at bounding box center [478, 58] width 35 height 7
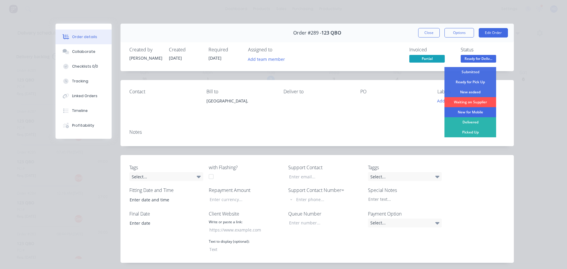
click at [476, 110] on div "New for Mobile" at bounding box center [470, 112] width 52 height 10
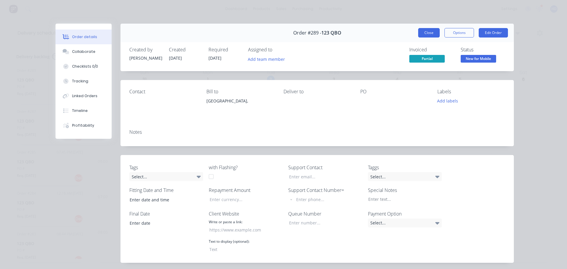
click at [432, 33] on button "Close" at bounding box center [429, 32] width 22 height 9
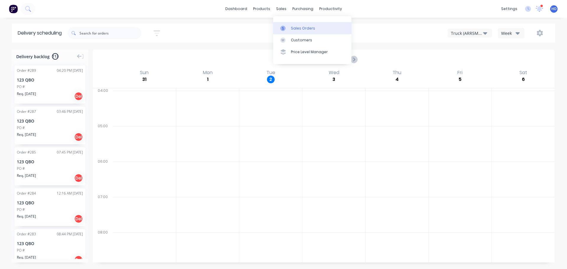
click at [301, 29] on div "Sales Orders" at bounding box center [303, 28] width 24 height 5
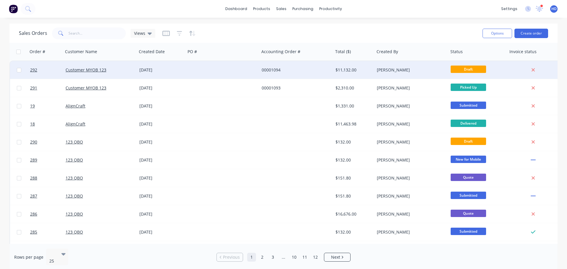
click at [121, 70] on div "Customer MYOB 123" at bounding box center [99, 70] width 66 height 6
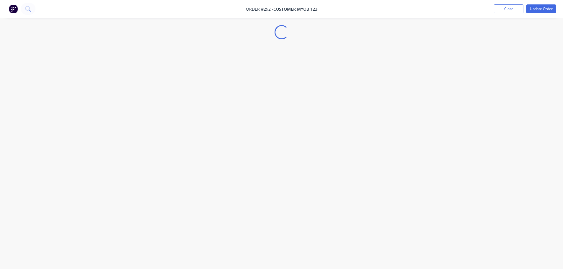
select select "AU"
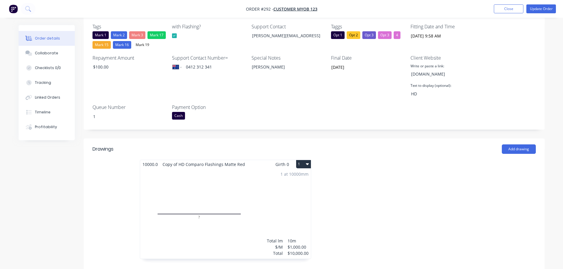
scroll to position [177, 0]
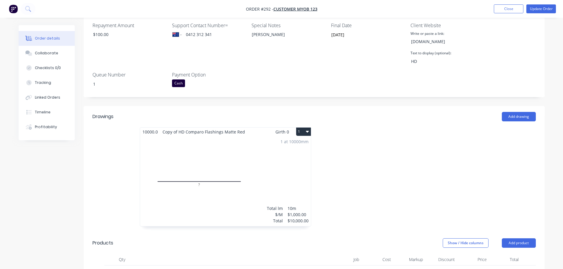
click at [306, 130] on icon "button" at bounding box center [307, 131] width 3 height 5
click at [285, 168] on div "Delete" at bounding box center [282, 170] width 45 height 9
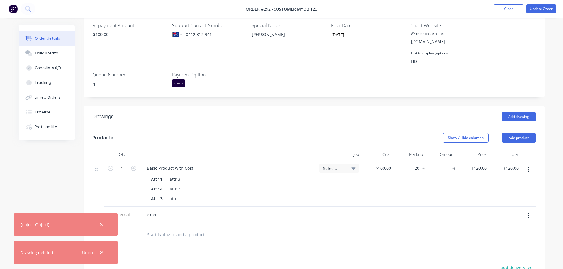
click at [530, 215] on button "button" at bounding box center [528, 215] width 14 height 11
click at [496, 242] on div "Delete" at bounding box center [507, 243] width 45 height 9
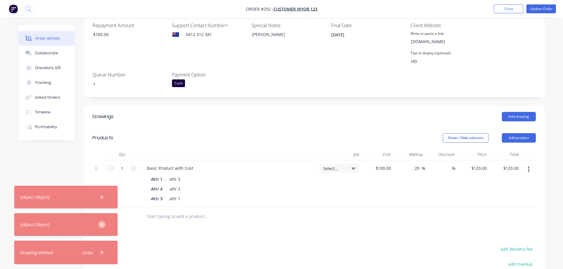
click at [103, 225] on icon "button" at bounding box center [102, 224] width 4 height 5
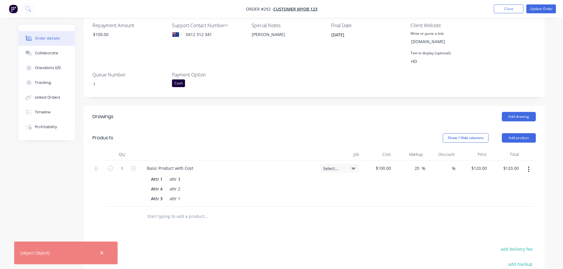
click at [102, 253] on icon "button" at bounding box center [102, 252] width 4 height 5
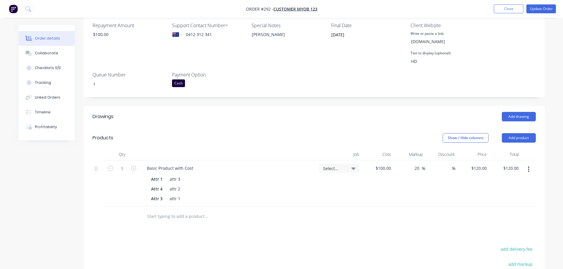
click at [317, 227] on div "Drawings Add drawing Products Show / Hide columns Add product Qty Job Cost Mark…" at bounding box center [314, 237] width 461 height 262
click at [531, 170] on button "button" at bounding box center [528, 169] width 14 height 11
click at [501, 220] on div "Delete" at bounding box center [507, 220] width 45 height 9
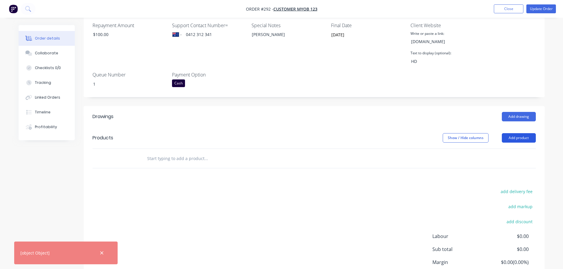
drag, startPoint x: 524, startPoint y: 137, endPoint x: 519, endPoint y: 143, distance: 7.5
click at [524, 137] on button "Add product" at bounding box center [518, 137] width 34 height 9
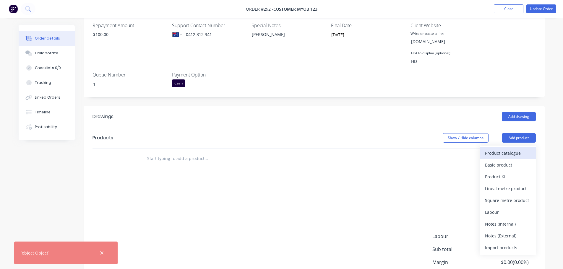
click at [504, 153] on div "Product catalogue" at bounding box center [507, 153] width 45 height 9
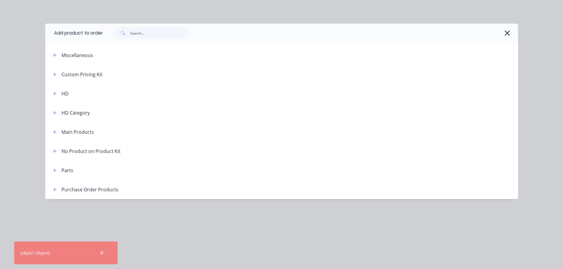
drag, startPoint x: 55, startPoint y: 135, endPoint x: 61, endPoint y: 136, distance: 6.0
click at [55, 135] on button "button" at bounding box center [54, 131] width 7 height 7
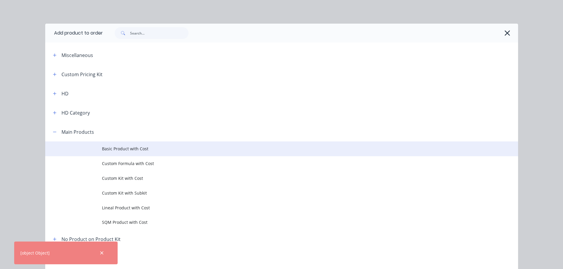
click at [123, 147] on span "Basic Product with Cost" at bounding box center [268, 149] width 333 height 6
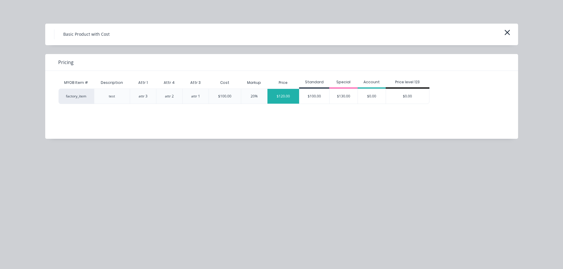
click at [289, 96] on div "$120.00" at bounding box center [283, 96] width 32 height 15
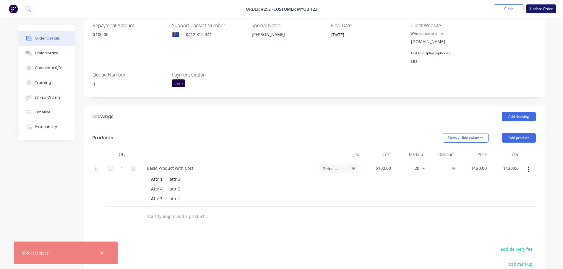
click at [539, 6] on button "Update Order" at bounding box center [541, 8] width 30 height 9
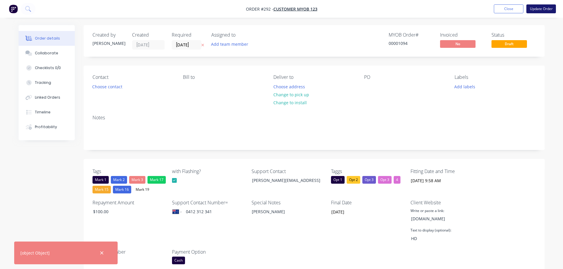
select select "AU"
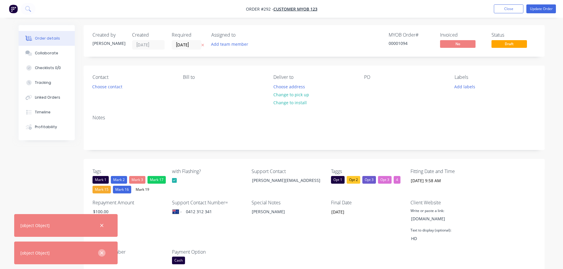
click at [98, 252] on div at bounding box center [101, 253] width 19 height 14
click at [102, 224] on icon "button" at bounding box center [102, 225] width 4 height 5
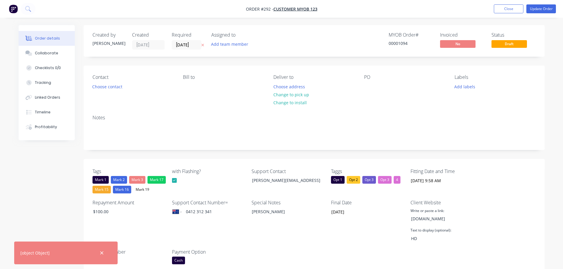
click at [102, 255] on icon "button" at bounding box center [102, 252] width 4 height 5
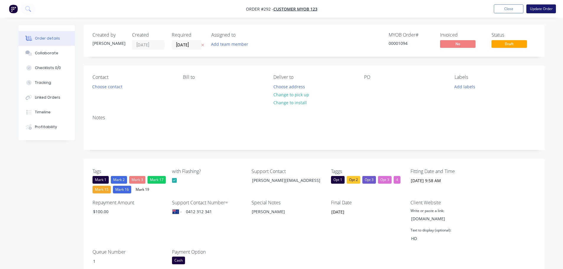
click at [541, 12] on button "Update Order" at bounding box center [541, 8] width 30 height 9
select select "AU"
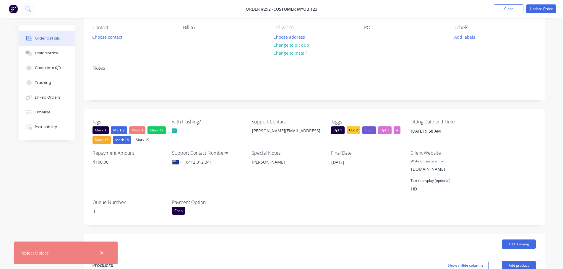
scroll to position [207, 0]
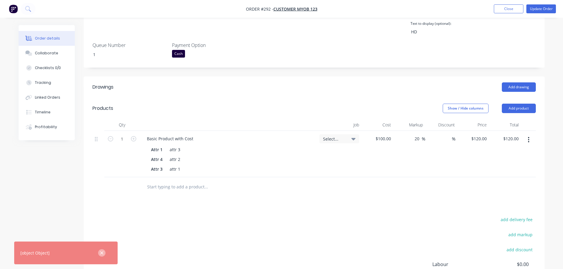
click at [104, 251] on icon "button" at bounding box center [102, 252] width 4 height 5
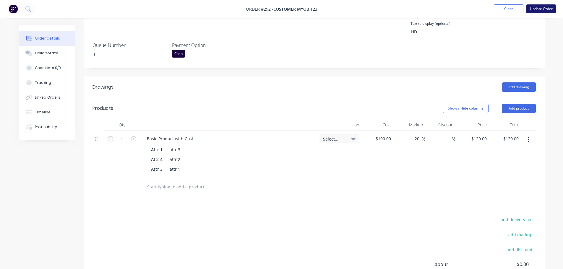
click at [541, 12] on button "Update Order" at bounding box center [541, 8] width 30 height 9
select select "AU"
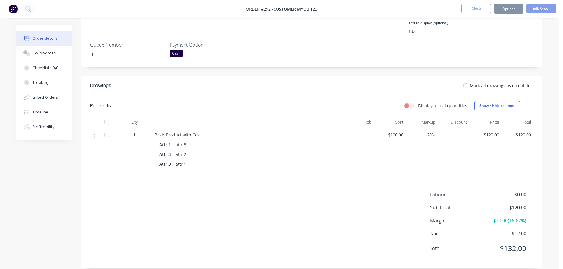
scroll to position [0, 0]
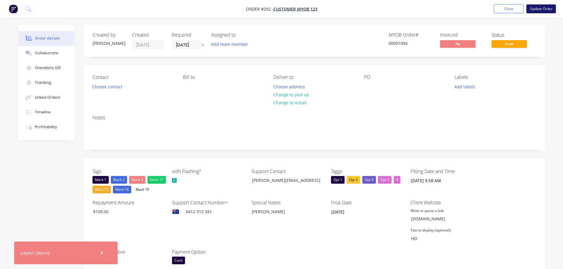
click at [541, 7] on button "Update Order" at bounding box center [541, 8] width 30 height 9
select select "AU"
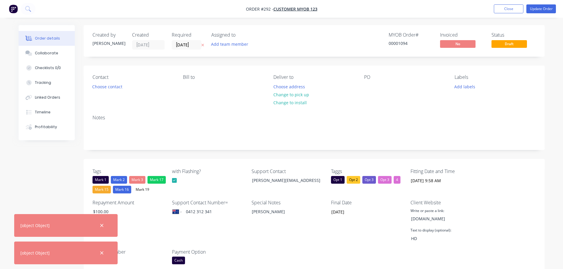
click at [101, 225] on icon "button" at bounding box center [102, 225] width 4 height 5
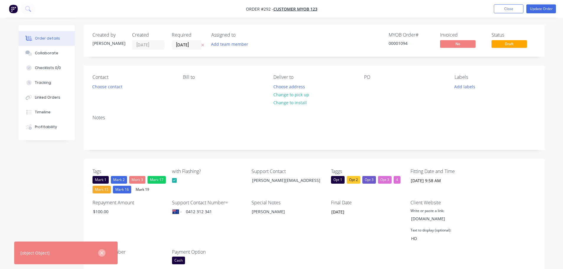
click at [101, 254] on icon "button" at bounding box center [101, 252] width 3 height 3
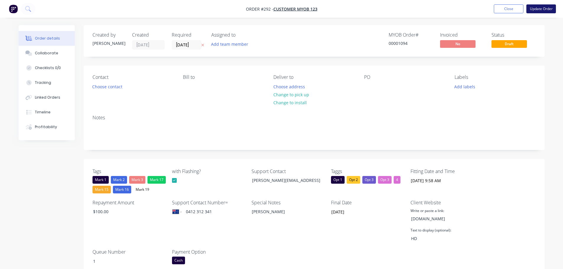
click at [545, 12] on button "Update Order" at bounding box center [541, 8] width 30 height 9
select select "AU"
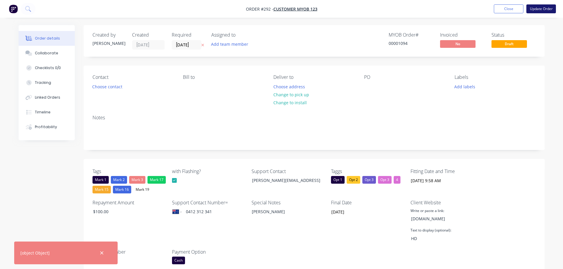
click at [538, 8] on button "Update Order" at bounding box center [541, 8] width 30 height 9
select select "AU"
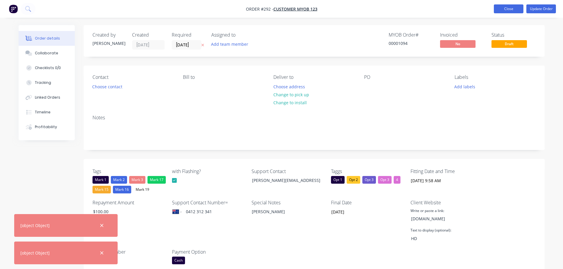
click at [512, 5] on button "Close" at bounding box center [508, 8] width 30 height 9
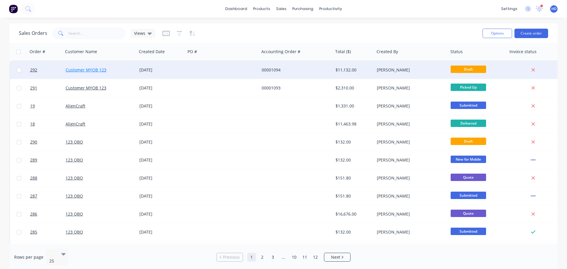
click at [98, 71] on link "Customer MYOB 123" at bounding box center [86, 70] width 41 height 6
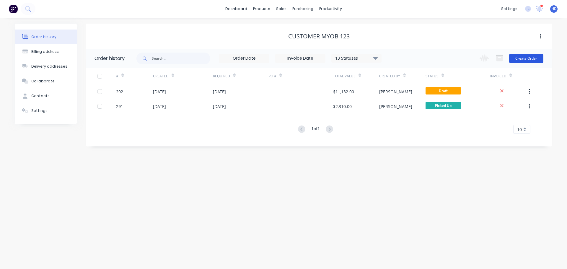
click at [533, 56] on button "Create Order" at bounding box center [526, 58] width 34 height 9
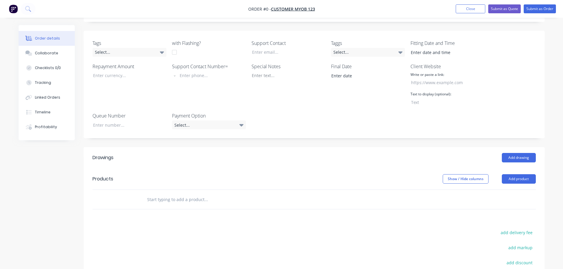
scroll to position [207, 0]
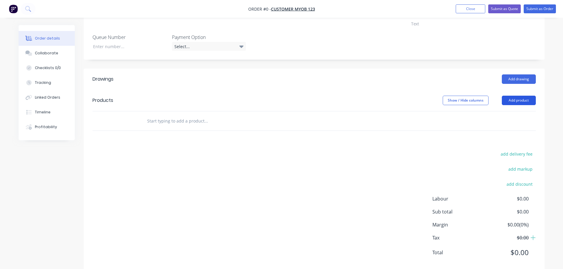
click at [521, 97] on button "Add product" at bounding box center [518, 100] width 34 height 9
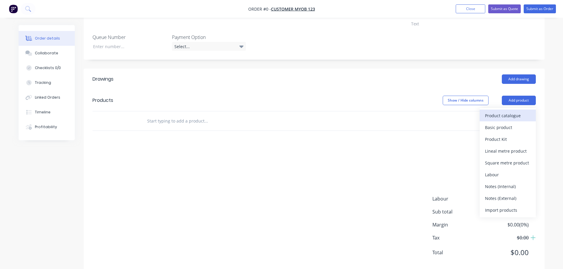
click at [503, 116] on div "Product catalogue" at bounding box center [507, 115] width 45 height 9
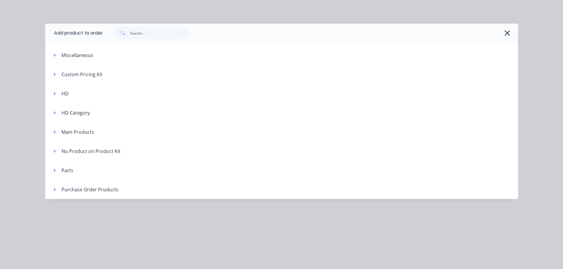
click at [51, 128] on span at bounding box center [54, 131] width 7 height 7
click at [56, 134] on button "button" at bounding box center [54, 131] width 7 height 7
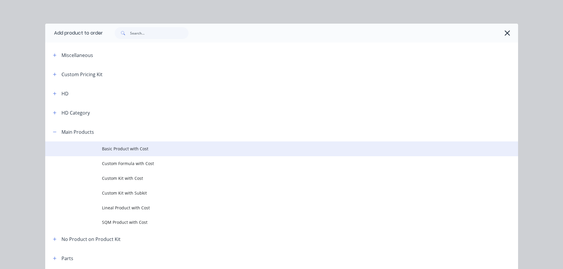
click at [124, 150] on span "Basic Product with Cost" at bounding box center [268, 149] width 333 height 6
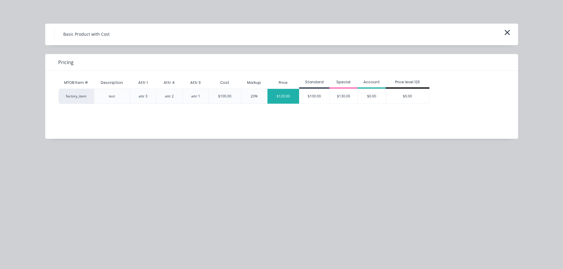
click at [279, 97] on div "$120.00" at bounding box center [283, 96] width 32 height 15
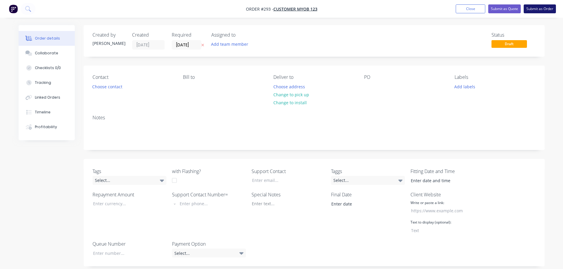
click at [541, 12] on button "Submit as Order" at bounding box center [539, 8] width 32 height 9
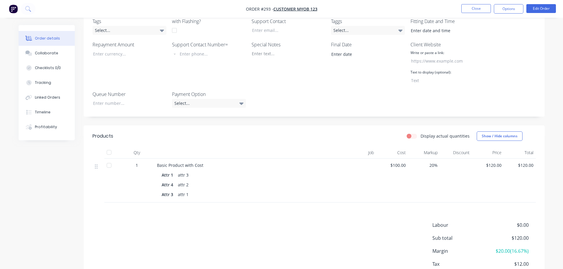
scroll to position [118, 0]
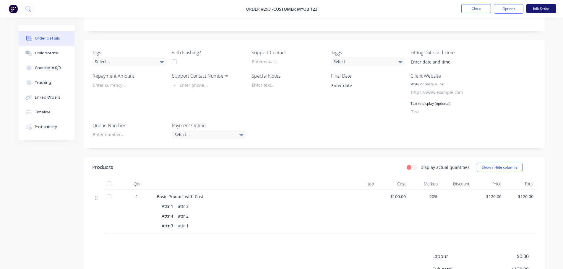
click at [539, 6] on button "Edit Order" at bounding box center [541, 8] width 30 height 9
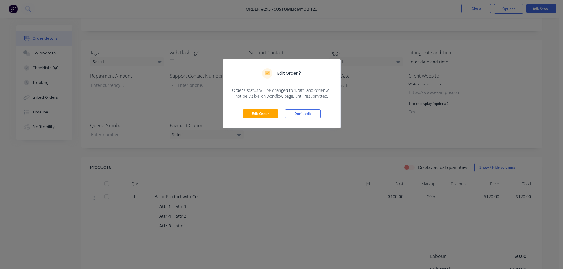
click at [252, 108] on div "Edit Order Don't edit" at bounding box center [282, 113] width 118 height 29
click at [254, 112] on button "Edit Order" at bounding box center [259, 113] width 35 height 9
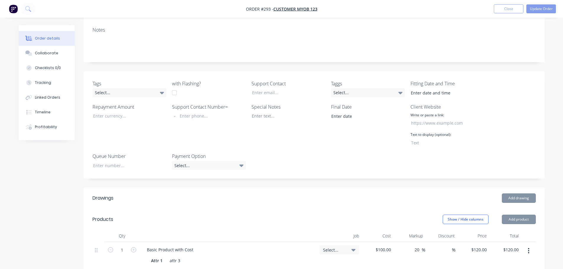
scroll to position [177, 0]
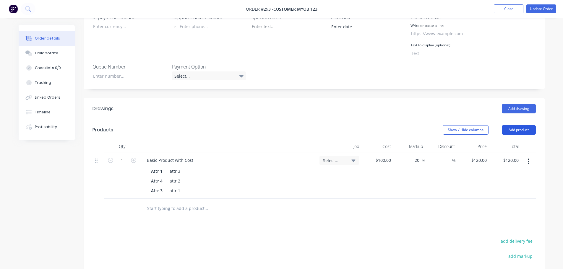
click at [522, 132] on button "Add product" at bounding box center [518, 129] width 34 height 9
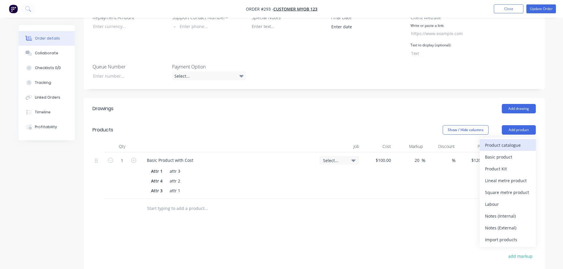
click at [505, 143] on div "Product catalogue" at bounding box center [507, 145] width 45 height 9
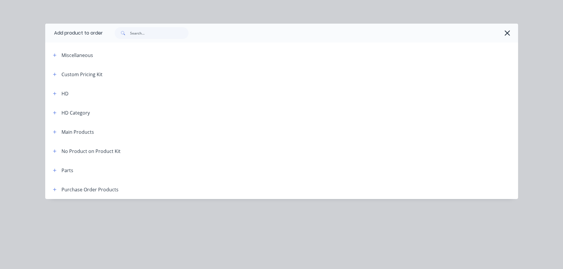
drag, startPoint x: 54, startPoint y: 129, endPoint x: 66, endPoint y: 137, distance: 14.8
click at [53, 129] on button "button" at bounding box center [54, 131] width 7 height 7
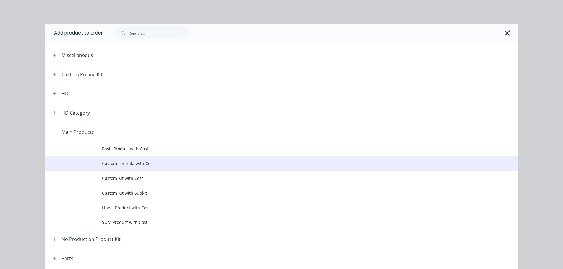
click at [116, 162] on span "Custom Formula with Cost" at bounding box center [268, 163] width 333 height 6
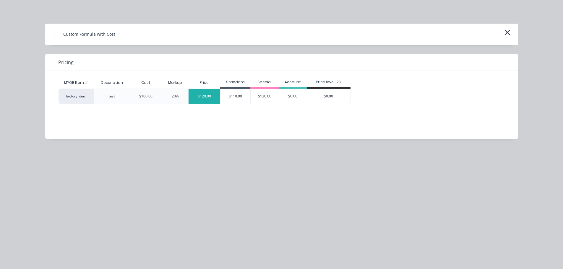
click at [207, 97] on div "$120.00" at bounding box center [204, 96] width 32 height 15
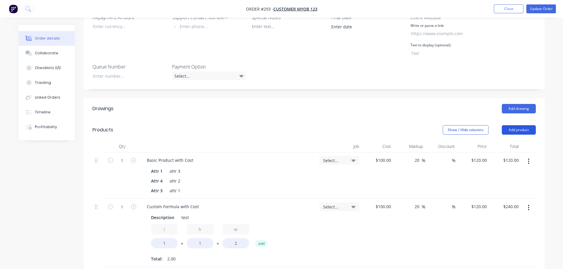
click at [521, 130] on button "Add product" at bounding box center [518, 129] width 34 height 9
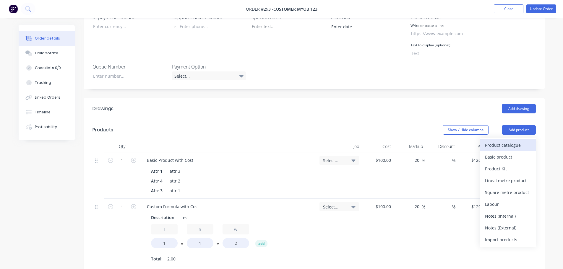
click at [506, 141] on div "Product catalogue" at bounding box center [507, 145] width 45 height 9
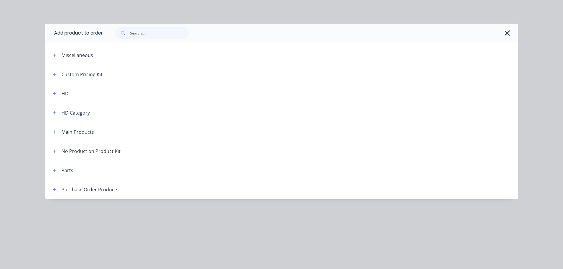
drag, startPoint x: 56, startPoint y: 131, endPoint x: 65, endPoint y: 137, distance: 10.2
click at [55, 132] on icon "button" at bounding box center [55, 132] width 4 height 4
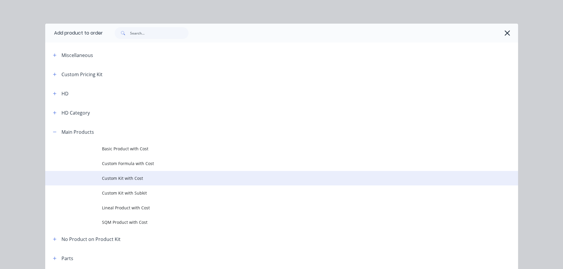
click at [110, 180] on span "Custom Kit with Cost" at bounding box center [268, 178] width 333 height 6
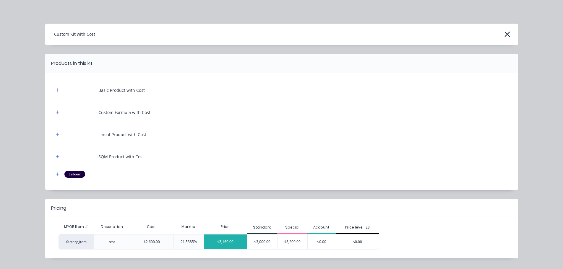
click at [222, 242] on div "$3,160.00" at bounding box center [225, 241] width 43 height 15
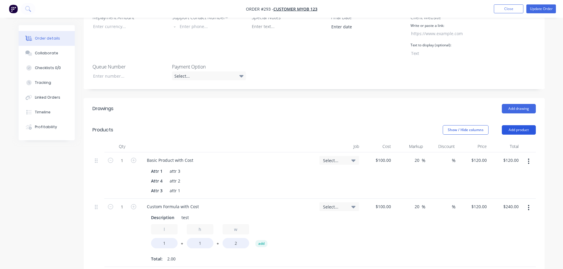
click at [510, 133] on button "Add product" at bounding box center [518, 129] width 34 height 9
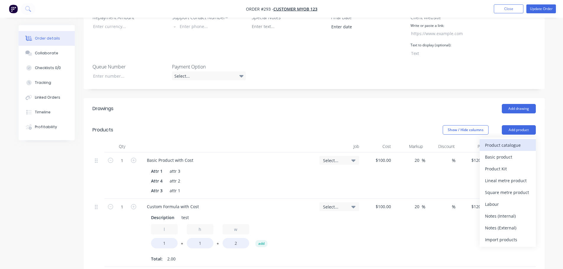
click at [498, 144] on div "Product catalogue" at bounding box center [507, 145] width 45 height 9
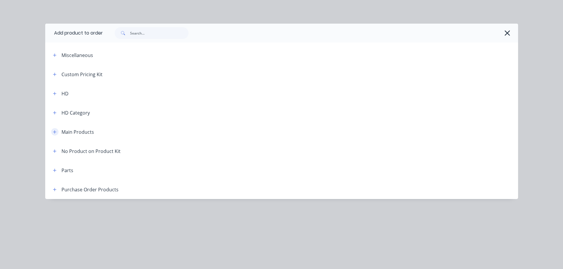
click at [52, 133] on button "button" at bounding box center [54, 131] width 7 height 7
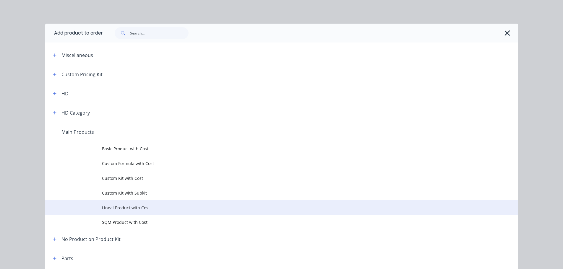
click at [119, 207] on span "Lineal Product with Cost" at bounding box center [268, 208] width 333 height 6
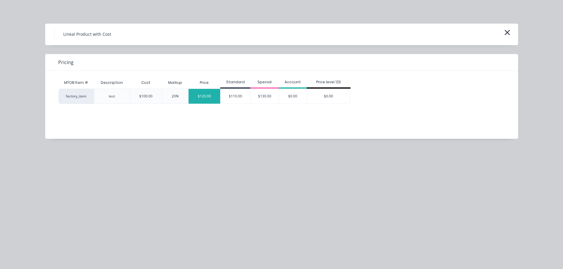
click at [192, 97] on div "$120.00" at bounding box center [204, 96] width 32 height 15
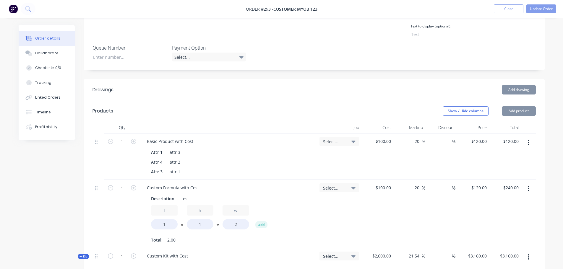
scroll to position [207, 0]
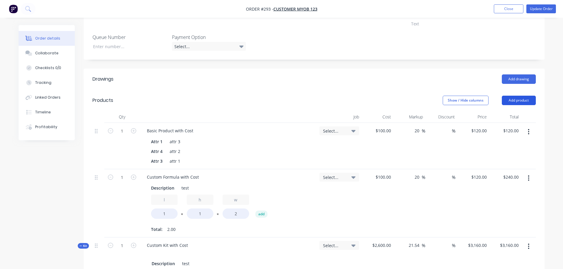
click at [518, 103] on button "Add product" at bounding box center [518, 100] width 34 height 9
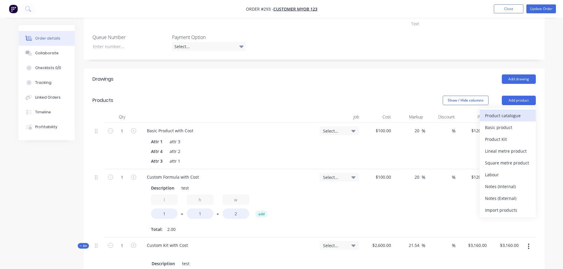
click at [498, 115] on div "Product catalogue" at bounding box center [507, 115] width 45 height 9
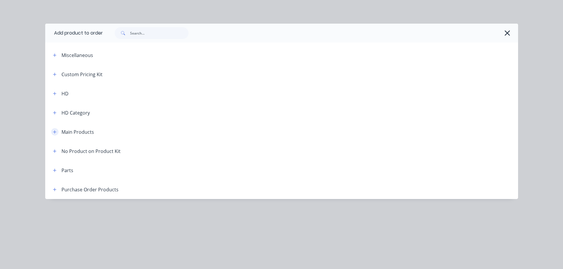
click at [56, 134] on icon "button" at bounding box center [55, 132] width 4 height 4
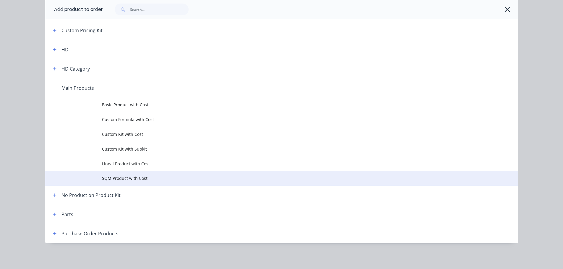
scroll to position [44, 0]
click at [135, 173] on td "SQM Product with Cost" at bounding box center [310, 178] width 416 height 15
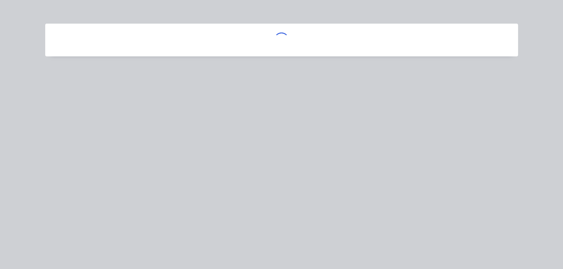
scroll to position [0, 0]
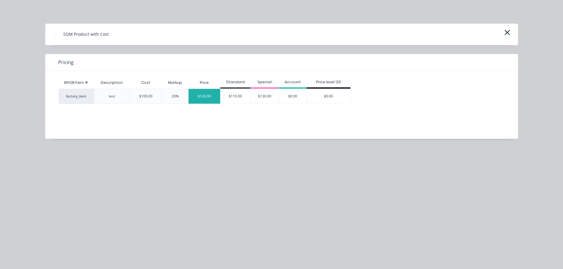
click at [202, 95] on div "$120.00" at bounding box center [204, 96] width 32 height 15
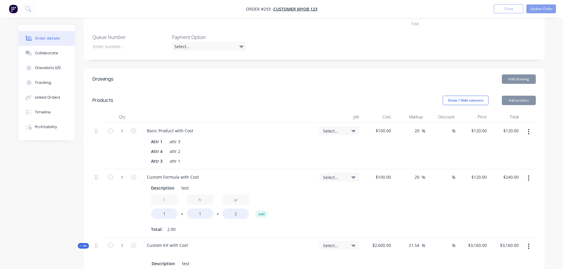
click at [524, 100] on button "Add product" at bounding box center [518, 100] width 34 height 9
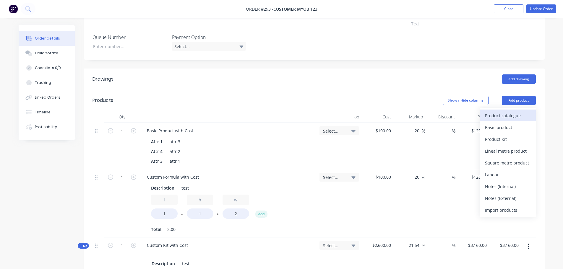
click at [503, 114] on div "Product catalogue" at bounding box center [507, 115] width 45 height 9
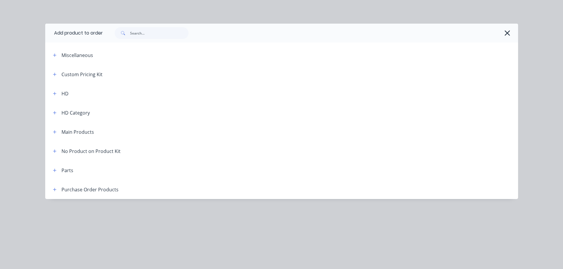
drag, startPoint x: 510, startPoint y: 31, endPoint x: 507, endPoint y: 63, distance: 32.6
click at [509, 32] on icon "button" at bounding box center [507, 33] width 6 height 8
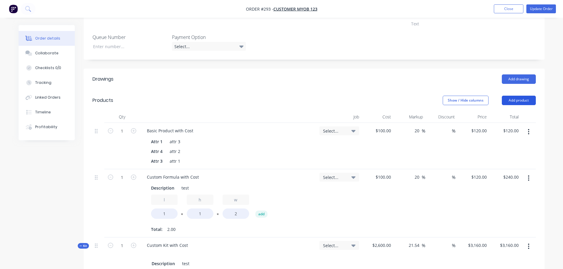
click at [520, 102] on button "Add product" at bounding box center [518, 100] width 34 height 9
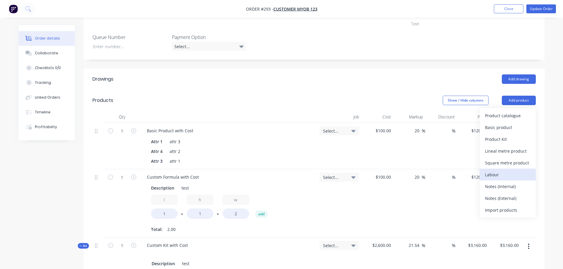
click at [506, 174] on div "Labour" at bounding box center [507, 174] width 45 height 9
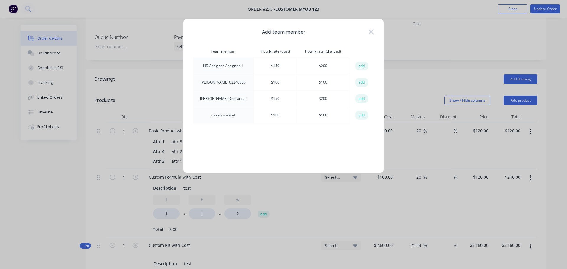
click at [362, 82] on button "add" at bounding box center [361, 82] width 13 height 9
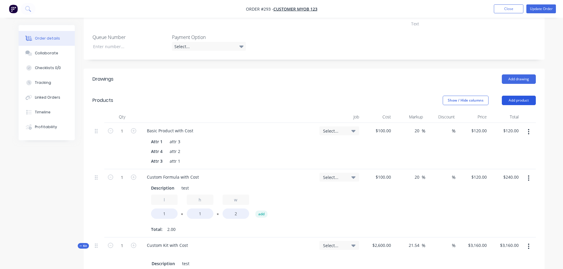
click at [526, 101] on button "Add product" at bounding box center [518, 100] width 34 height 9
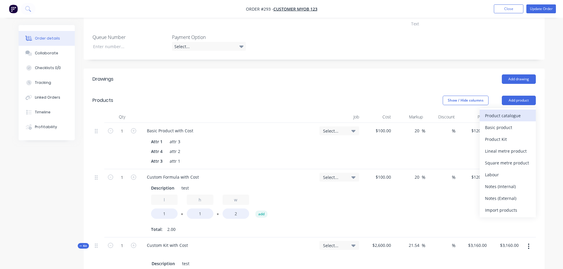
click at [516, 116] on div "Product catalogue" at bounding box center [507, 115] width 45 height 9
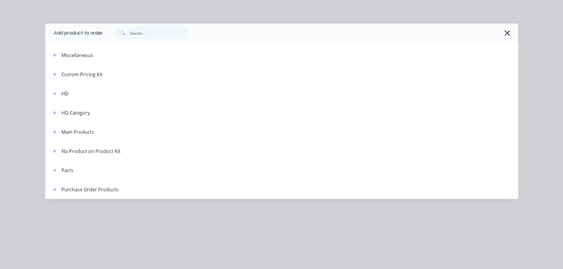
drag, startPoint x: 508, startPoint y: 32, endPoint x: 502, endPoint y: 37, distance: 7.1
click at [507, 32] on icon "button" at bounding box center [507, 33] width 6 height 8
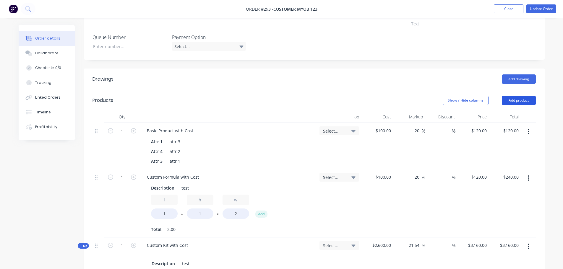
drag, startPoint x: 534, startPoint y: 98, endPoint x: 526, endPoint y: 102, distance: 8.5
click at [533, 98] on button "Add product" at bounding box center [518, 100] width 34 height 9
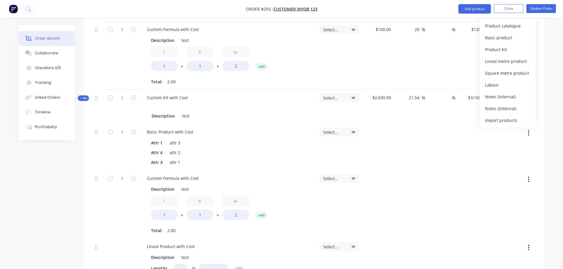
click at [37, 207] on div "Created by [PERSON_NAME] Created [DATE] Required [DATE] Assigned to Add team me…" at bounding box center [282, 179] width 526 height 1017
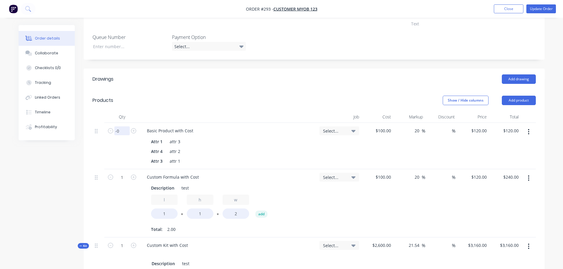
type input "-"
type input "0"
type input "$0.00"
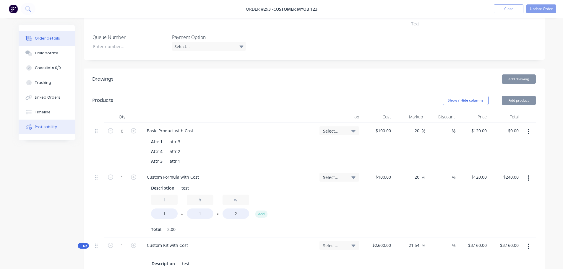
click at [54, 126] on div "Profitability" at bounding box center [46, 126] width 22 height 5
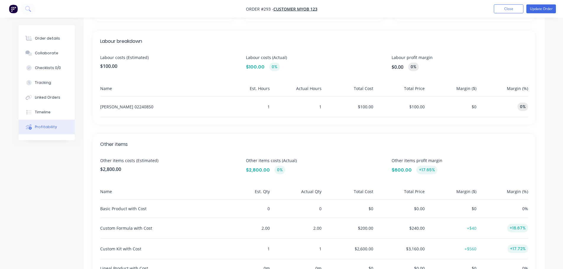
scroll to position [54, 0]
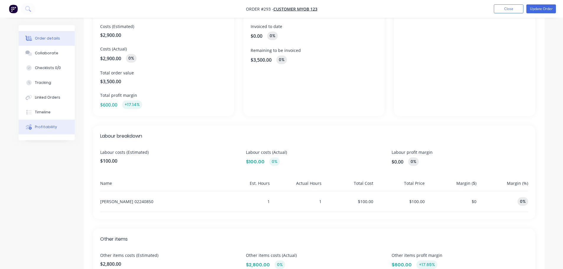
click at [53, 35] on button "Order details" at bounding box center [47, 38] width 56 height 15
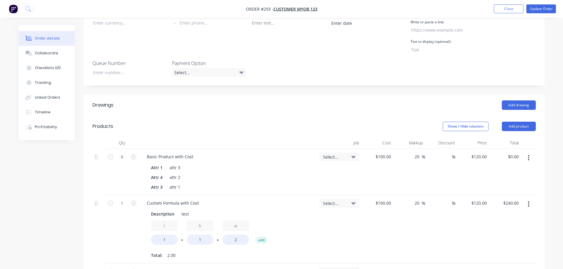
scroll to position [261, 0]
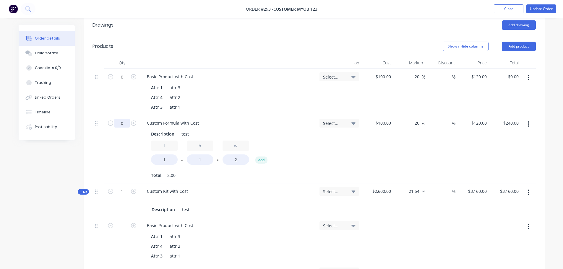
type input "0"
type input "$0.00"
click at [16, 155] on div "Order details Collaborate Checklists 0/0 Tracking Linked Orders Timeline Profit…" at bounding box center [281, 272] width 537 height 1017
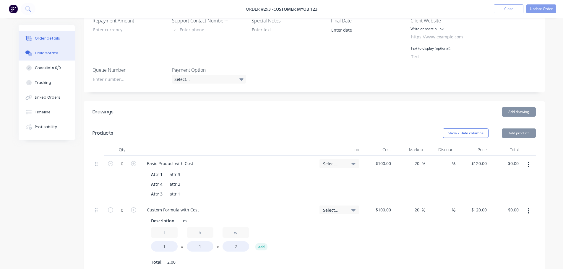
scroll to position [84, 0]
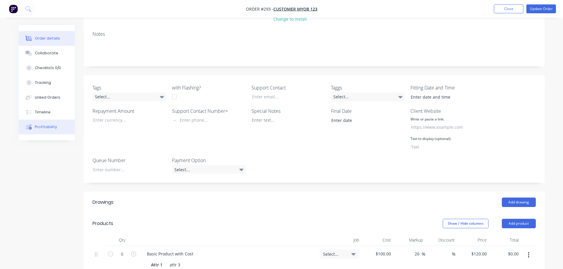
click at [45, 120] on button "Profitability" at bounding box center [47, 127] width 56 height 15
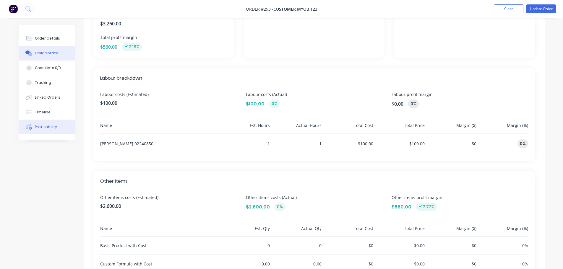
scroll to position [22, 0]
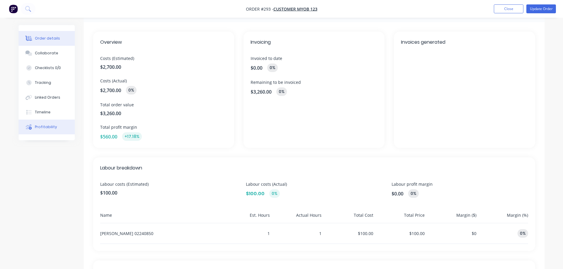
click at [53, 40] on div "Order details" at bounding box center [47, 38] width 25 height 5
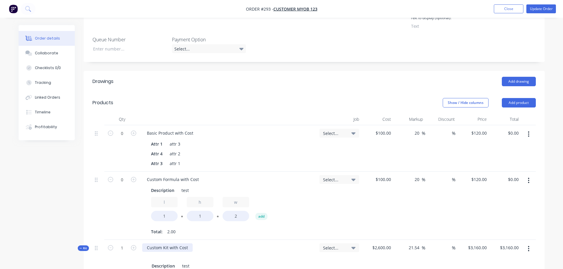
scroll to position [258, 0]
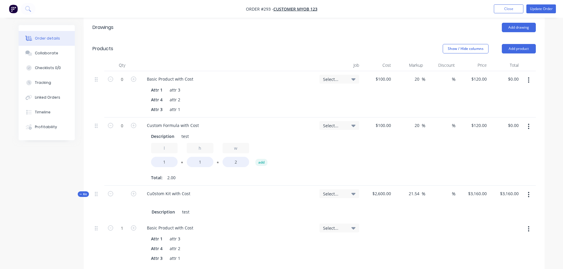
click at [126, 195] on input "text" at bounding box center [121, 193] width 15 height 9
type input "0"
type input "$0.00"
type input "0"
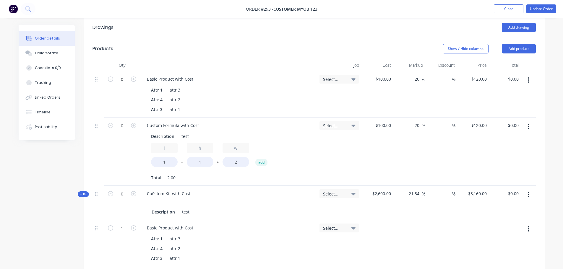
type input "0"
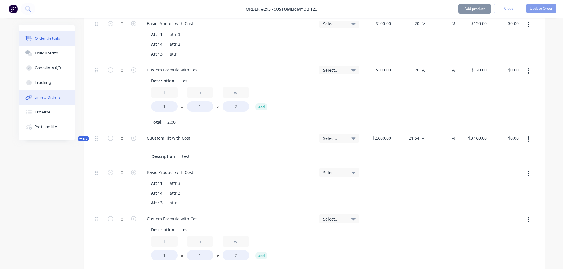
scroll to position [170, 0]
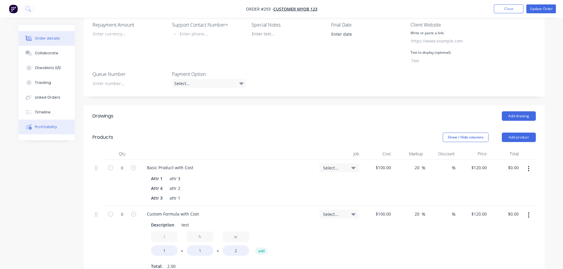
click at [50, 122] on button "Profitability" at bounding box center [47, 127] width 56 height 15
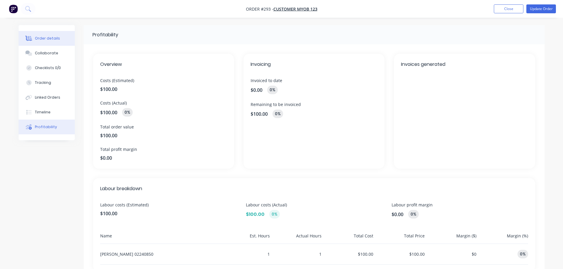
click at [43, 36] on div "Order details" at bounding box center [47, 38] width 25 height 5
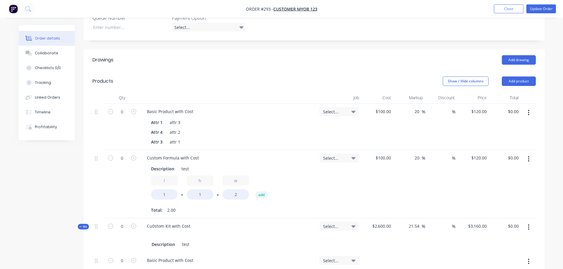
scroll to position [295, 0]
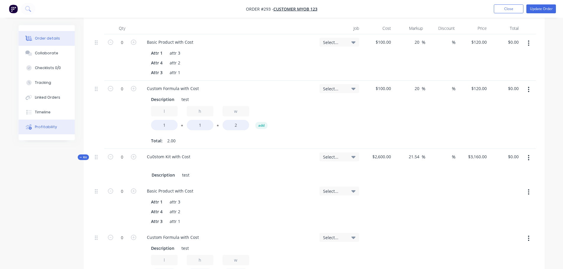
click at [52, 128] on div "Profitability" at bounding box center [46, 126] width 22 height 5
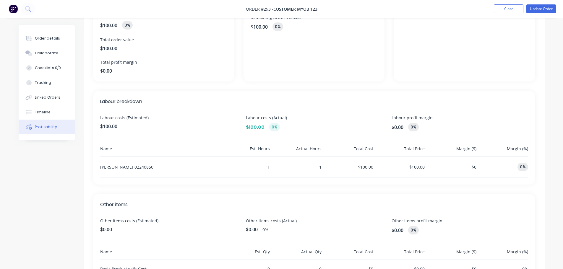
scroll to position [89, 0]
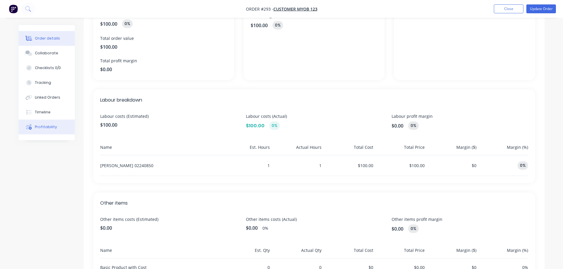
click at [51, 40] on div "Order details" at bounding box center [47, 38] width 25 height 5
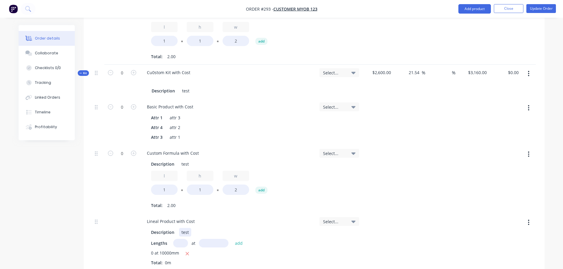
scroll to position [295, 0]
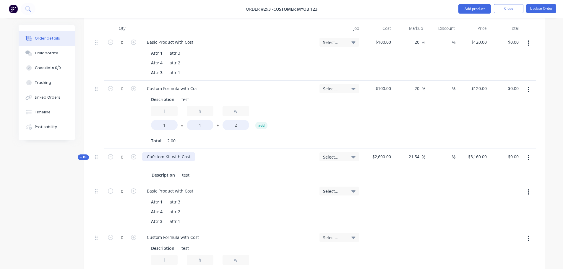
click at [154, 158] on div "Cu0stom Kit with Cost" at bounding box center [168, 156] width 53 height 9
click at [42, 187] on div "Created by [PERSON_NAME] Created [DATE] Required [DATE] Assigned to Add team me…" at bounding box center [282, 233] width 526 height 1007
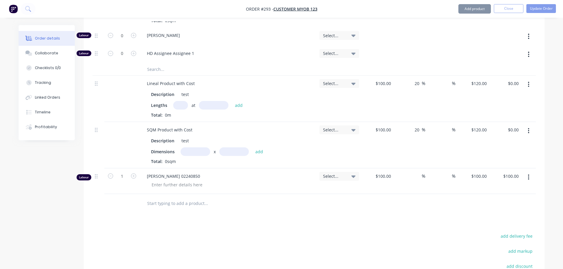
scroll to position [738, 0]
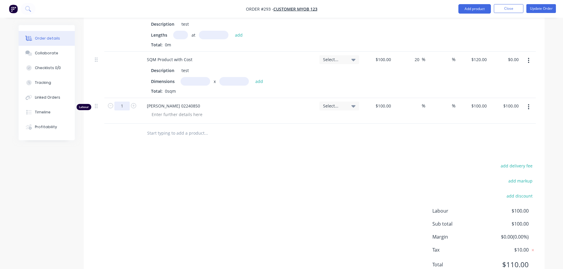
type input "0"
type input "$0.00"
click at [148, 166] on div "add delivery fee add markup add discount Labour $100.00 Sub total $100.00 Margi…" at bounding box center [313, 219] width 443 height 114
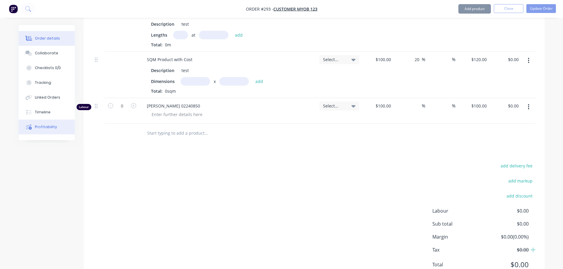
click at [53, 126] on div "Profitability" at bounding box center [46, 126] width 22 height 5
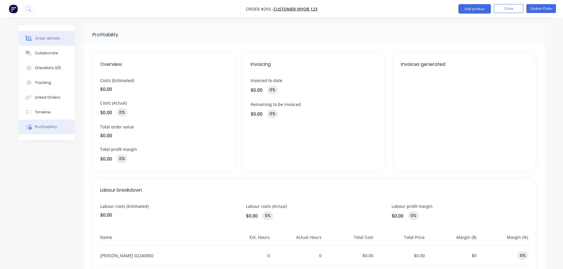
click at [53, 37] on div "Order details" at bounding box center [47, 38] width 25 height 5
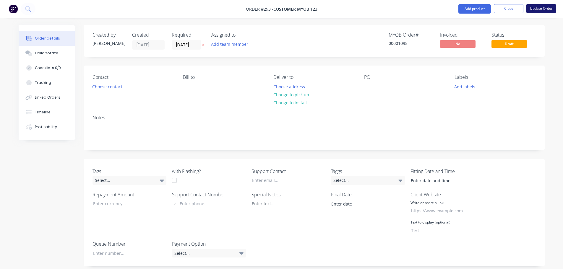
click at [546, 11] on button "Update Order" at bounding box center [541, 8] width 30 height 9
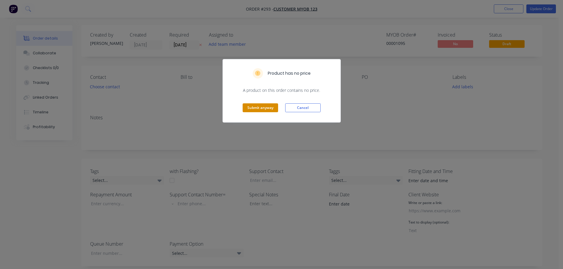
click at [260, 105] on button "Submit anyway" at bounding box center [259, 107] width 35 height 9
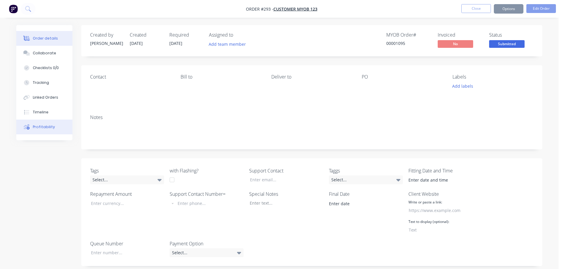
click at [48, 131] on button "Profitability" at bounding box center [44, 127] width 56 height 15
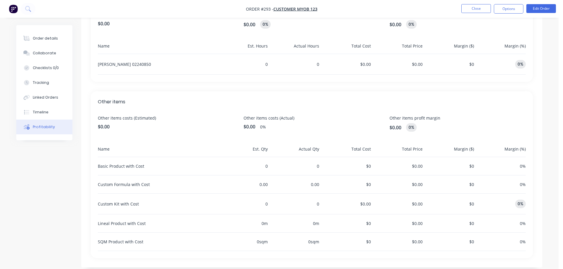
scroll to position [199, 0]
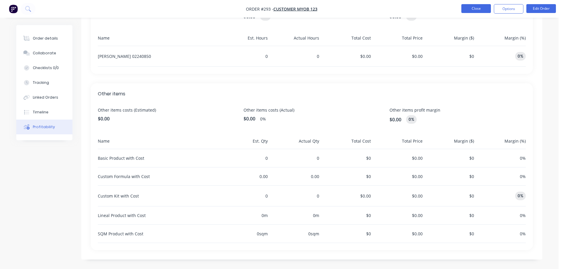
click at [480, 8] on button "Close" at bounding box center [476, 8] width 30 height 9
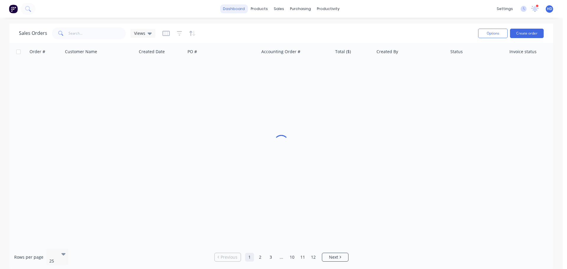
click at [241, 10] on link "dashboard" at bounding box center [234, 8] width 28 height 9
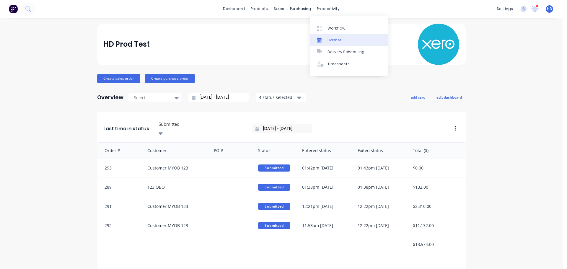
click at [337, 41] on div "Planner" at bounding box center [335, 40] width 14 height 5
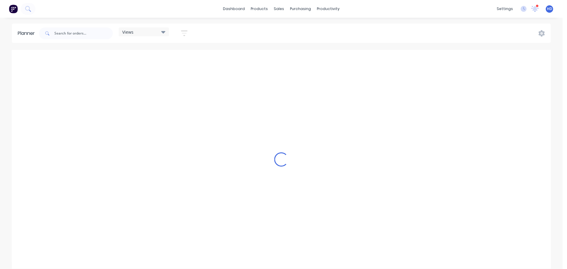
scroll to position [0, 142]
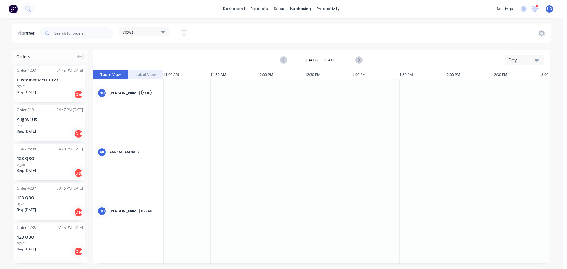
click at [50, 91] on div "Req. [DATE] Del" at bounding box center [50, 94] width 66 height 10
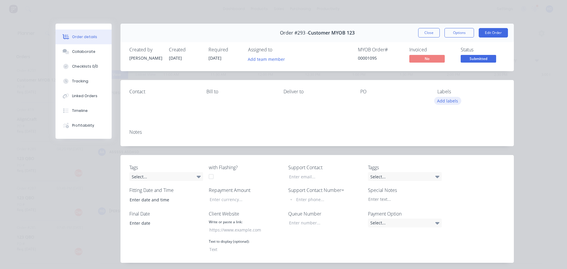
click at [452, 101] on button "Add labels" at bounding box center [447, 101] width 27 height 8
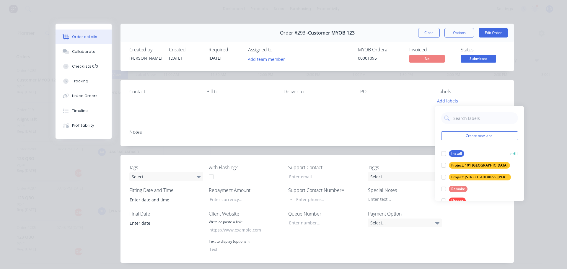
click at [446, 154] on div at bounding box center [444, 154] width 12 height 12
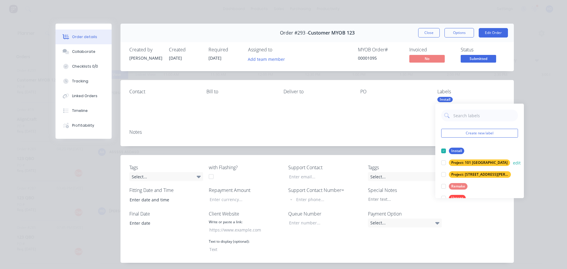
click at [442, 164] on div at bounding box center [444, 163] width 12 height 12
drag, startPoint x: 443, startPoint y: 170, endPoint x: 443, endPoint y: 176, distance: 5.6
click at [443, 171] on div at bounding box center [444, 175] width 12 height 12
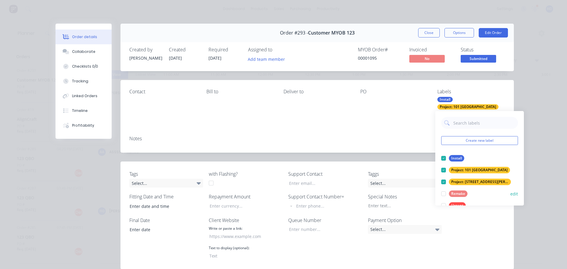
click at [444, 197] on div at bounding box center [444, 194] width 12 height 12
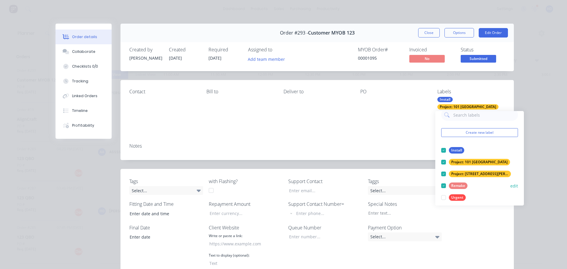
scroll to position [12, 0]
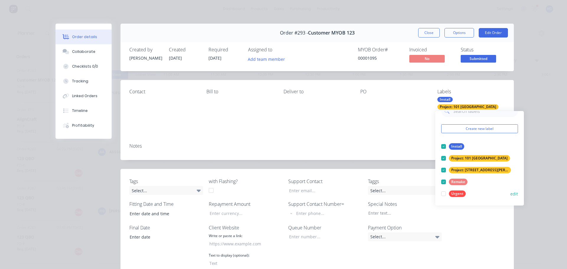
click at [444, 194] on div at bounding box center [444, 194] width 12 height 12
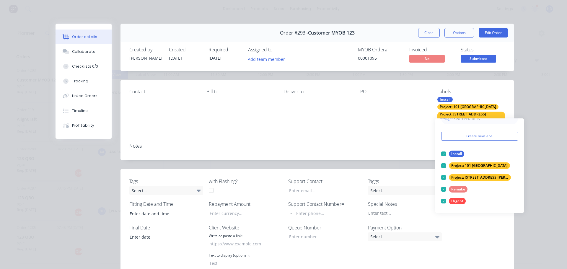
click at [509, 87] on div "Contact [PERSON_NAME] to Deliver to PO Labels Install Project: 101 Lilydale Pro…" at bounding box center [316, 109] width 393 height 58
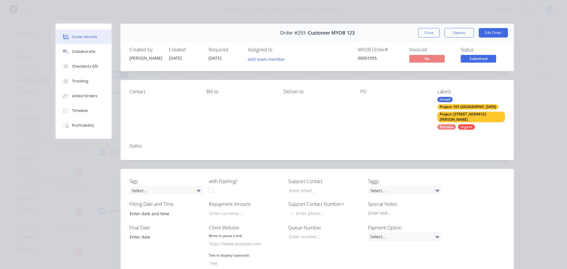
click at [445, 92] on div "Labels" at bounding box center [471, 92] width 68 height 6
click at [446, 98] on div "Install" at bounding box center [444, 99] width 15 height 5
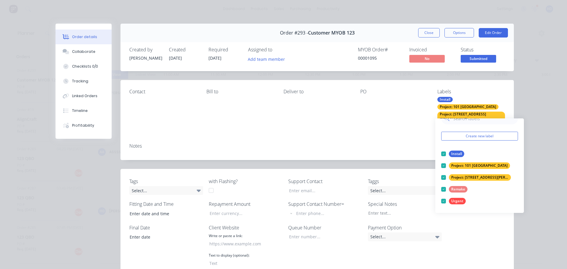
click at [504, 83] on div "Contact [PERSON_NAME] to Deliver to PO Labels Install Project: 101 Lilydale Pro…" at bounding box center [316, 109] width 393 height 58
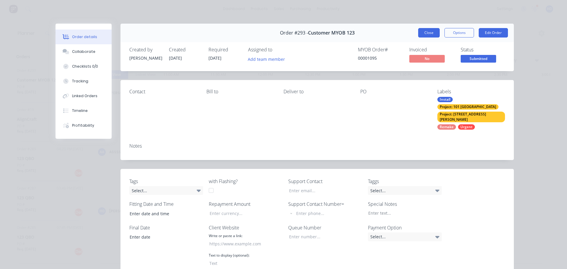
click at [435, 32] on button "Close" at bounding box center [429, 32] width 22 height 9
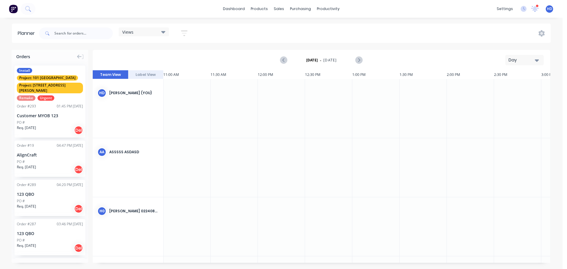
click at [48, 74] on div "Install Project: 101 Lilydale Project: [STREET_ADDRESS][PERSON_NAME] Remake Urg…" at bounding box center [50, 84] width 66 height 33
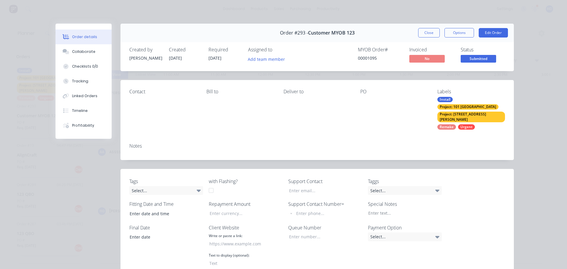
click at [469, 103] on div "Install Project: 101 Lilydale Project: [STREET_ADDRESS][PERSON_NAME] Remake Urg…" at bounding box center [471, 113] width 68 height 33
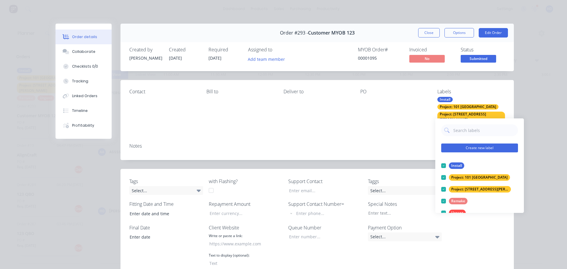
click at [478, 147] on button "Create new label" at bounding box center [479, 148] width 77 height 9
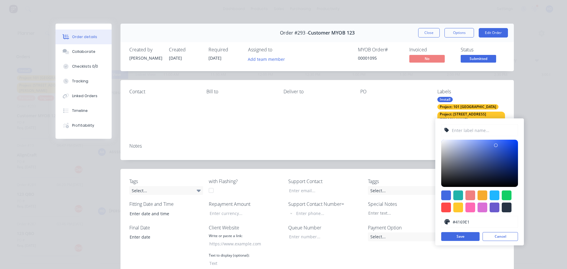
click at [476, 131] on input "text" at bounding box center [483, 130] width 63 height 11
type input "Test 1"
drag, startPoint x: 461, startPoint y: 237, endPoint x: 469, endPoint y: 235, distance: 7.9
click at [462, 237] on button "Save" at bounding box center [460, 236] width 38 height 9
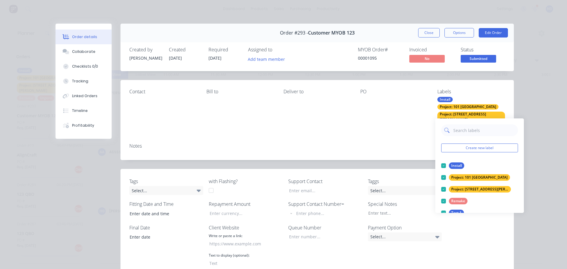
click at [478, 133] on input "text" at bounding box center [484, 130] width 62 height 12
paste input "Test 1"
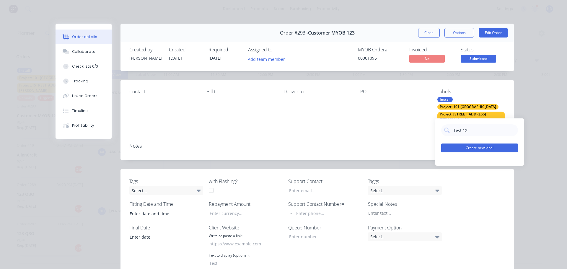
type input "Test 12"
click at [485, 150] on button "Create new label" at bounding box center [479, 148] width 77 height 9
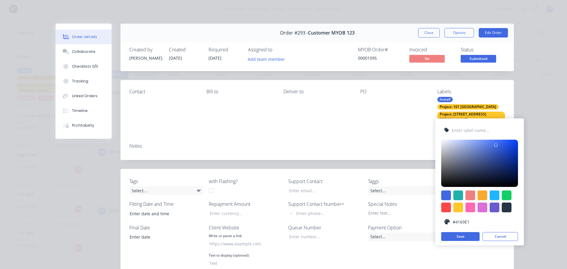
click at [478, 132] on input "text" at bounding box center [483, 130] width 63 height 11
paste input "Test 1"
type input "Test 13"
click at [463, 237] on button "Save" at bounding box center [460, 236] width 38 height 9
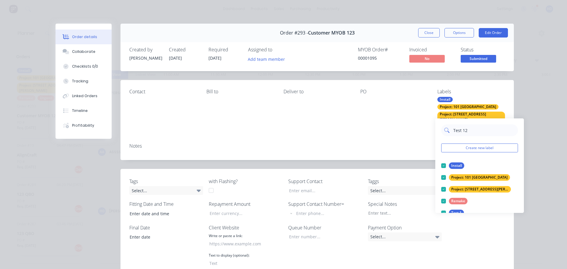
click at [473, 130] on input "Test 12" at bounding box center [484, 130] width 62 height 12
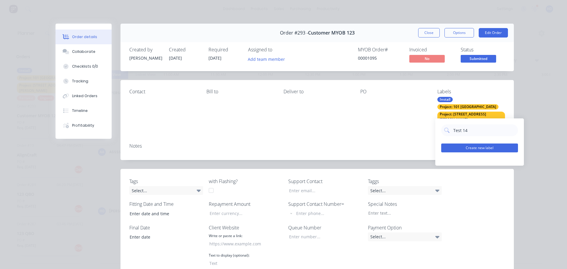
type input "Test 14"
click at [493, 148] on button "Create new label" at bounding box center [479, 148] width 77 height 9
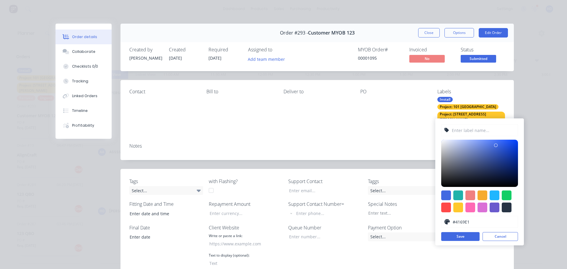
click at [494, 129] on input "text" at bounding box center [483, 130] width 63 height 11
paste input "Test 1"
type input "Test 145"
click at [466, 234] on button "Save" at bounding box center [460, 236] width 38 height 9
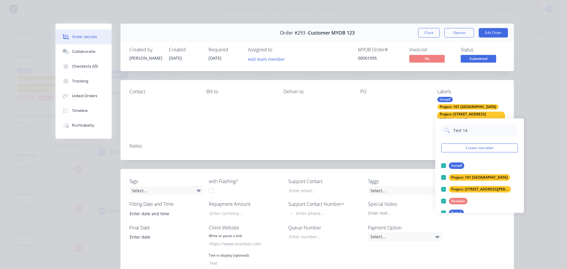
drag, startPoint x: 512, startPoint y: 104, endPoint x: 506, endPoint y: 103, distance: 5.6
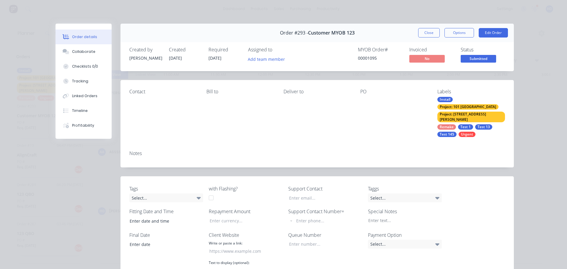
click at [457, 132] on div "Test 145" at bounding box center [446, 134] width 19 height 5
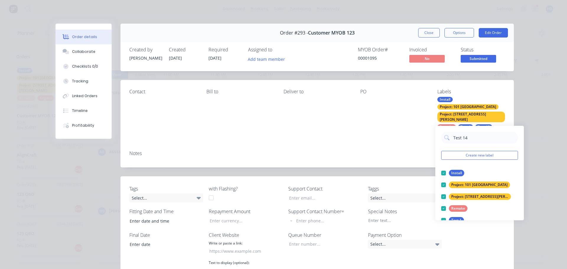
click at [501, 88] on div "Contact [PERSON_NAME] to Deliver to PO Labels Install Project: 101 Lilydale Pro…" at bounding box center [316, 113] width 393 height 66
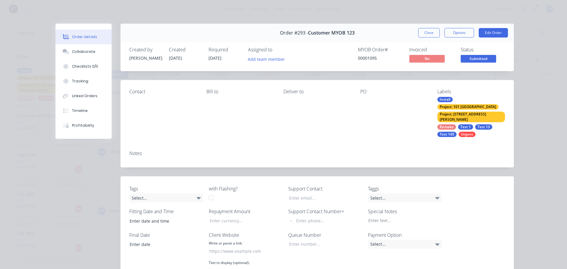
click at [475, 124] on div "Test 13" at bounding box center [483, 126] width 17 height 5
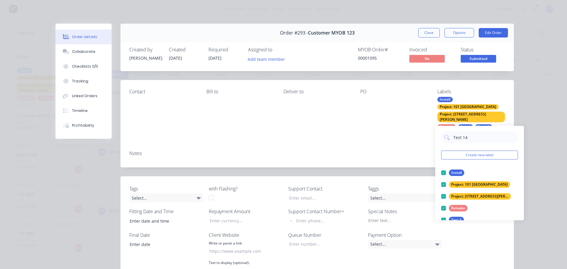
scroll to position [0, 0]
click at [496, 86] on div "Contact [PERSON_NAME] to Deliver to PO Labels Install Project: 101 Lilydale Pro…" at bounding box center [316, 113] width 393 height 66
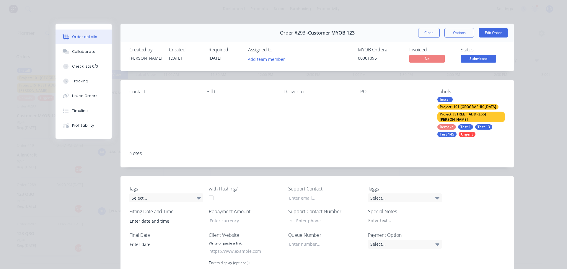
click at [447, 102] on div "Install" at bounding box center [444, 99] width 15 height 5
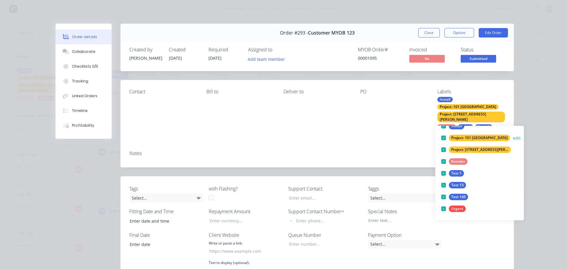
scroll to position [47, 0]
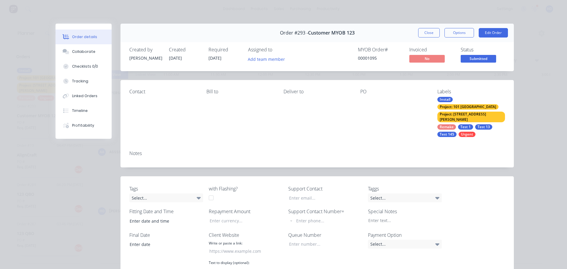
click at [433, 33] on button "Close" at bounding box center [429, 32] width 22 height 9
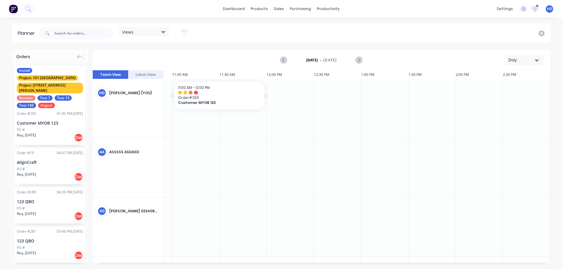
drag, startPoint x: 49, startPoint y: 101, endPoint x: 182, endPoint y: 97, distance: 133.2
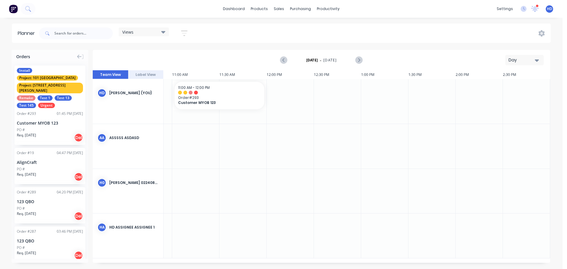
scroll to position [0, 48]
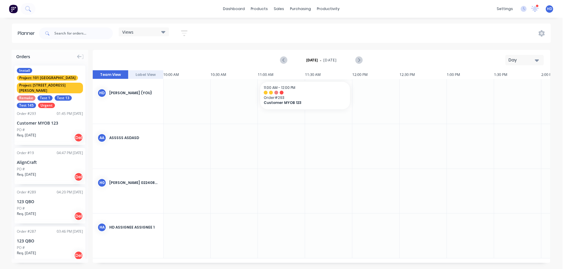
click at [50, 83] on div "Install Project: 101 Lilydale Project: [STREET_ADDRESS][PERSON_NAME] Remake Tes…" at bounding box center [50, 88] width 66 height 40
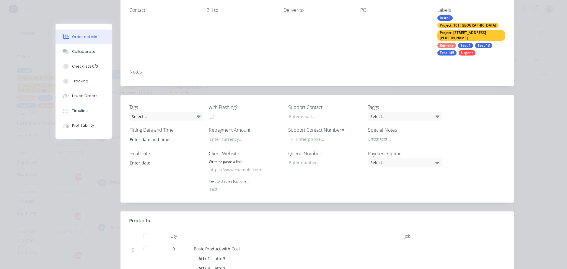
scroll to position [0, 0]
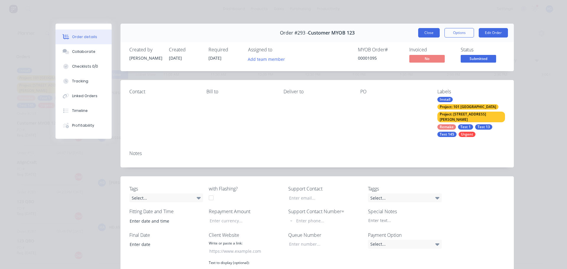
click at [420, 30] on button "Close" at bounding box center [429, 32] width 22 height 9
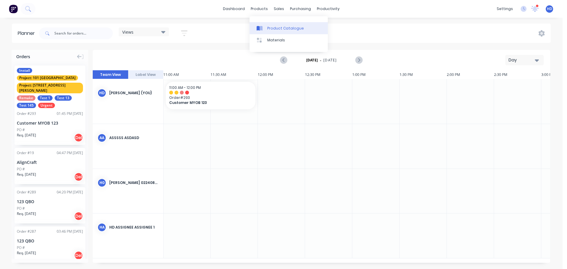
click at [279, 26] on div "Product Catalogue" at bounding box center [285, 28] width 37 height 5
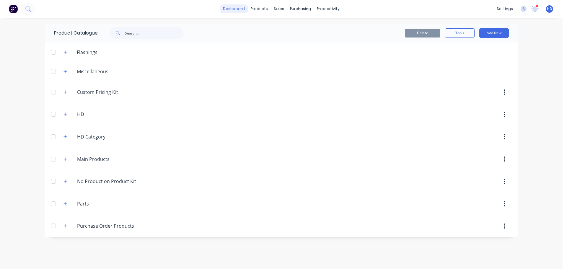
click at [233, 9] on link "dashboard" at bounding box center [234, 8] width 28 height 9
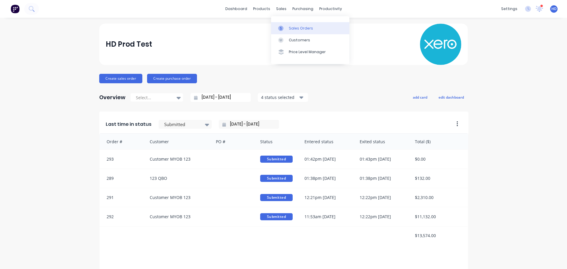
click at [294, 28] on div "Sales Orders" at bounding box center [301, 28] width 24 height 5
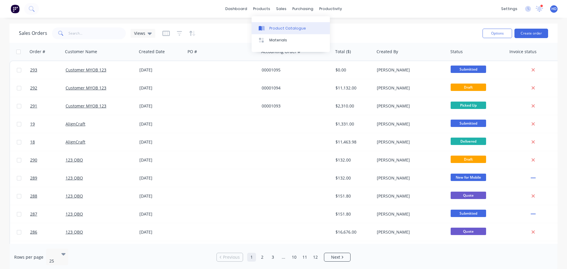
click at [280, 30] on div "Product Catalogue" at bounding box center [287, 28] width 37 height 5
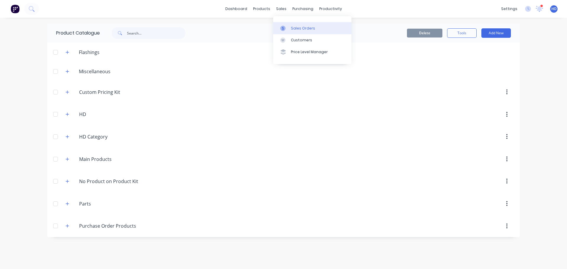
click at [299, 27] on div "Sales Orders" at bounding box center [303, 28] width 24 height 5
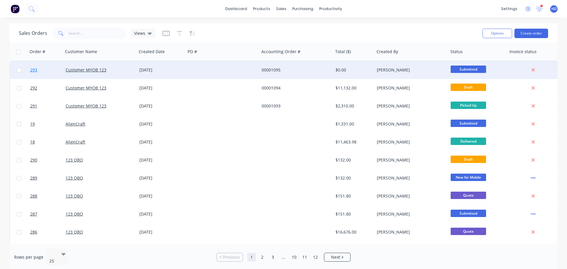
click at [48, 70] on link "293" at bounding box center [47, 70] width 35 height 18
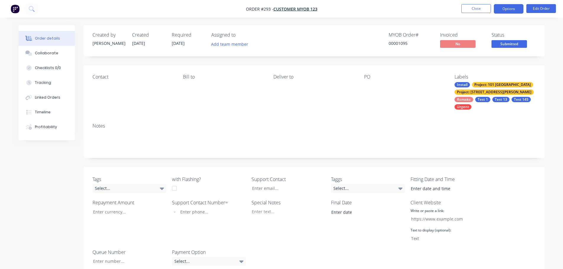
click at [508, 12] on button "Options" at bounding box center [508, 8] width 30 height 9
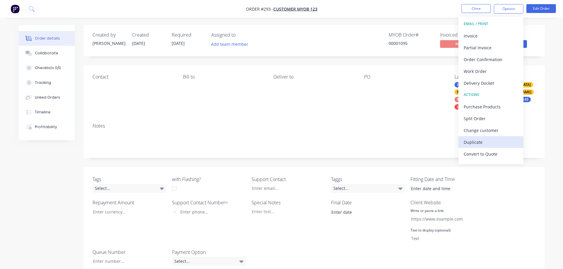
click at [485, 144] on div "Duplicate" at bounding box center [490, 142] width 54 height 9
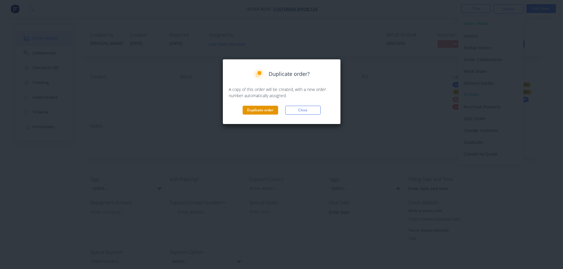
click at [255, 110] on button "Duplicate order" at bounding box center [259, 110] width 35 height 9
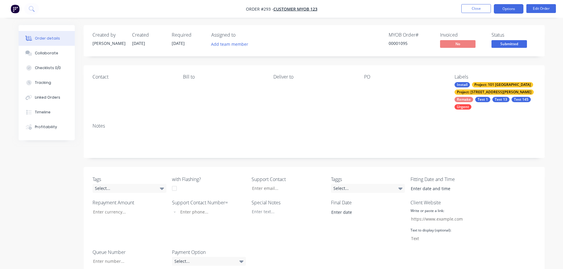
click at [508, 7] on button "Options" at bounding box center [508, 8] width 30 height 9
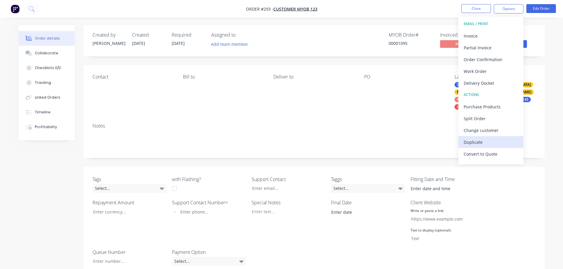
click at [479, 142] on div "Duplicate" at bounding box center [490, 142] width 54 height 9
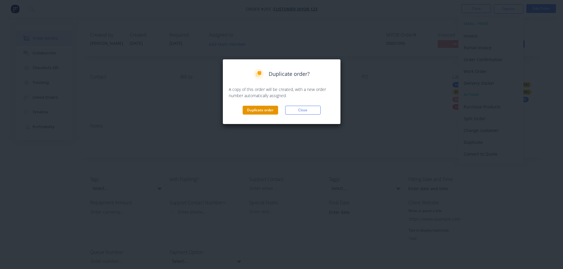
click at [267, 109] on button "Duplicate order" at bounding box center [259, 110] width 35 height 9
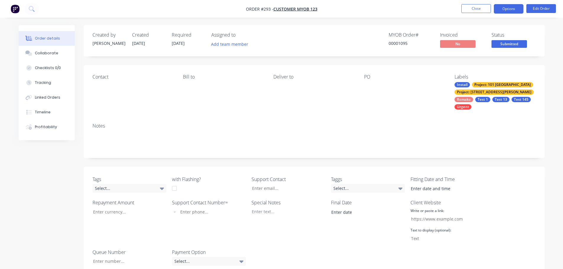
click at [511, 7] on button "Options" at bounding box center [508, 8] width 30 height 9
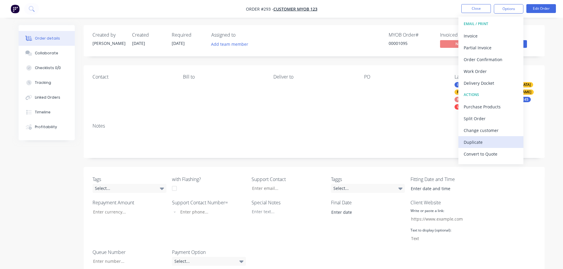
click at [482, 144] on div "Duplicate" at bounding box center [490, 142] width 54 height 9
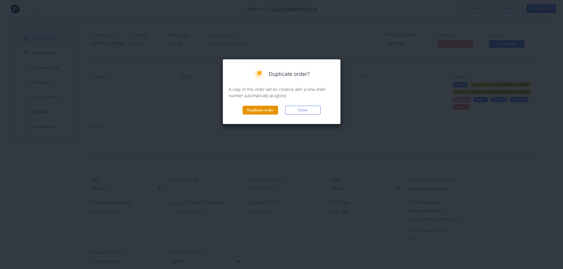
click at [266, 113] on button "Duplicate order" at bounding box center [259, 110] width 35 height 9
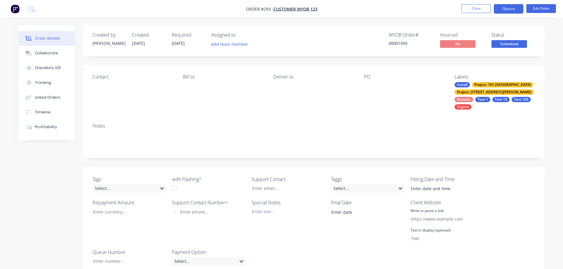
click at [512, 9] on button "Options" at bounding box center [508, 8] width 30 height 9
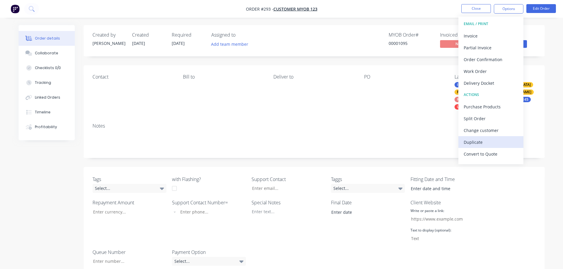
click at [477, 141] on div "Duplicate" at bounding box center [490, 142] width 54 height 9
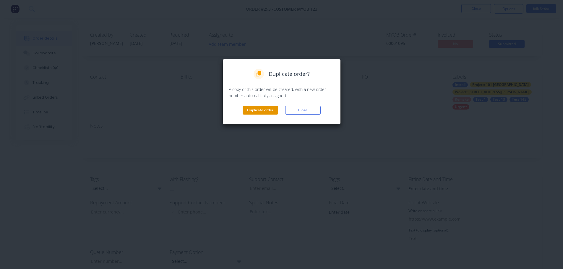
click at [262, 113] on button "Duplicate order" at bounding box center [259, 110] width 35 height 9
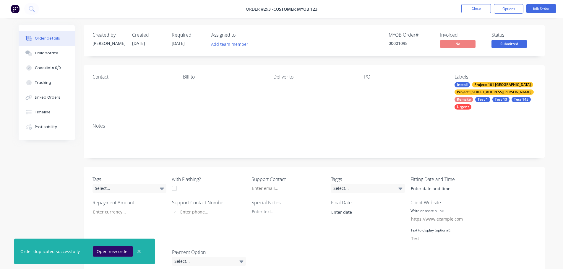
click at [110, 250] on button "Open new order" at bounding box center [113, 251] width 40 height 10
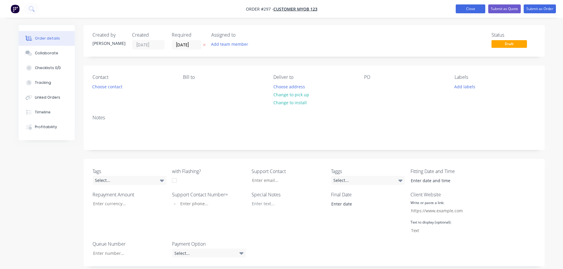
click at [466, 6] on button "Close" at bounding box center [470, 8] width 30 height 9
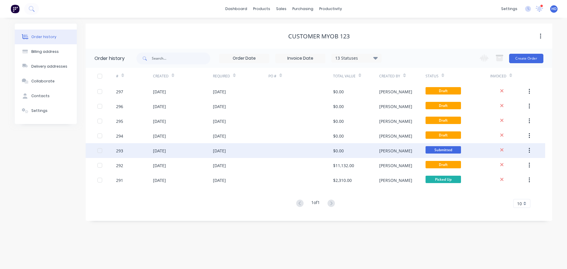
click at [191, 154] on div "[DATE]" at bounding box center [183, 150] width 60 height 15
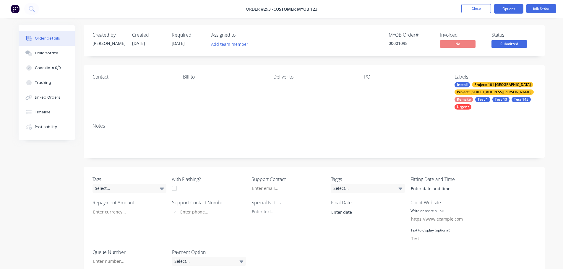
click at [505, 7] on button "Options" at bounding box center [508, 8] width 30 height 9
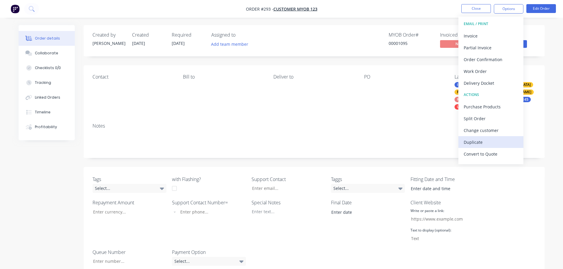
click at [483, 143] on div "Duplicate" at bounding box center [490, 142] width 54 height 9
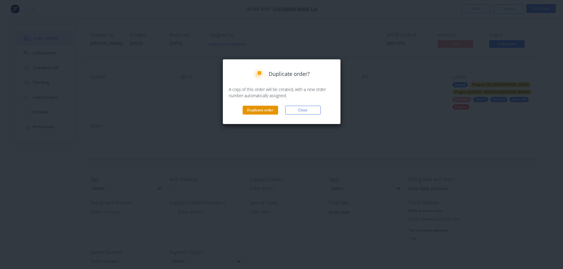
click at [262, 110] on button "Duplicate order" at bounding box center [259, 110] width 35 height 9
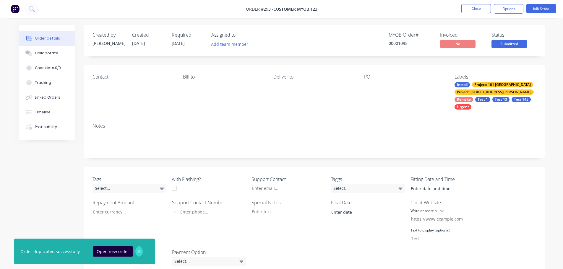
click at [137, 250] on icon "button" at bounding box center [138, 251] width 3 height 3
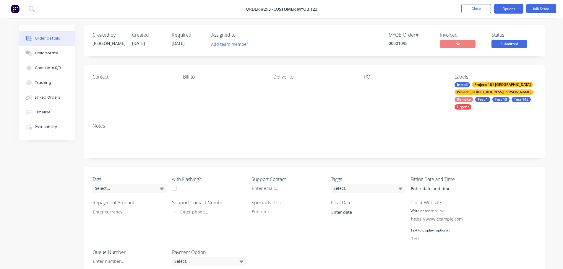
click at [509, 10] on button "Options" at bounding box center [508, 8] width 30 height 9
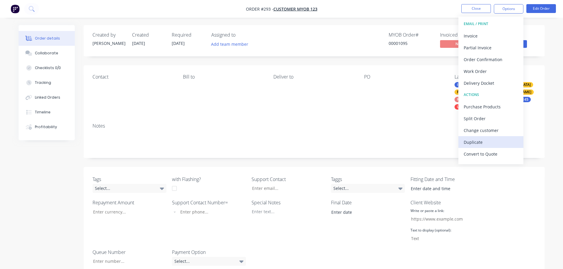
click at [486, 144] on div "Duplicate" at bounding box center [490, 142] width 54 height 9
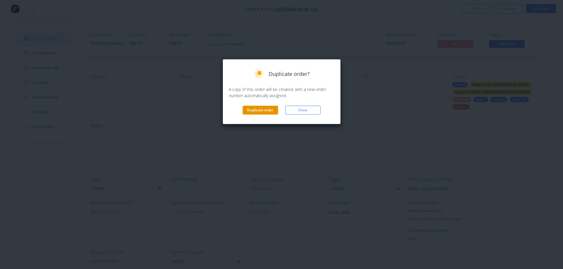
click at [266, 110] on button "Duplicate order" at bounding box center [259, 110] width 35 height 9
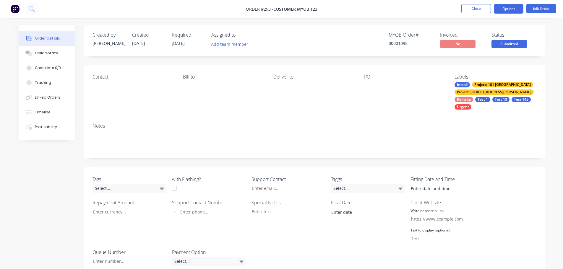
click at [514, 11] on button "Options" at bounding box center [508, 8] width 30 height 9
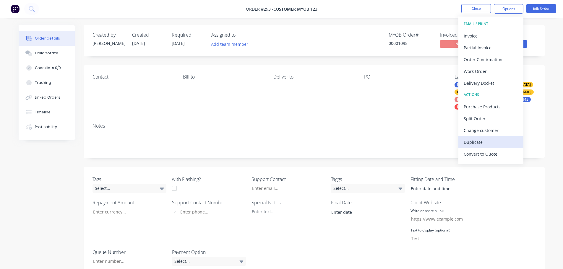
click at [485, 143] on div "Duplicate" at bounding box center [490, 142] width 54 height 9
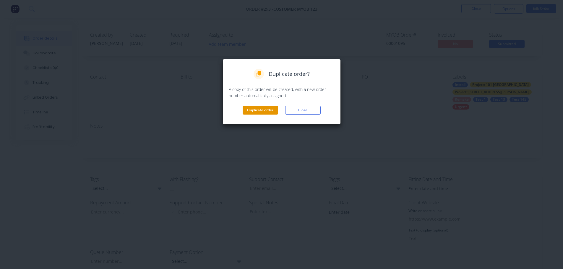
click at [268, 112] on button "Duplicate order" at bounding box center [259, 110] width 35 height 9
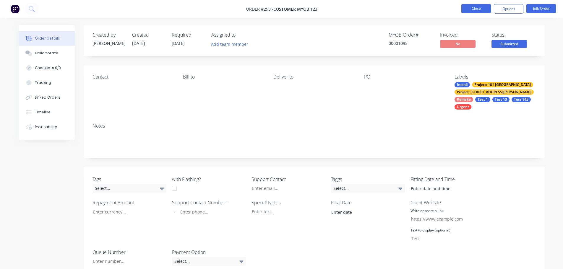
click at [481, 10] on button "Close" at bounding box center [476, 8] width 30 height 9
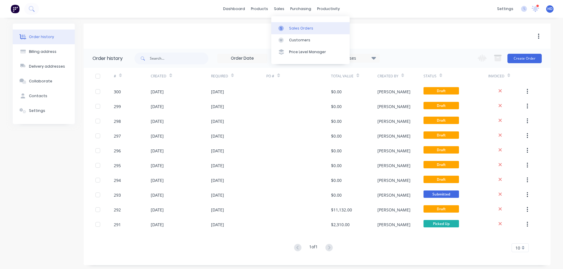
click at [289, 28] on div "Sales Orders" at bounding box center [301, 28] width 24 height 5
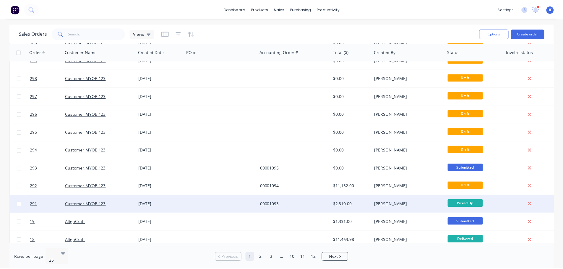
scroll to position [30, 0]
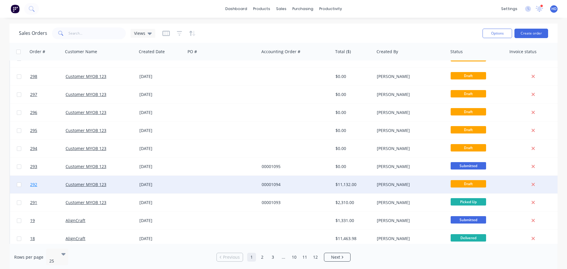
click at [50, 184] on link "292" at bounding box center [47, 185] width 35 height 18
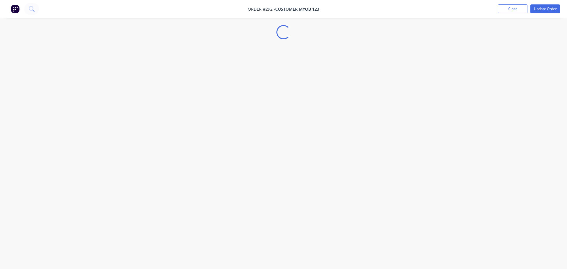
select select "AU"
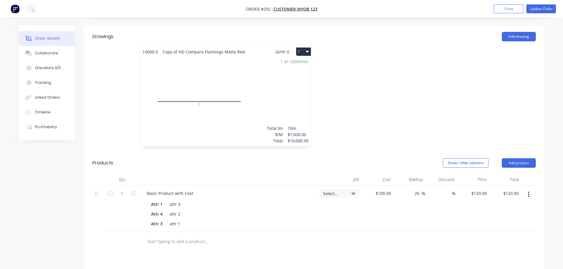
scroll to position [266, 0]
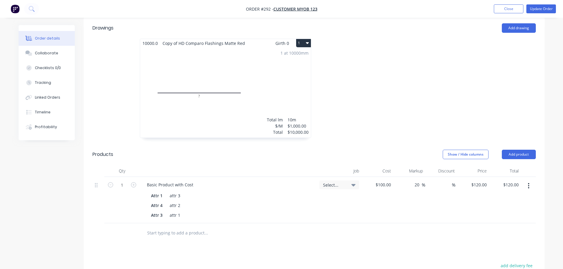
click at [286, 85] on div "1 at 10000mm Total lm $/M Total 10m $1,000.00 $10,000.00" at bounding box center [225, 93] width 171 height 90
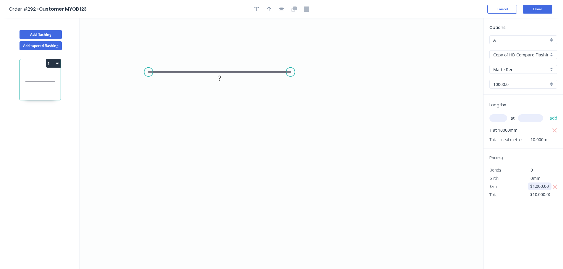
click at [535, 187] on input "$1,000.00" at bounding box center [540, 186] width 20 height 8
click at [535, 211] on div "Options A A Copy of HD Comparo Flashings Copy of HD Comparo Flashings Matte Red…" at bounding box center [523, 143] width 80 height 251
drag, startPoint x: 543, startPoint y: 183, endPoint x: 539, endPoint y: 185, distance: 3.9
click at [540, 184] on div "Pricing Bends 0 Girth 0mm $/m $1,000.00 Total $10,000.00" at bounding box center [522, 174] width 79 height 50
click at [539, 185] on input "$1,000.00" at bounding box center [540, 186] width 20 height 8
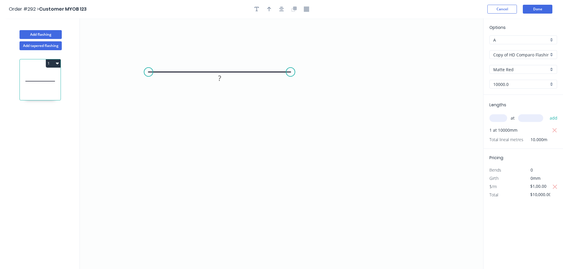
click at [416, 185] on icon "0 ?" at bounding box center [281, 143] width 403 height 251
type input "$100.00"
type input "$1,000.00"
click at [543, 10] on button "Done" at bounding box center [537, 9] width 30 height 9
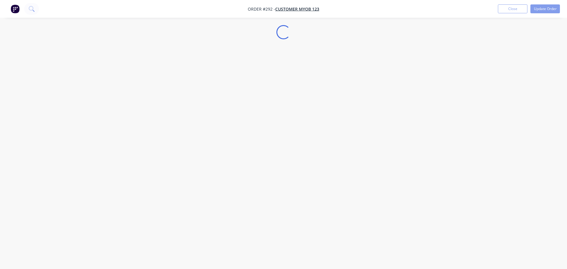
select select "AU"
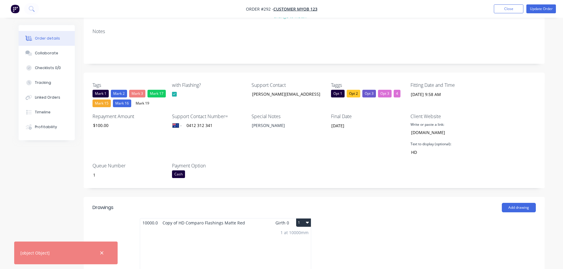
scroll to position [148, 0]
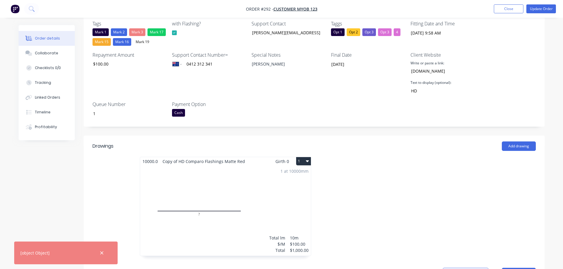
click at [304, 161] on button "1" at bounding box center [303, 161] width 15 height 8
click at [279, 201] on div "Delete" at bounding box center [282, 199] width 45 height 9
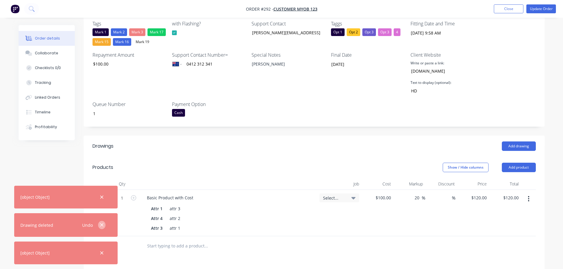
click at [101, 224] on icon "button" at bounding box center [102, 224] width 4 height 5
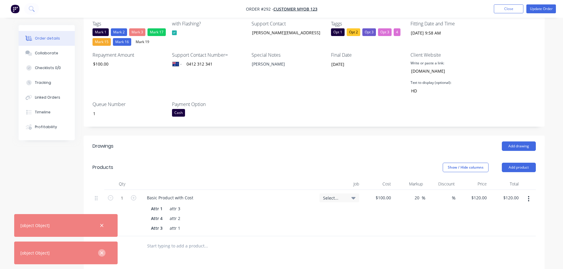
click at [102, 251] on icon "button" at bounding box center [102, 252] width 4 height 5
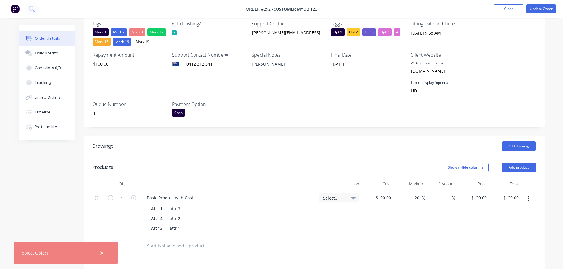
drag, startPoint x: 103, startPoint y: 255, endPoint x: 143, endPoint y: 234, distance: 44.9
click at [103, 254] on icon "button" at bounding box center [102, 252] width 4 height 5
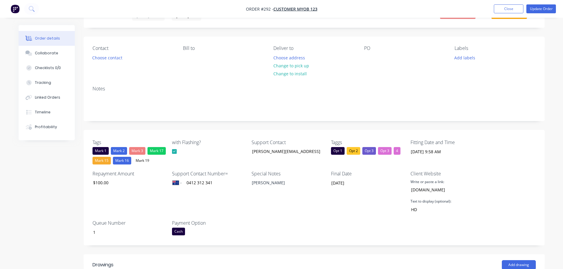
scroll to position [0, 0]
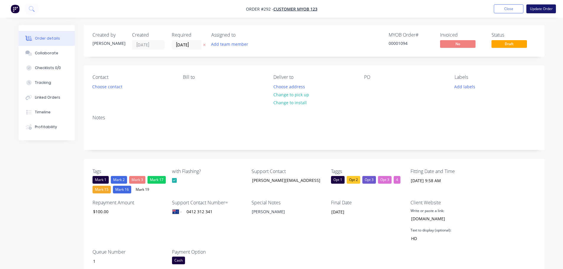
click at [549, 9] on button "Update Order" at bounding box center [541, 8] width 30 height 9
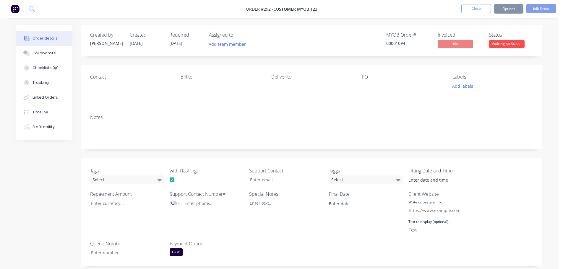
type input "[DATE] 9:58 AM"
type input "[DATE]"
type input "[PERSON_NAME][EMAIL_ADDRESS][DOMAIN_NAME]"
type input "$100.00"
type input "0412 312 341"
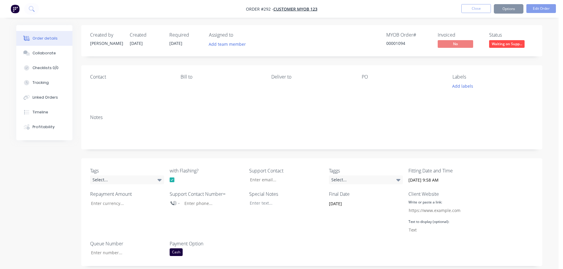
type input "[DOMAIN_NAME]"
type input "HD"
type input "1"
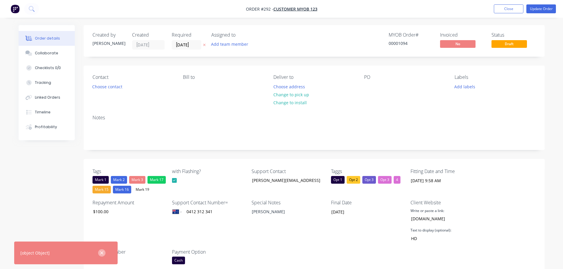
click at [100, 254] on icon "button" at bounding box center [102, 252] width 4 height 5
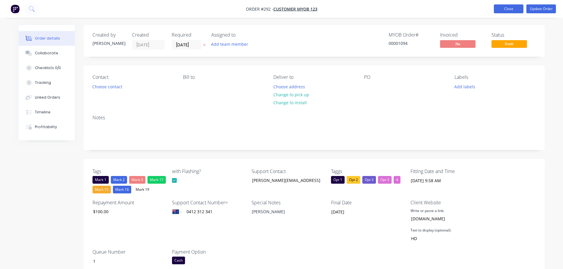
click at [496, 11] on button "Close" at bounding box center [508, 8] width 30 height 9
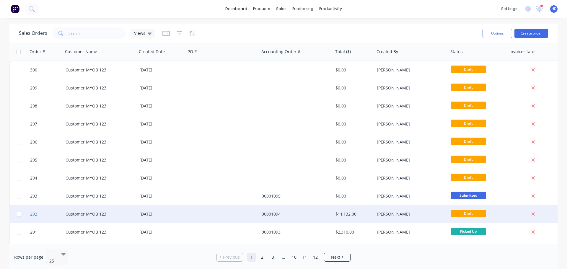
click at [46, 215] on link "292" at bounding box center [47, 214] width 35 height 18
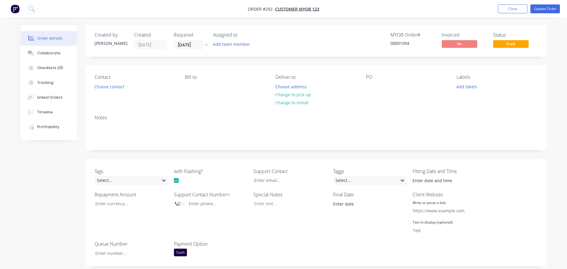
type input "[DATE] 9:58 AM"
type input "[DATE]"
type input "$100.00"
type input "20"
type input "$120.00"
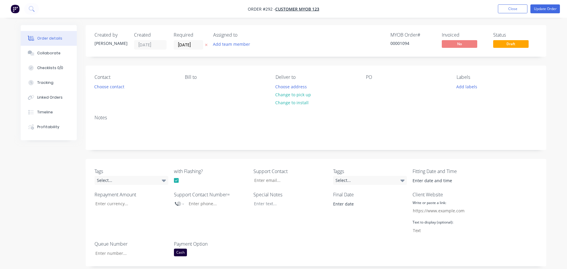
type input "$120.00"
type input "[PERSON_NAME][EMAIL_ADDRESS][DOMAIN_NAME]"
type input "$100.00"
type input "0412 312 341"
type input "[DOMAIN_NAME]"
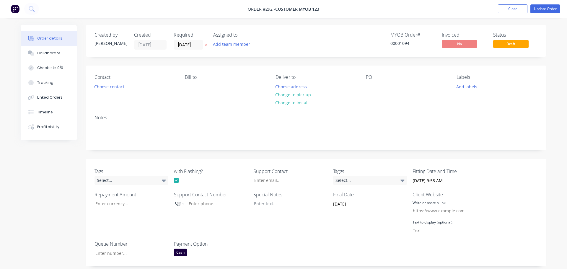
type input "HD"
type input "1"
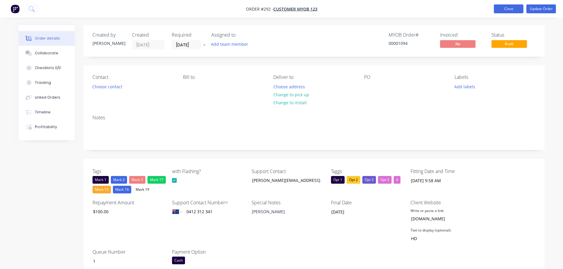
click at [513, 9] on button "Close" at bounding box center [508, 8] width 30 height 9
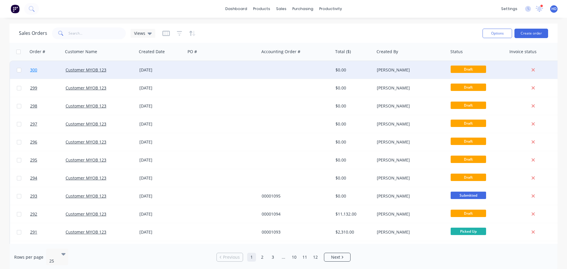
click at [45, 68] on link "300" at bounding box center [47, 70] width 35 height 18
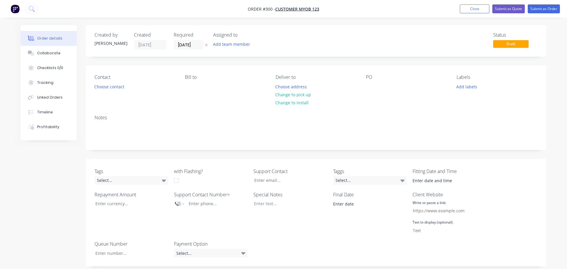
type input "$100.00"
type input "20"
type input "$120.00"
type input "$100.00"
type input "20"
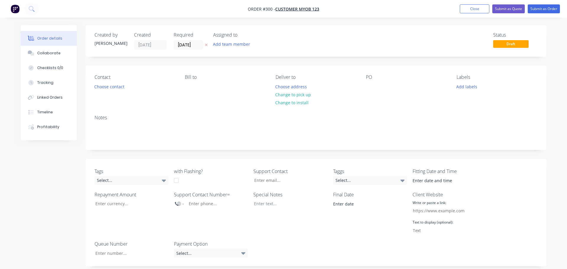
type input "$120.00"
type input "21.54"
type input "$3,160.00"
type input "$100.00"
type input "20"
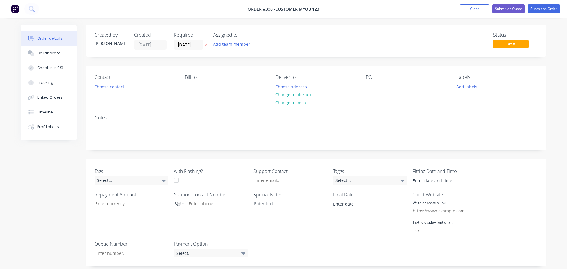
type input "$120.00"
type input "$100.00"
type input "20"
type input "$120.00"
type input "$100.00"
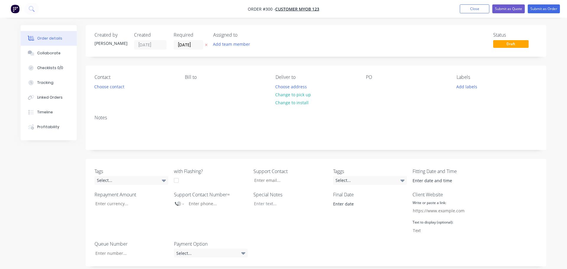
type input "$100.00"
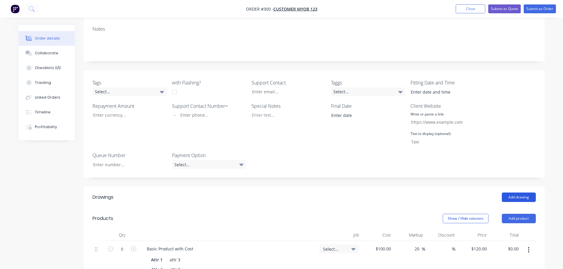
click at [514, 197] on button "Add drawing" at bounding box center [518, 197] width 34 height 9
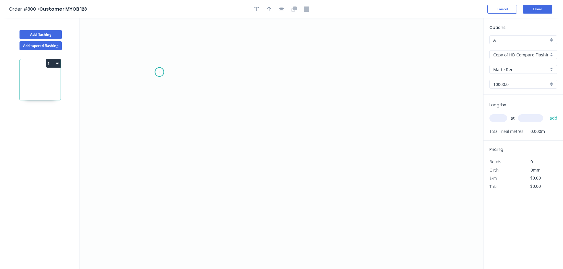
click at [159, 72] on icon "0" at bounding box center [281, 143] width 403 height 251
click at [280, 75] on icon "0" at bounding box center [281, 143] width 403 height 251
click at [222, 82] on rect at bounding box center [220, 78] width 12 height 8
click at [345, 99] on icon "0 1" at bounding box center [281, 143] width 403 height 251
type input "$100.00"
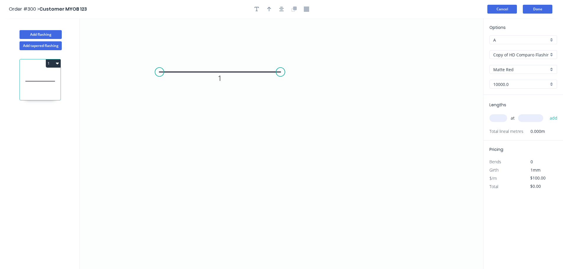
click at [506, 7] on button "Cancel" at bounding box center [502, 9] width 30 height 9
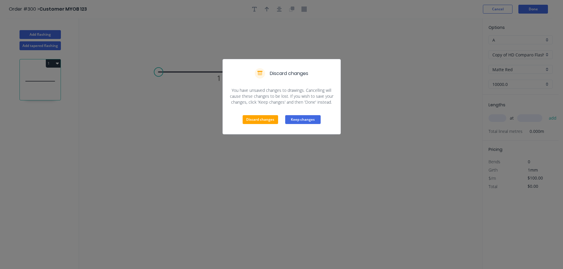
click at [304, 120] on button "Keep changes" at bounding box center [302, 119] width 35 height 9
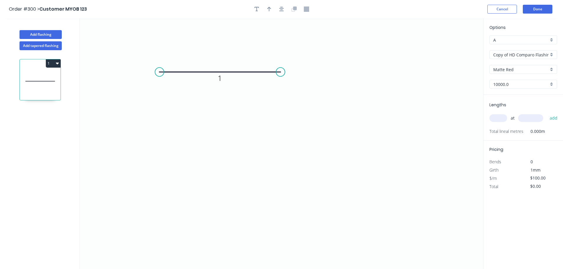
drag, startPoint x: 429, startPoint y: 80, endPoint x: 447, endPoint y: 81, distance: 18.6
click at [429, 80] on icon "0 1" at bounding box center [281, 143] width 403 height 251
click at [497, 119] on input "text" at bounding box center [498, 118] width 18 height 8
type input "1"
type input "10000"
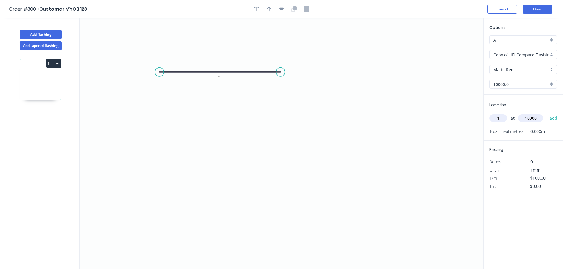
click at [546, 113] on button "add" at bounding box center [553, 118] width 14 height 10
type input "$1,000.00"
click at [327, 172] on icon "0 1" at bounding box center [281, 143] width 403 height 251
click at [545, 9] on button "Done" at bounding box center [537, 9] width 30 height 9
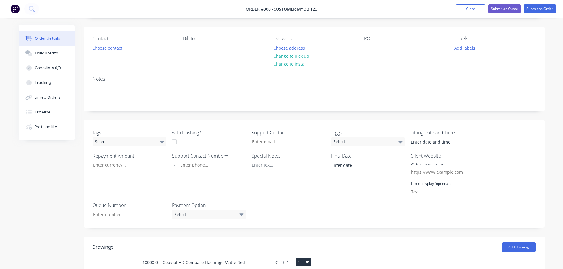
scroll to position [118, 0]
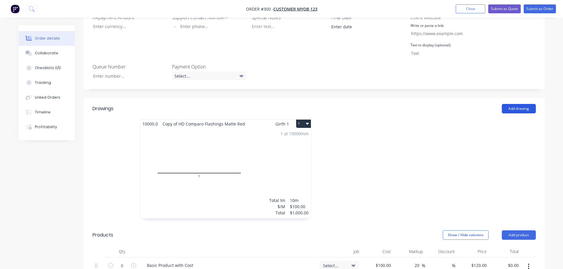
click at [517, 106] on button "Add drawing" at bounding box center [518, 108] width 34 height 9
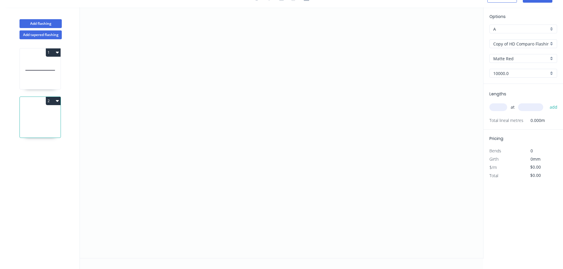
scroll to position [11, 0]
click at [45, 31] on button "Add tapered flashing" at bounding box center [40, 34] width 42 height 9
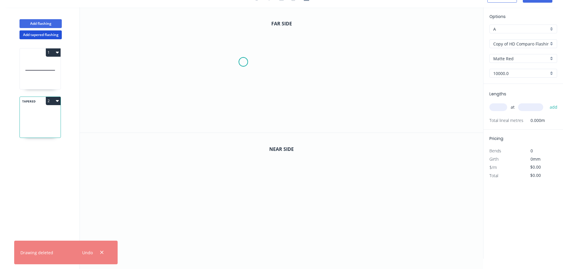
click at [243, 62] on icon "0" at bounding box center [281, 69] width 403 height 125
click at [325, 71] on icon "0" at bounding box center [281, 69] width 403 height 125
click at [278, 73] on rect at bounding box center [283, 73] width 12 height 8
click at [238, 190] on icon "0" at bounding box center [281, 196] width 403 height 126
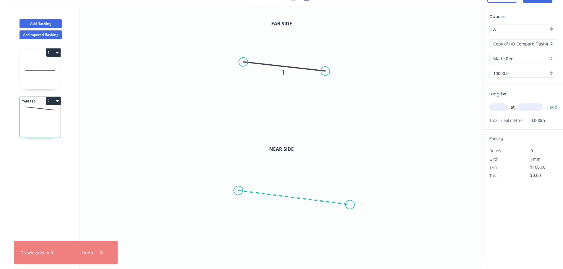
click at [350, 205] on icon at bounding box center [294, 197] width 112 height 14
drag, startPoint x: 293, startPoint y: 210, endPoint x: 296, endPoint y: 208, distance: 3.9
click at [293, 210] on icon "0 ?" at bounding box center [281, 196] width 403 height 126
drag, startPoint x: 297, startPoint y: 202, endPoint x: 292, endPoint y: 204, distance: 4.5
click at [294, 203] on g "?" at bounding box center [293, 204] width 12 height 10
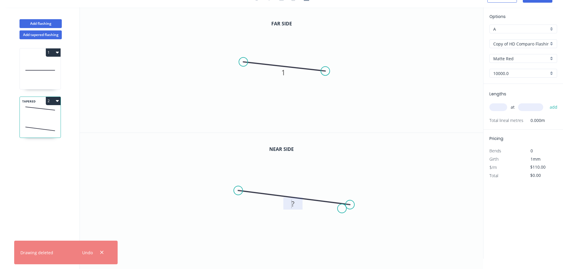
click at [290, 204] on rect at bounding box center [293, 204] width 12 height 8
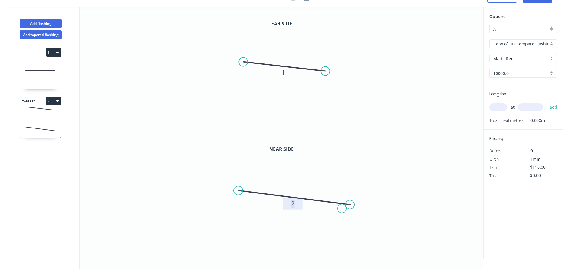
drag, startPoint x: 289, startPoint y: 201, endPoint x: 311, endPoint y: 202, distance: 22.2
click at [309, 202] on icon "0 ?" at bounding box center [281, 196] width 403 height 126
click at [299, 203] on rect at bounding box center [293, 204] width 12 height 8
click at [401, 139] on icon "0 1" at bounding box center [281, 196] width 403 height 126
type input "$100.00"
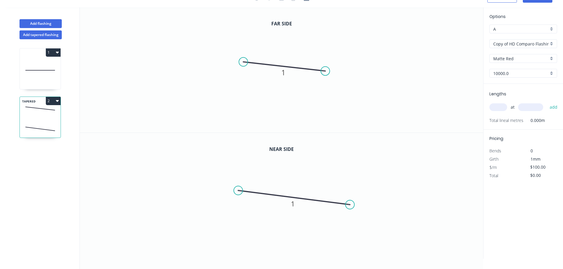
click at [499, 108] on input "text" at bounding box center [498, 107] width 18 height 8
type input "1"
type input "10000"
click at [546, 102] on button "add" at bounding box center [553, 107] width 14 height 10
type input "$1,000.00"
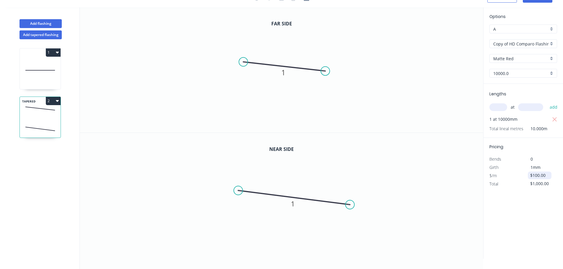
click at [536, 175] on input "$100.00" at bounding box center [540, 175] width 20 height 8
click at [535, 175] on input "$100.00" at bounding box center [540, 175] width 20 height 8
click at [444, 167] on icon "0 1" at bounding box center [281, 196] width 403 height 126
type input "$200.00"
type input "$2,000.00"
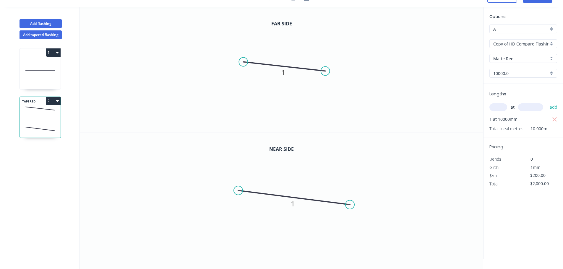
click at [42, 70] on icon at bounding box center [40, 70] width 29 height 0
type input "$100.00"
type input "$1,000.00"
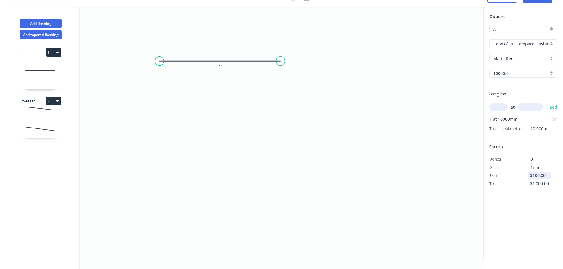
click at [533, 176] on input "$100.00" at bounding box center [540, 175] width 20 height 8
click at [347, 170] on icon "0 1" at bounding box center [281, 132] width 403 height 251
click at [421, 168] on icon "0 1" at bounding box center [281, 132] width 403 height 251
type input "$200.00"
type input "$2,000.00"
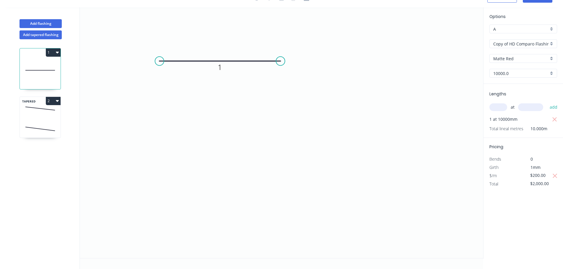
click at [529, 198] on div "Options A A Copy of HD Comparo Flashings Copy of HD Comparo Flashings Matte Red…" at bounding box center [523, 132] width 80 height 251
drag, startPoint x: 33, startPoint y: 122, endPoint x: 34, endPoint y: 119, distance: 3.4
click at [34, 122] on icon at bounding box center [40, 128] width 41 height 17
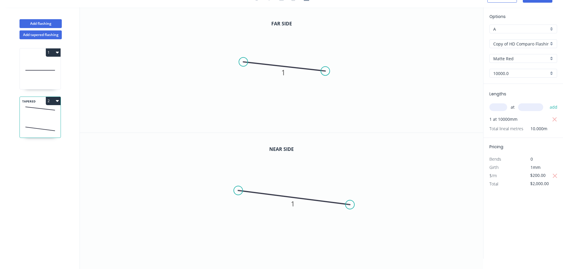
drag, startPoint x: 31, startPoint y: 64, endPoint x: 45, endPoint y: 125, distance: 62.2
click at [32, 66] on icon at bounding box center [40, 70] width 41 height 38
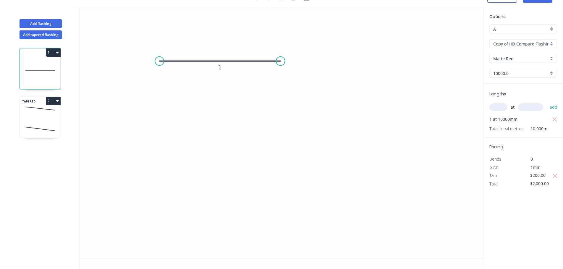
drag, startPoint x: 47, startPoint y: 125, endPoint x: 47, endPoint y: 102, distance: 22.7
click at [48, 122] on icon at bounding box center [40, 128] width 41 height 17
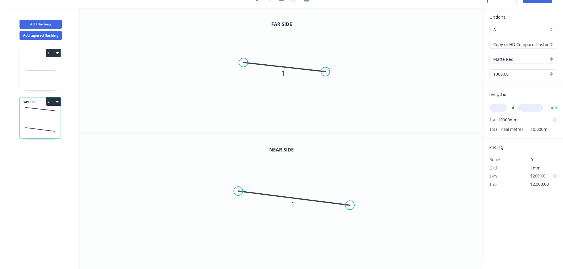
scroll to position [0, 0]
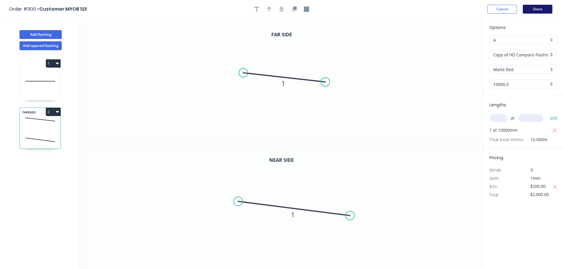
click at [540, 5] on button "Done" at bounding box center [537, 9] width 30 height 9
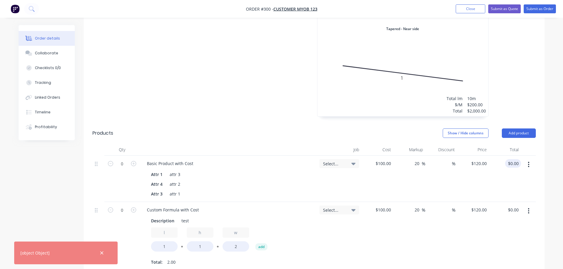
scroll to position [384, 0]
click at [528, 164] on icon "button" at bounding box center [527, 164] width 1 height 6
click at [501, 215] on div "Delete" at bounding box center [507, 215] width 45 height 9
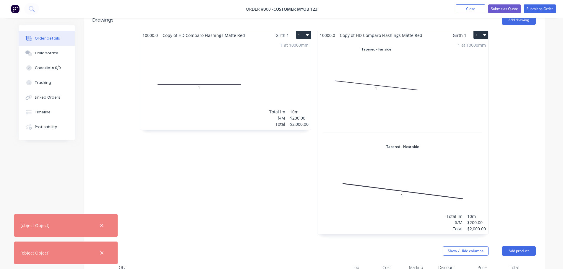
scroll to position [89, 0]
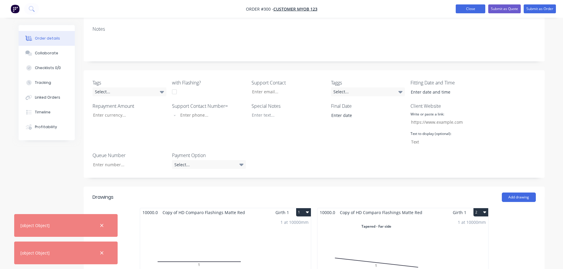
click at [467, 12] on button "Close" at bounding box center [470, 8] width 30 height 9
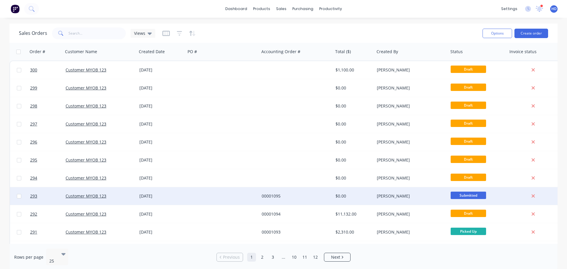
click at [204, 194] on div at bounding box center [223, 196] width 74 height 18
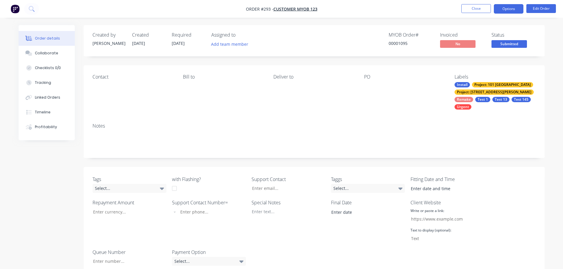
click at [512, 7] on button "Options" at bounding box center [508, 8] width 30 height 9
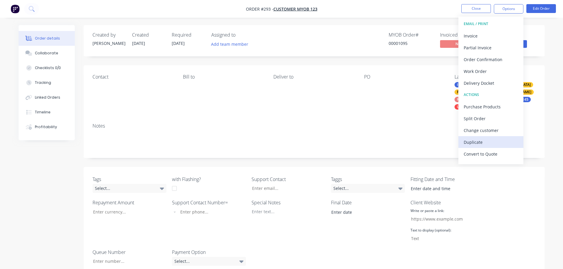
click at [481, 143] on div "Duplicate" at bounding box center [490, 142] width 54 height 9
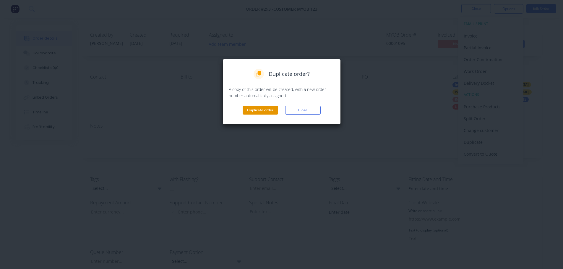
click at [256, 109] on button "Duplicate order" at bounding box center [259, 110] width 35 height 9
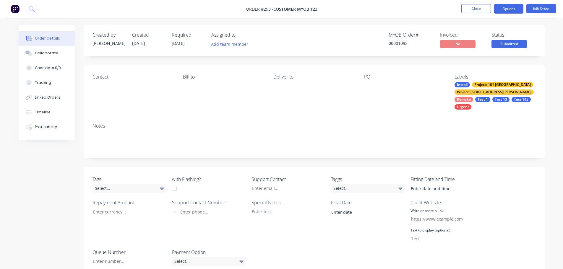
click at [501, 8] on button "Options" at bounding box center [508, 8] width 30 height 9
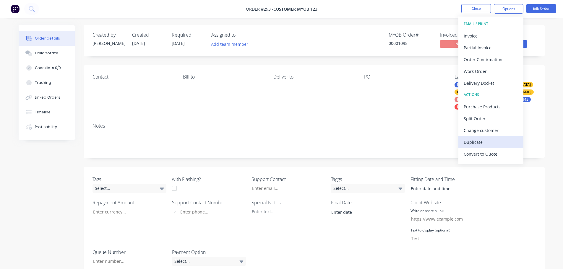
click at [483, 145] on div "Duplicate" at bounding box center [490, 142] width 54 height 9
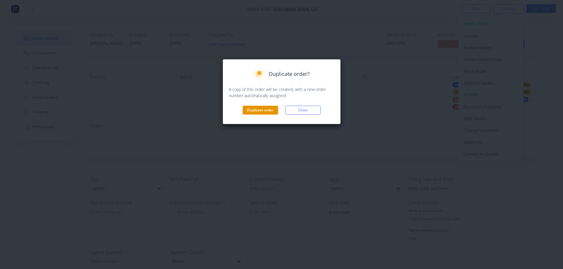
click at [263, 112] on button "Duplicate order" at bounding box center [259, 110] width 35 height 9
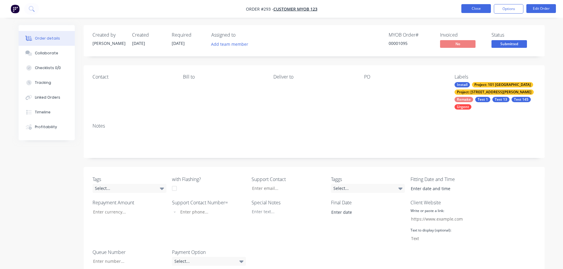
click at [486, 7] on button "Close" at bounding box center [476, 8] width 30 height 9
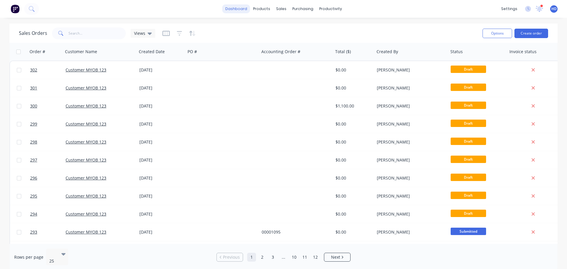
click at [240, 8] on link "dashboard" at bounding box center [236, 8] width 28 height 9
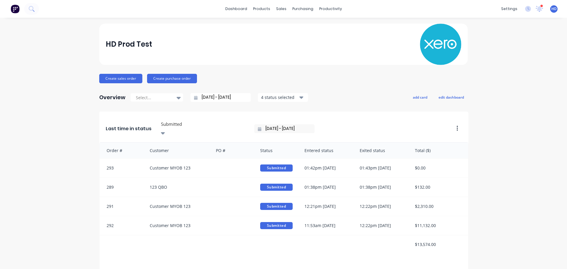
click at [341, 43] on div "HD Prod Test" at bounding box center [284, 44] width 356 height 41
click at [237, 15] on div "dashboard products sales purchasing productivity dashboard products Product Cat…" at bounding box center [283, 9] width 567 height 18
click at [242, 9] on link "dashboard" at bounding box center [236, 8] width 28 height 9
